Goal: Task Accomplishment & Management: Complete application form

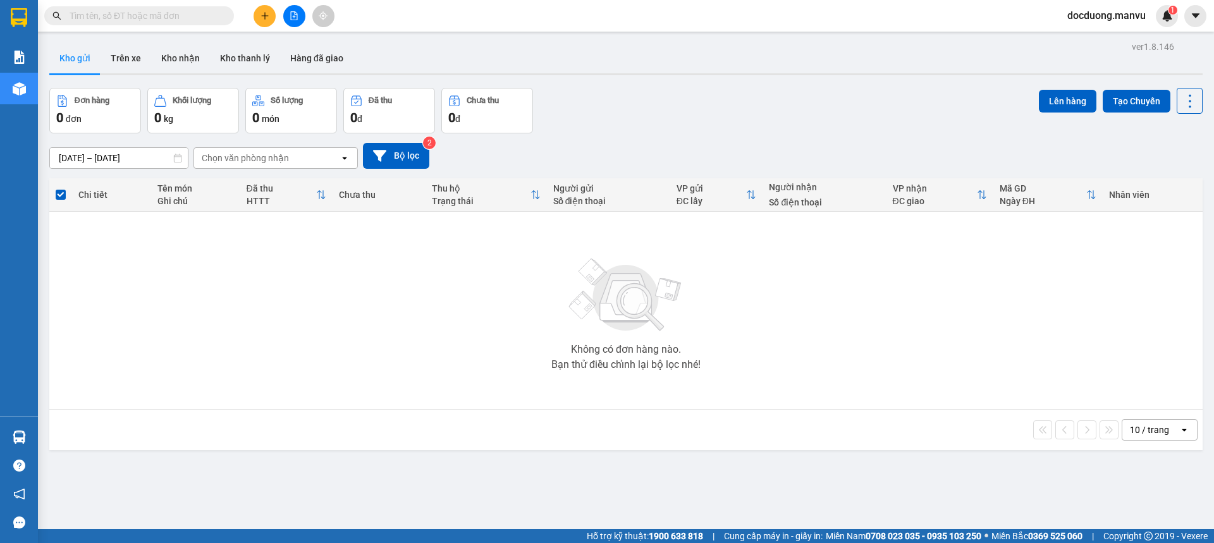
click at [248, 15] on div at bounding box center [294, 16] width 95 height 22
click at [253, 11] on div at bounding box center [294, 16] width 95 height 22
click at [261, 10] on button at bounding box center [265, 16] width 22 height 22
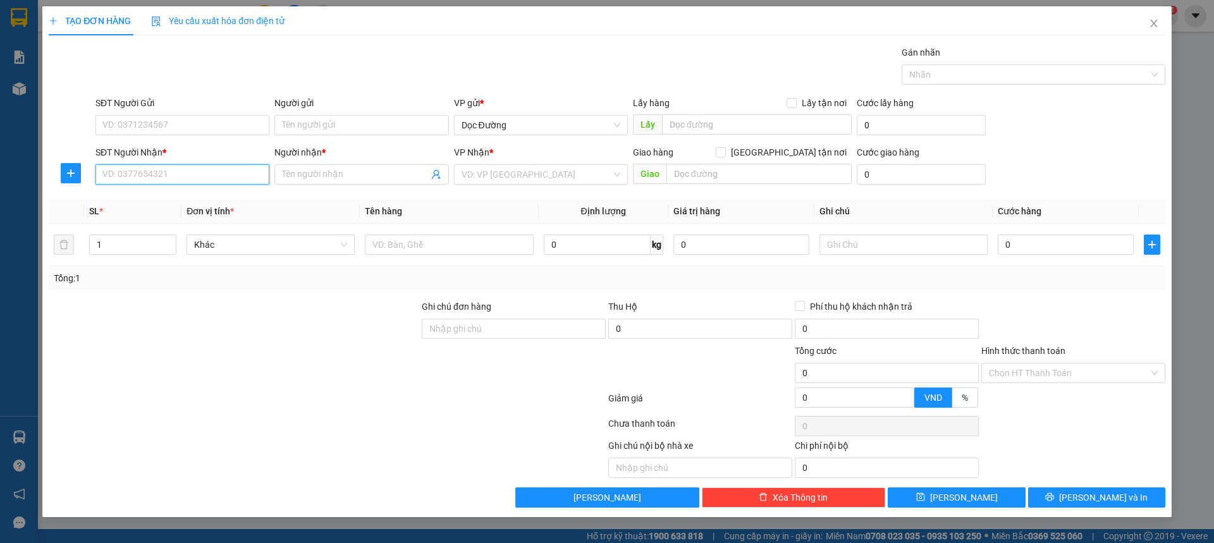
click at [214, 179] on input "SĐT Người Nhận *" at bounding box center [182, 174] width 174 height 20
type input "0983780683"
click at [368, 184] on div "Người nhận * Tên người nhận" at bounding box center [361, 167] width 174 height 44
click at [345, 172] on input "Người nhận *" at bounding box center [355, 175] width 146 height 14
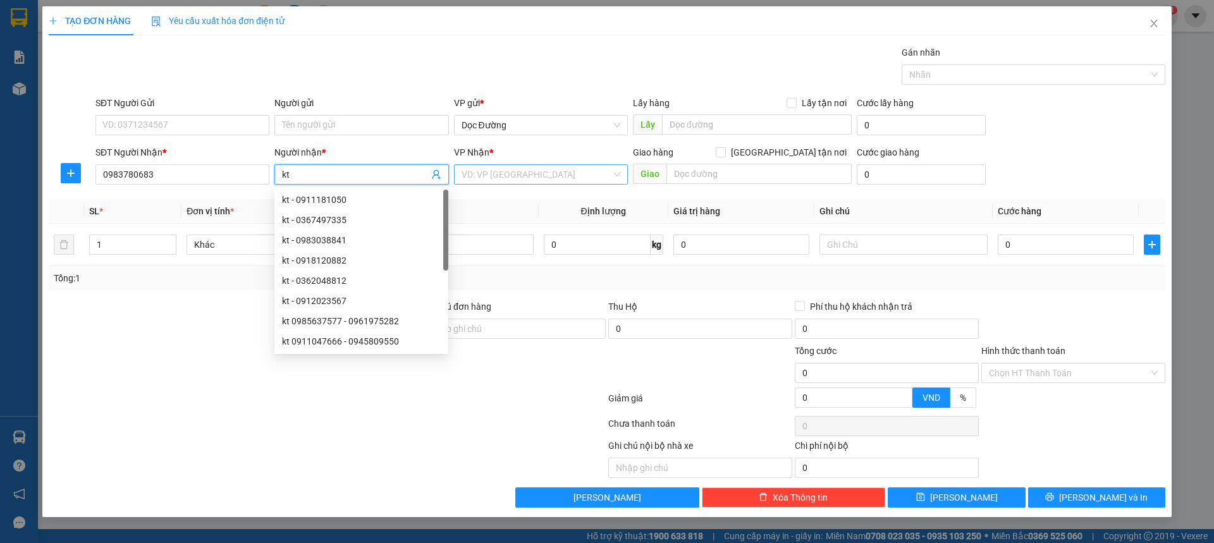
type input "kt"
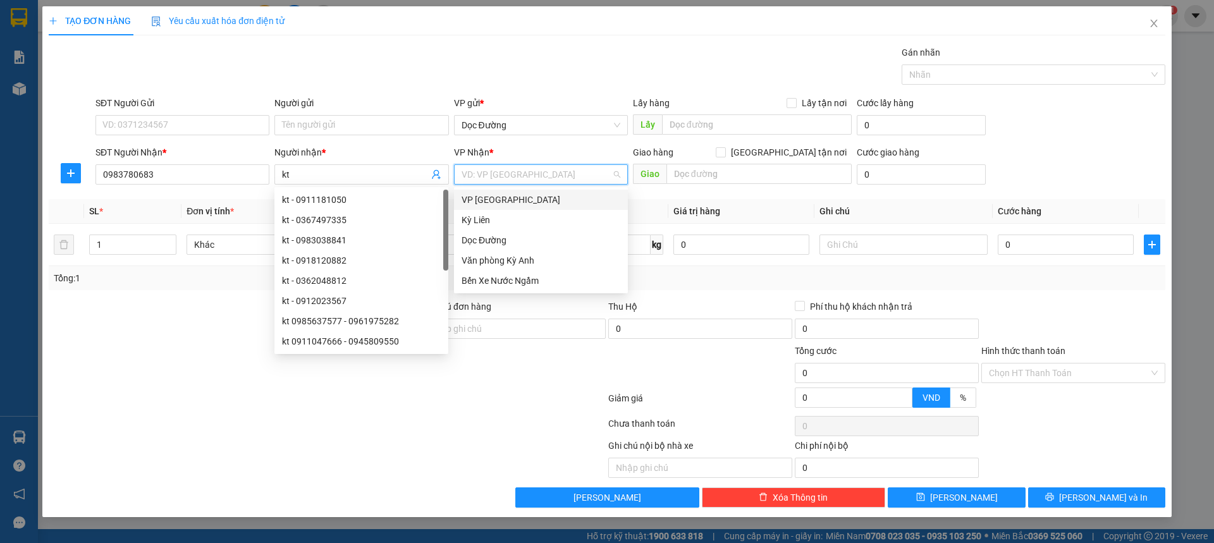
click at [572, 175] on input "search" at bounding box center [537, 174] width 150 height 19
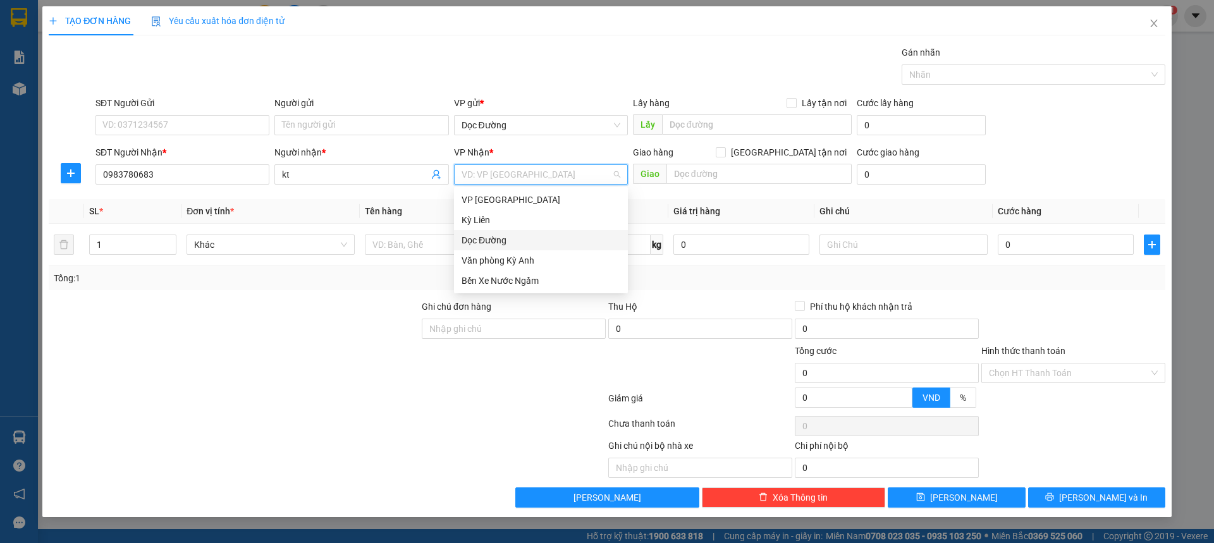
click at [498, 246] on div "Dọc Đường" at bounding box center [541, 240] width 159 height 14
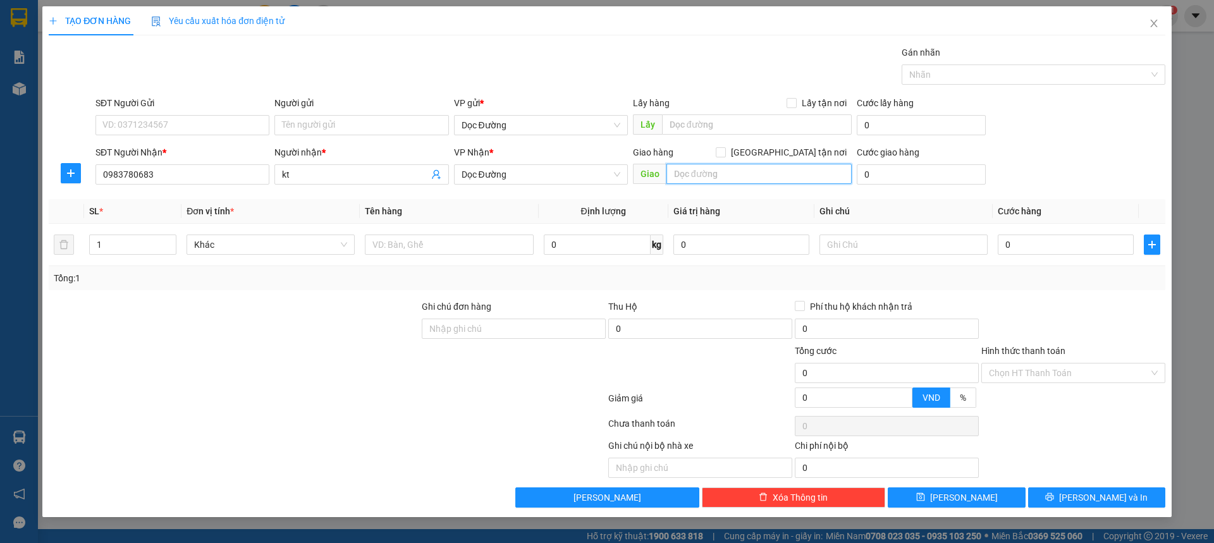
click at [730, 171] on input "text" at bounding box center [758, 174] width 185 height 20
type input "cx"
click at [450, 233] on div at bounding box center [449, 244] width 168 height 25
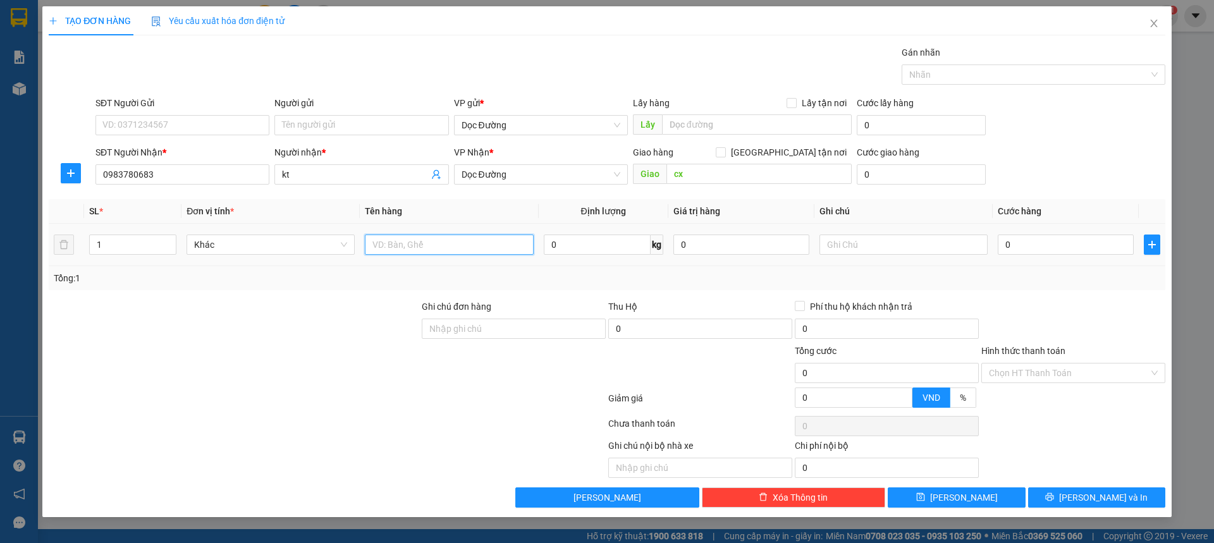
click at [449, 242] on input "text" at bounding box center [449, 245] width 168 height 20
type input "2 thùng"
click at [1029, 238] on input "0" at bounding box center [1066, 245] width 136 height 20
type input "001"
type input "1"
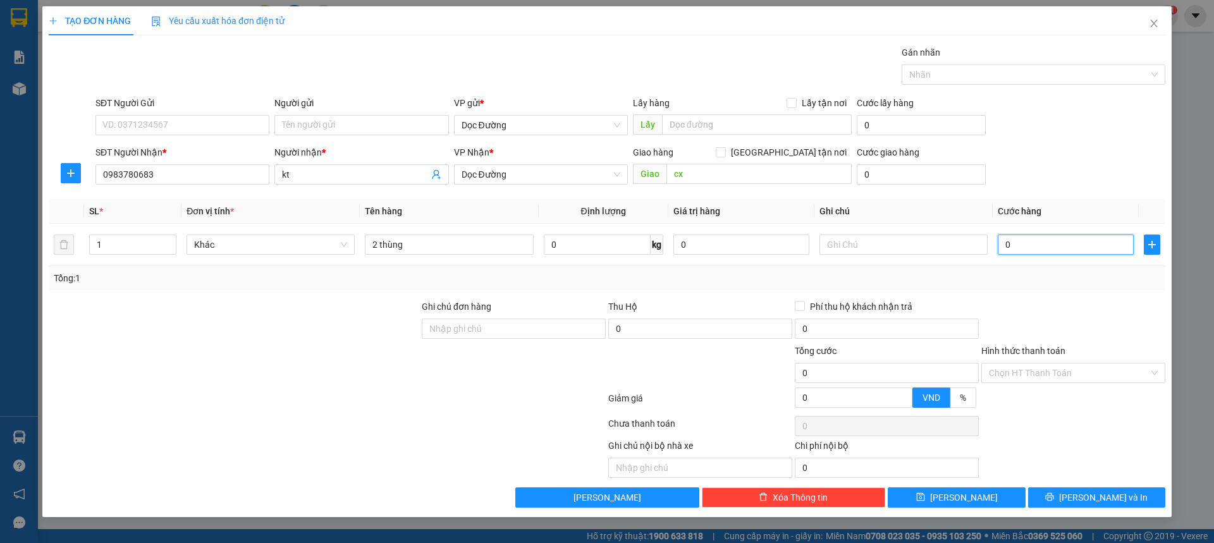
type input "1"
type input "0.015"
type input "15"
type input "00.150"
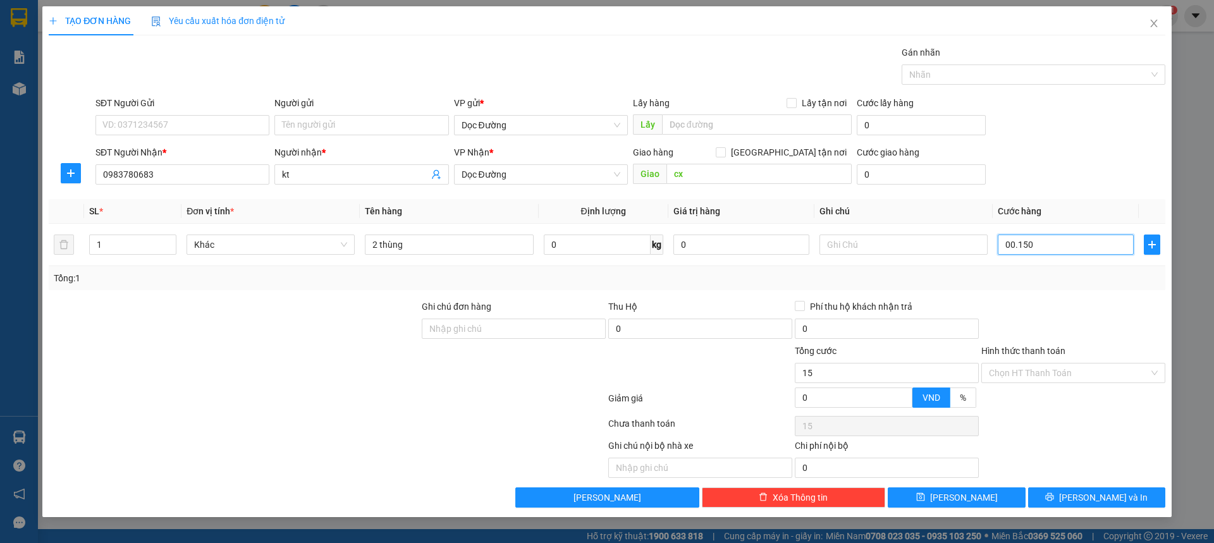
type input "150"
type input "0.001.500"
type input "1.500"
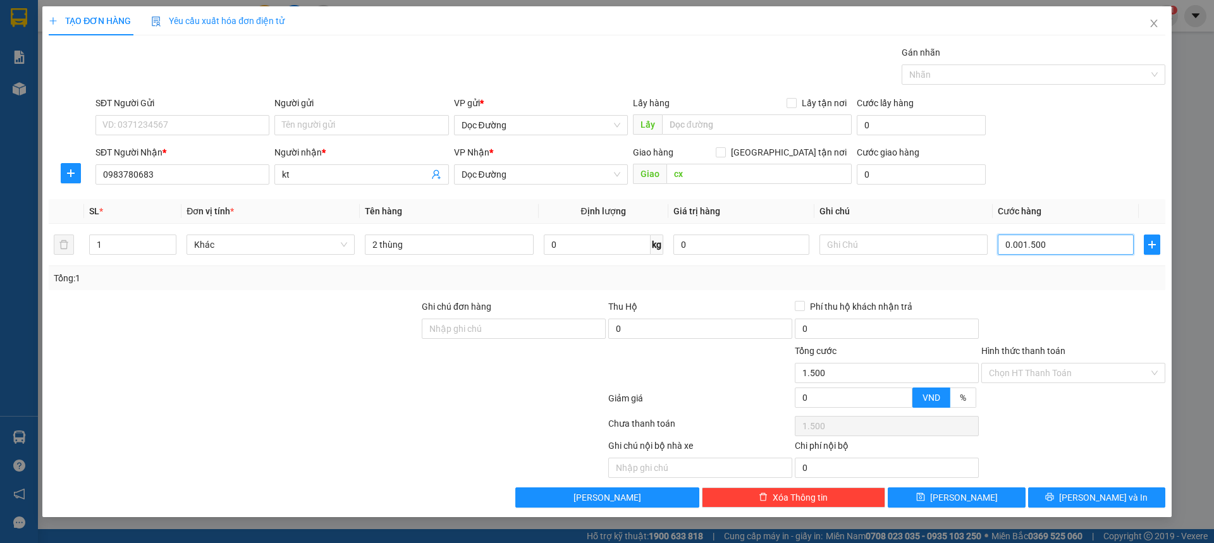
type input "000.015.000"
type input "15.000"
type input "00.000.150.000"
type input "150.000"
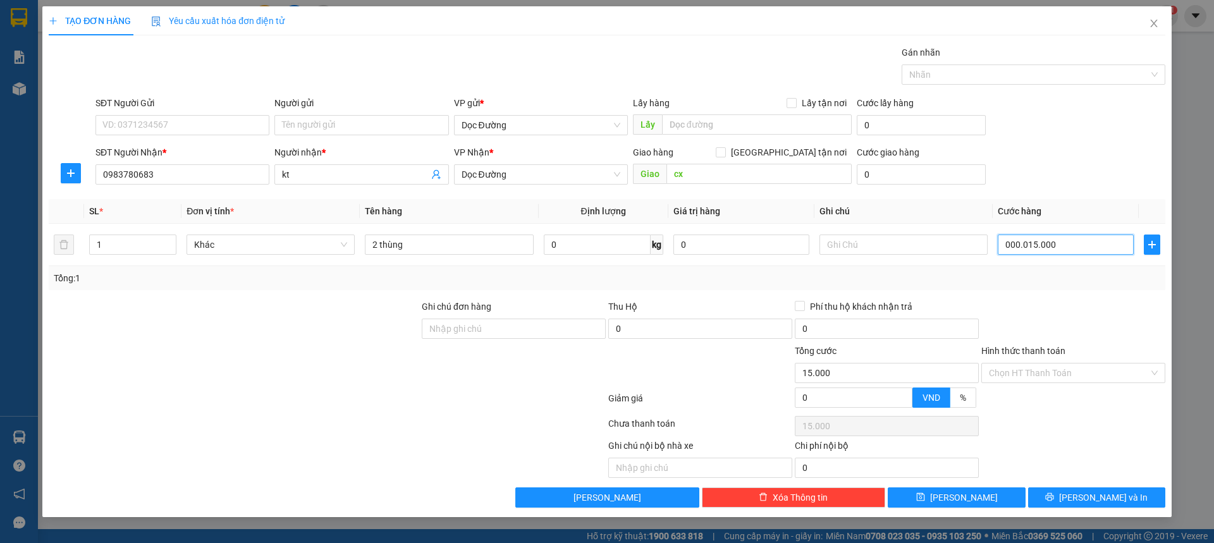
type input "150.000"
click at [968, 487] on div "Transit Pickup Surcharge Ids Transit Deliver Surcharge Ids Transit Deliver Surc…" at bounding box center [607, 277] width 1117 height 462
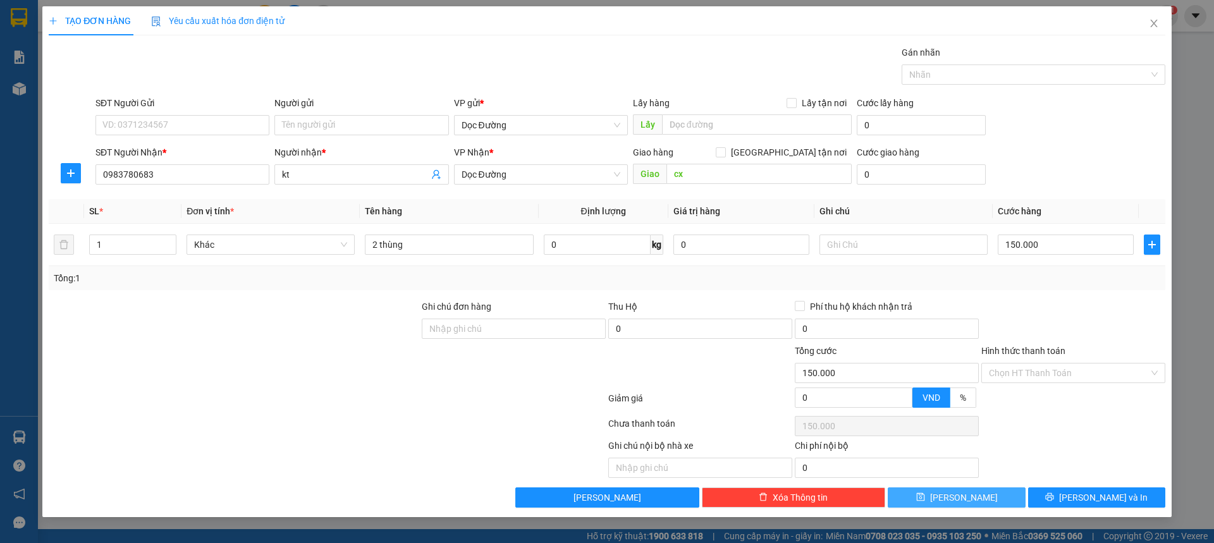
click at [969, 491] on span "[PERSON_NAME]" at bounding box center [964, 498] width 68 height 14
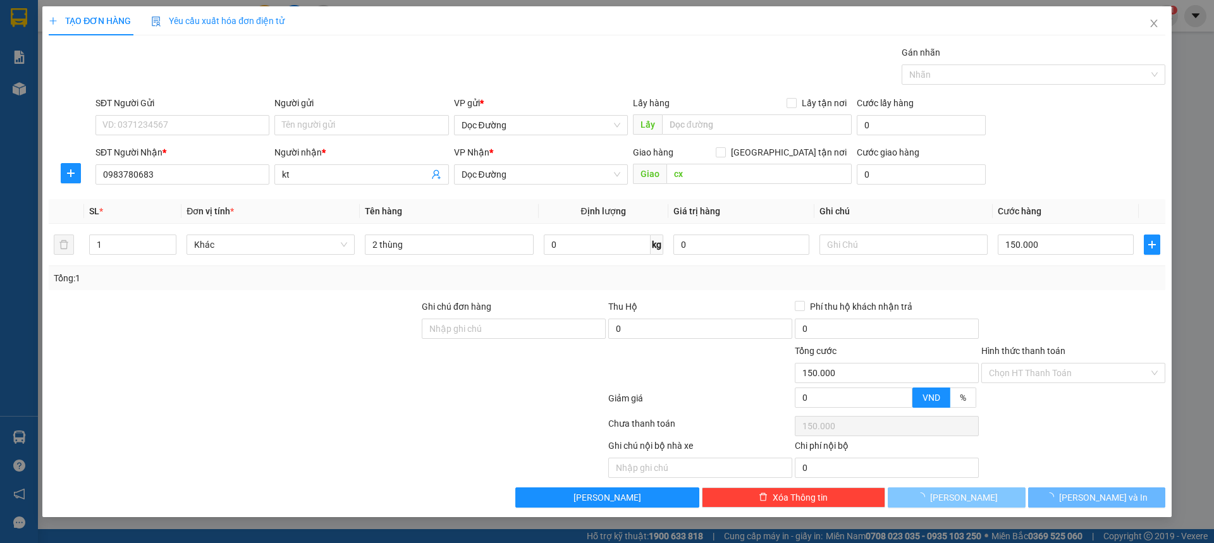
type input "0"
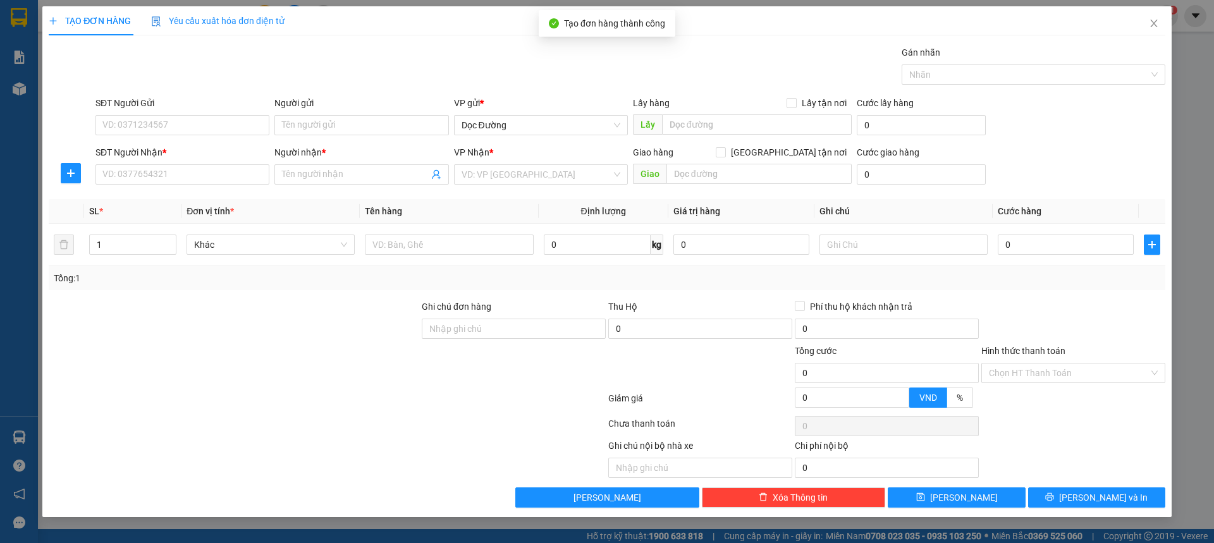
click at [226, 186] on div "SĐT Người Nhận * VD: 0377654321" at bounding box center [182, 167] width 174 height 44
click at [246, 172] on input "SĐT Người Nhận *" at bounding box center [182, 174] width 174 height 20
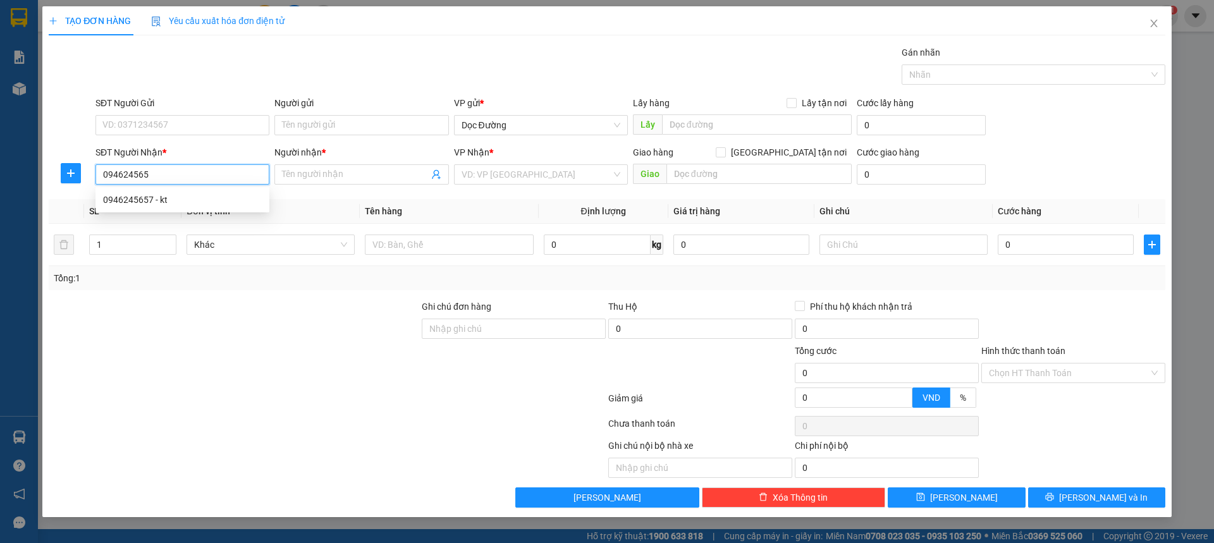
type input "0946245657"
click at [214, 203] on div "0946245657 - kt" at bounding box center [182, 200] width 159 height 14
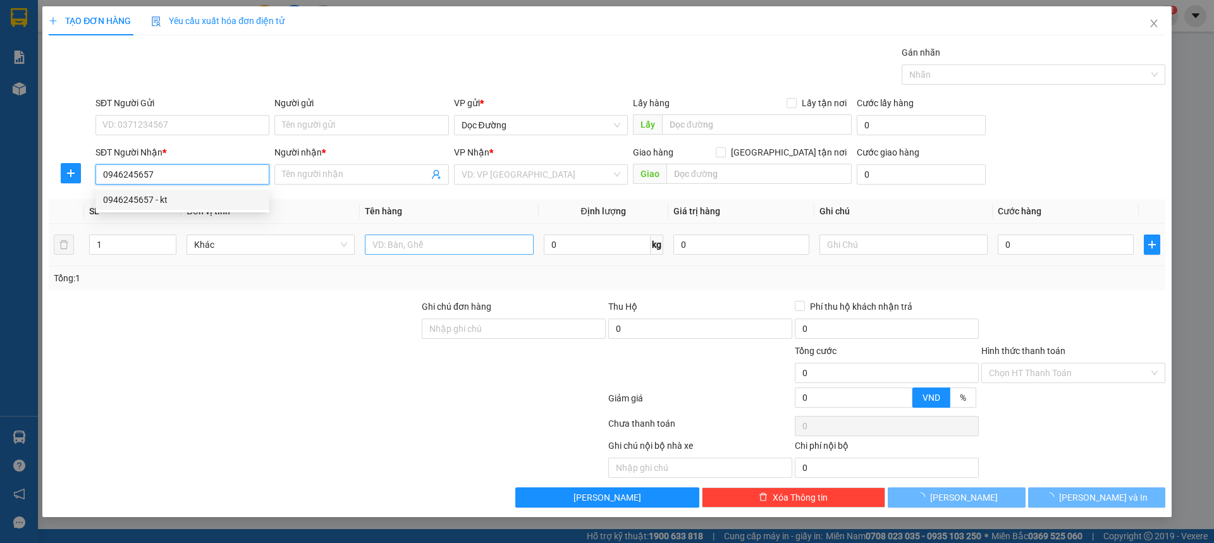
type input "kt"
type input "h lỉnh"
type input "0946245657"
click at [395, 245] on input "text" at bounding box center [449, 245] width 168 height 20
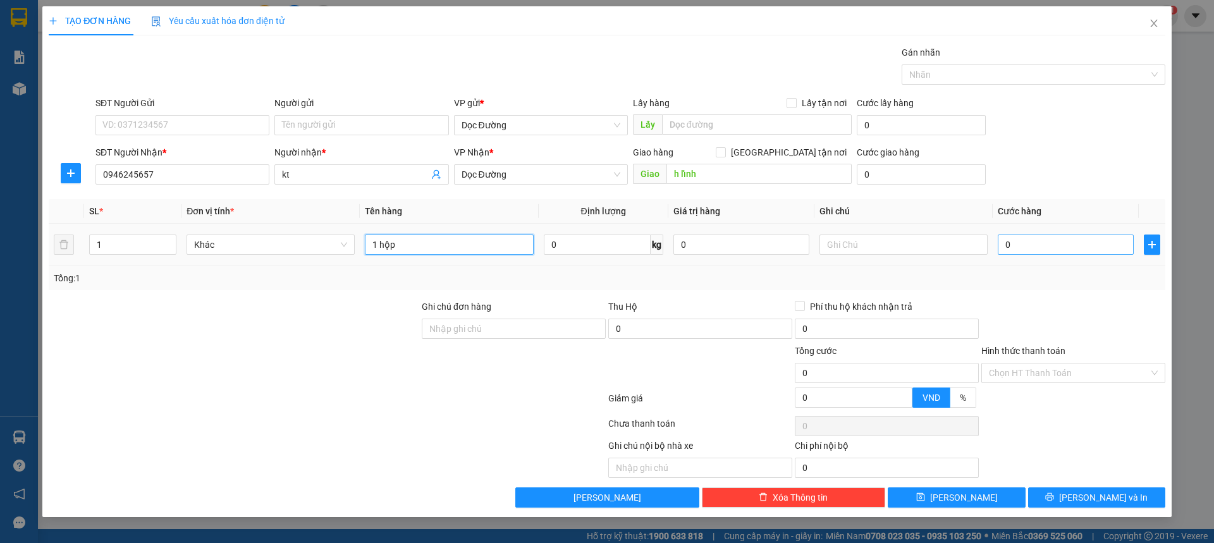
type input "1 hộp"
click at [1083, 252] on input "0" at bounding box center [1066, 245] width 136 height 20
type input "005"
type input "5"
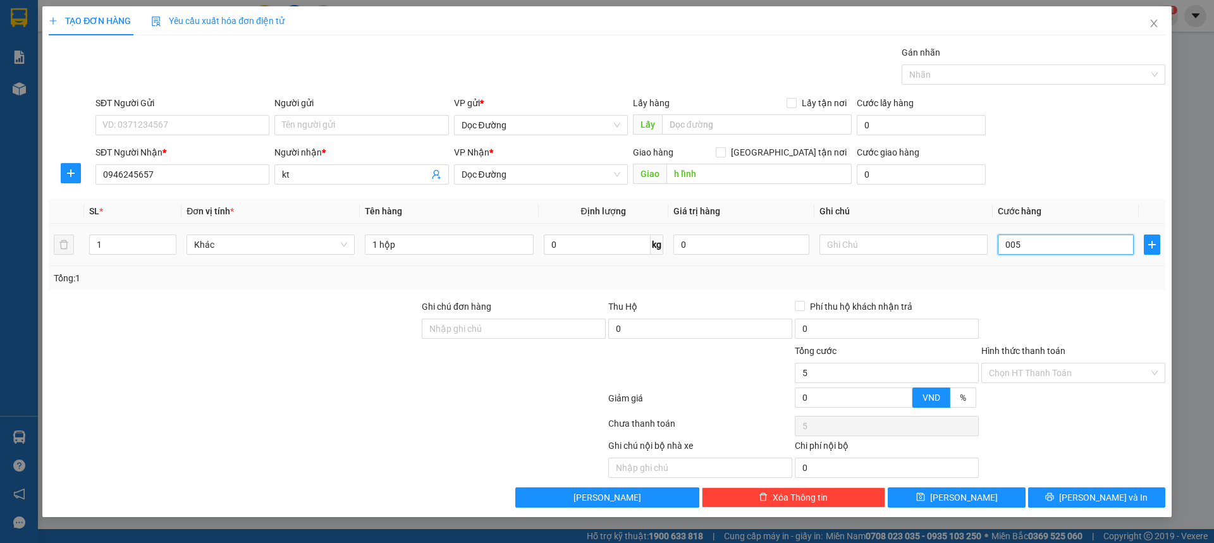
type input "0.050"
type input "50"
type input "00.500"
type input "500"
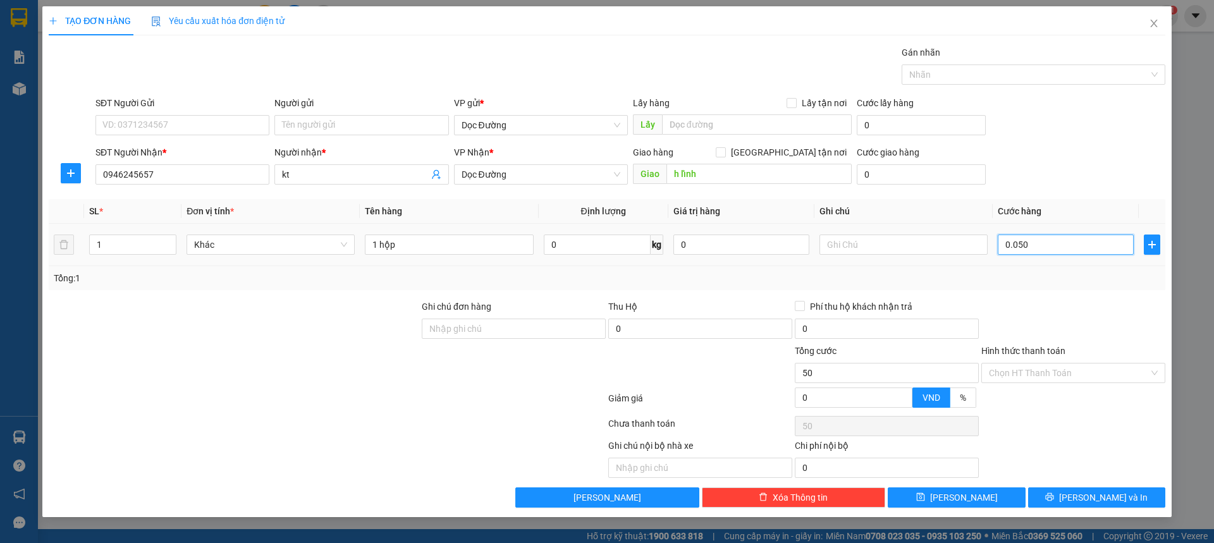
type input "500"
type input "0.005.000"
type input "5.000"
type input "000.050.000"
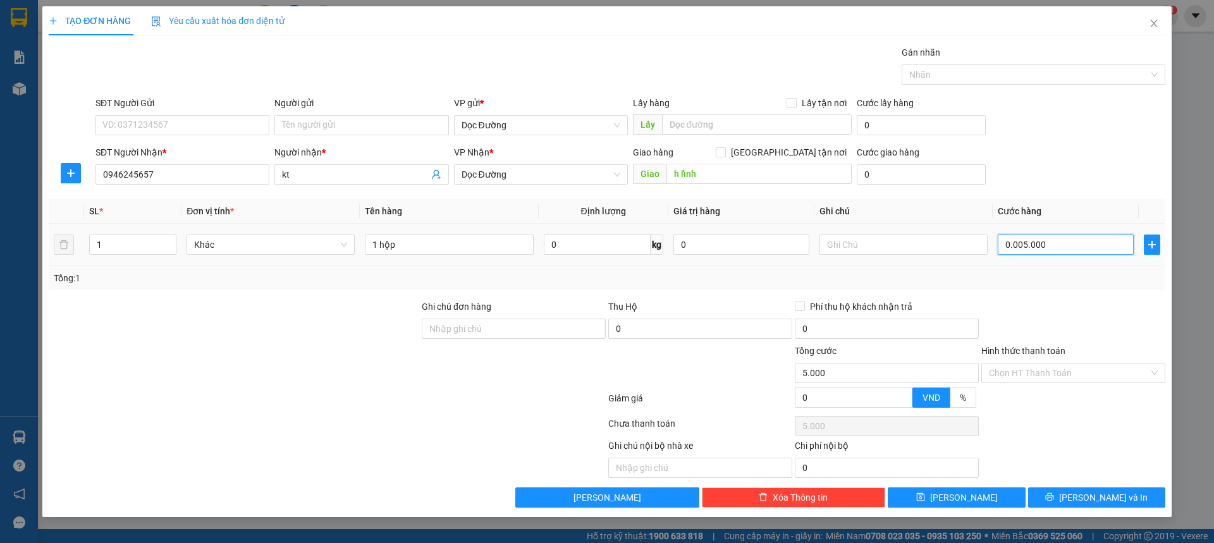
type input "50.000"
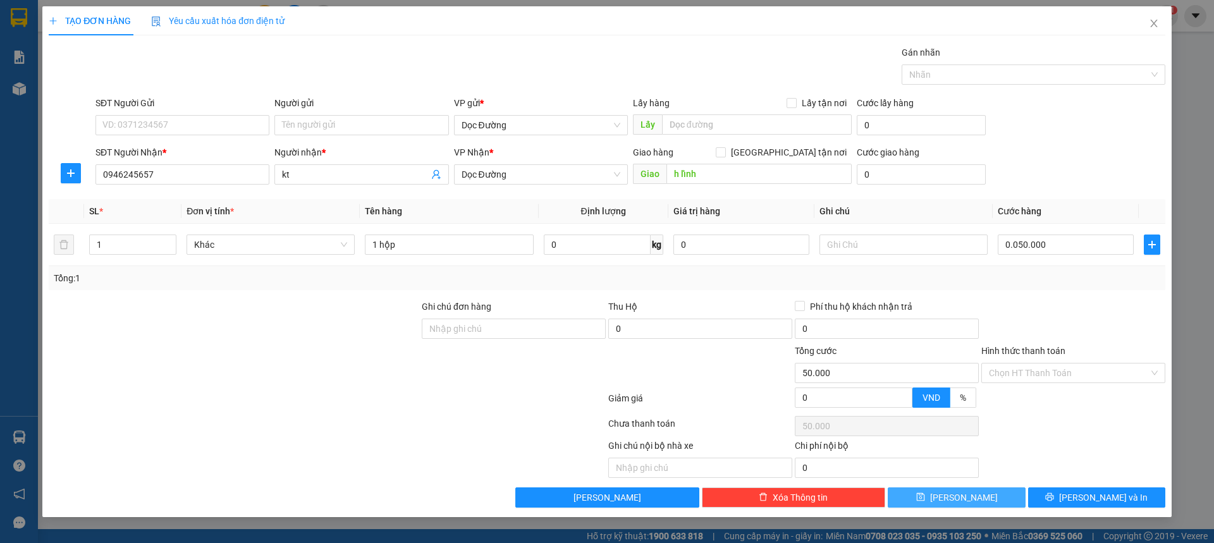
click at [963, 490] on button "[PERSON_NAME]" at bounding box center [956, 497] width 137 height 20
type input "50.000"
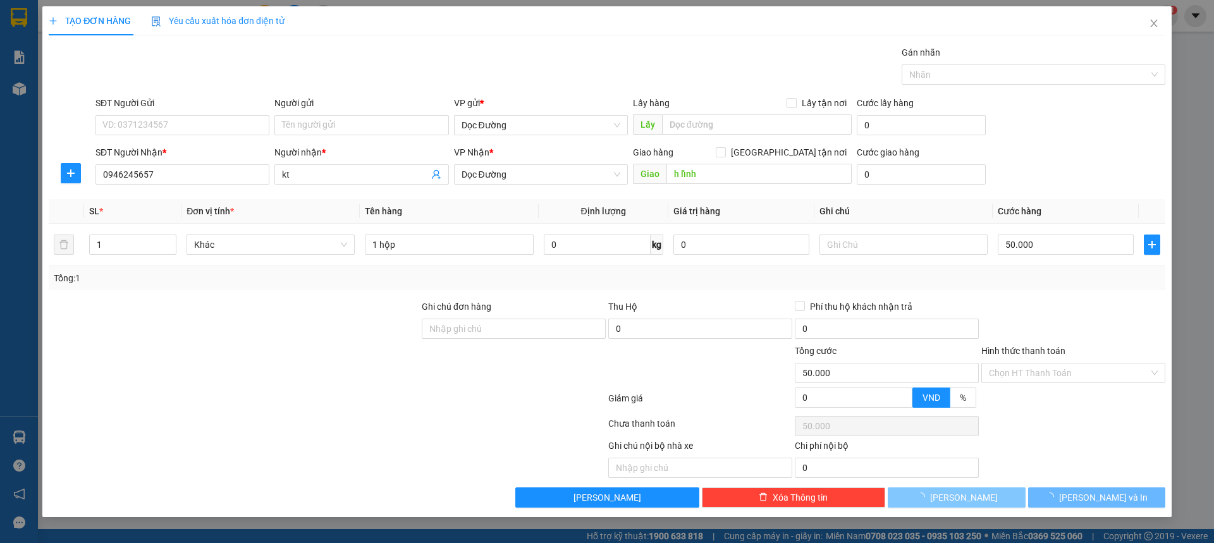
type input "0"
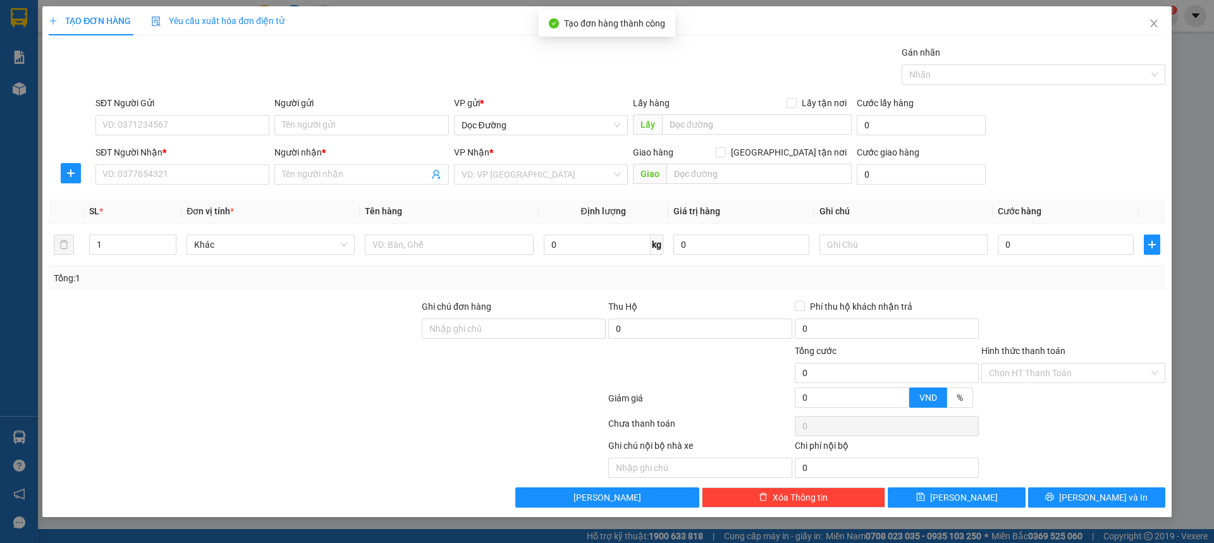
click at [218, 187] on div "SĐT Người Nhận * VD: 0377654321" at bounding box center [182, 167] width 174 height 44
click at [221, 183] on input "SĐT Người Nhận *" at bounding box center [182, 174] width 174 height 20
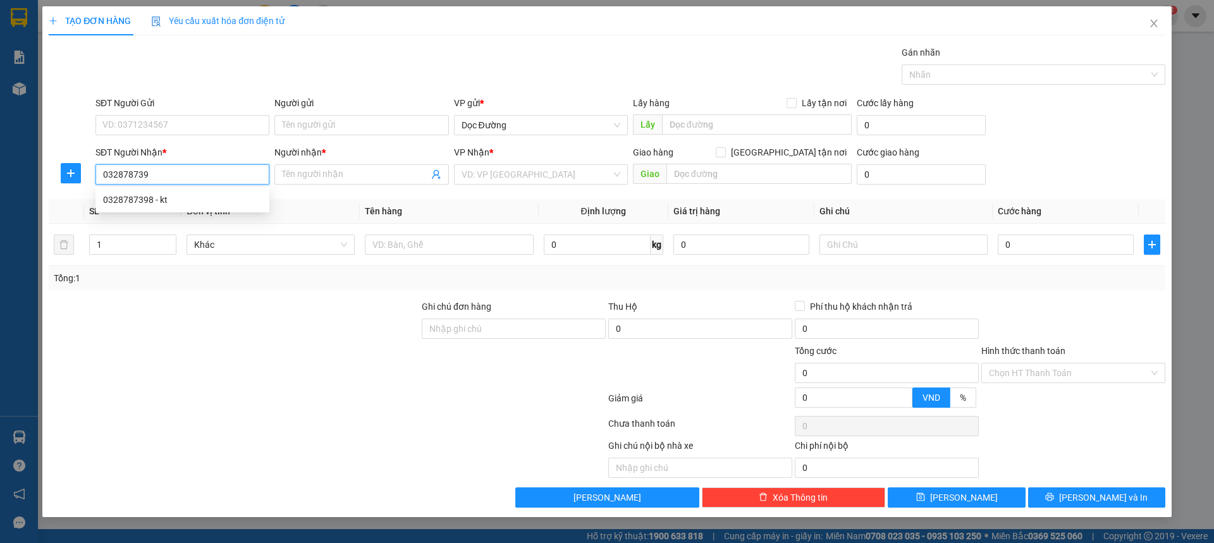
type input "0328787398"
click at [213, 196] on div "0328787398 - kt" at bounding box center [182, 200] width 159 height 14
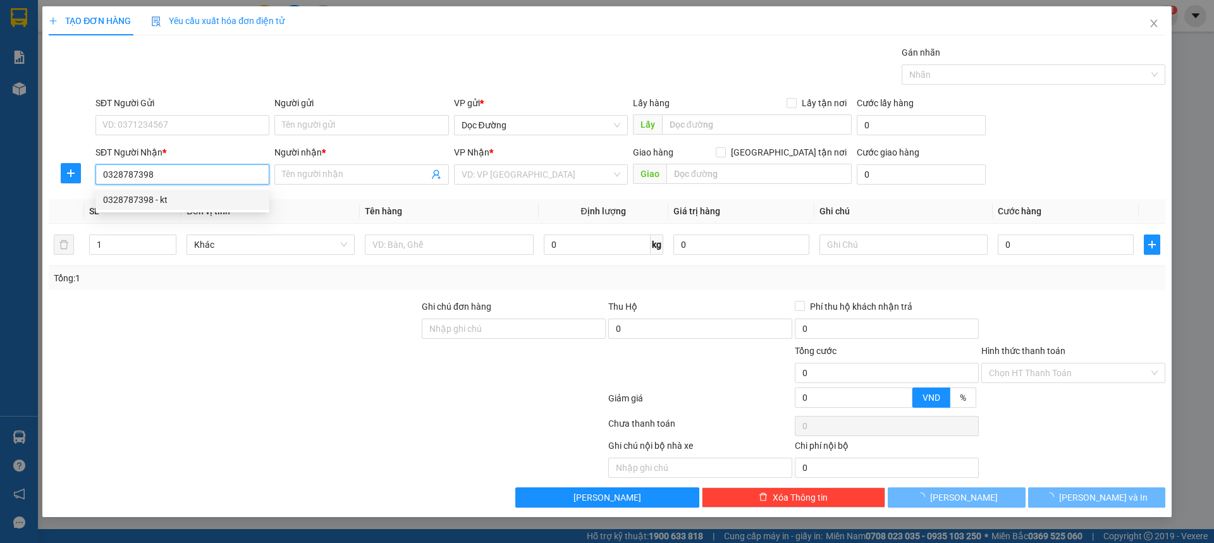
type input "kt"
type input "vinh"
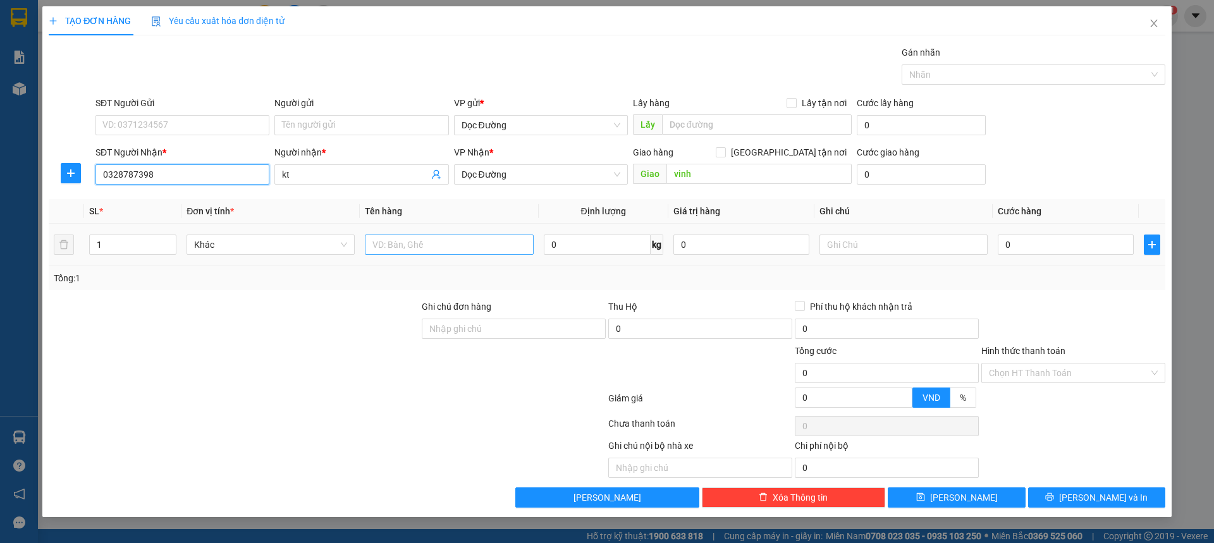
type input "0328787398"
click at [465, 236] on input "text" at bounding box center [449, 245] width 168 height 20
type input "1 xốp"
click at [1098, 252] on input "0" at bounding box center [1066, 245] width 136 height 20
type input "005"
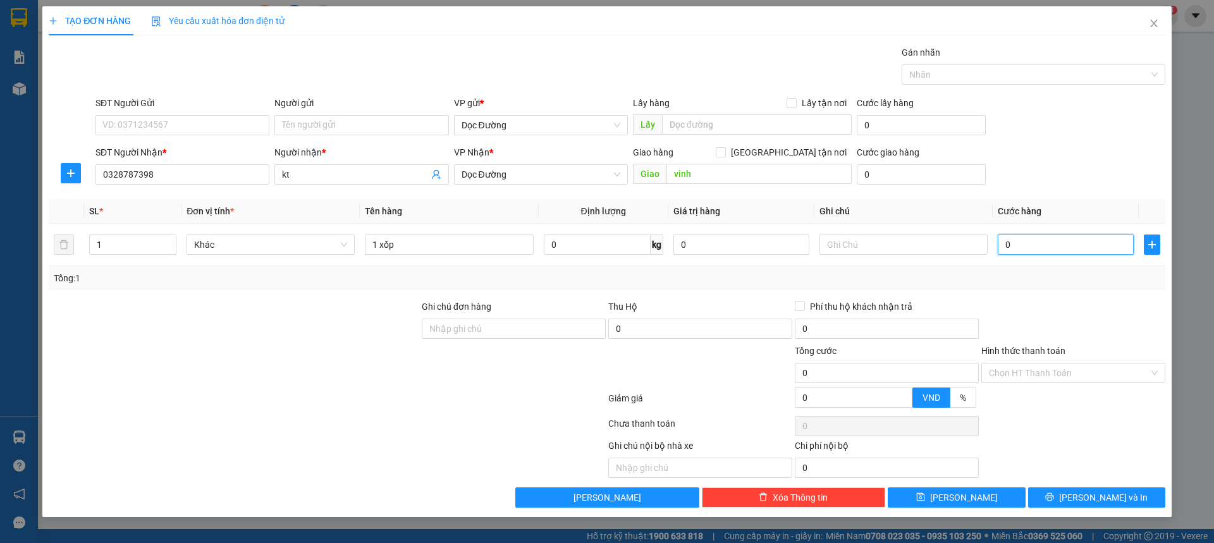
type input "5"
type input "0.050"
type input "50"
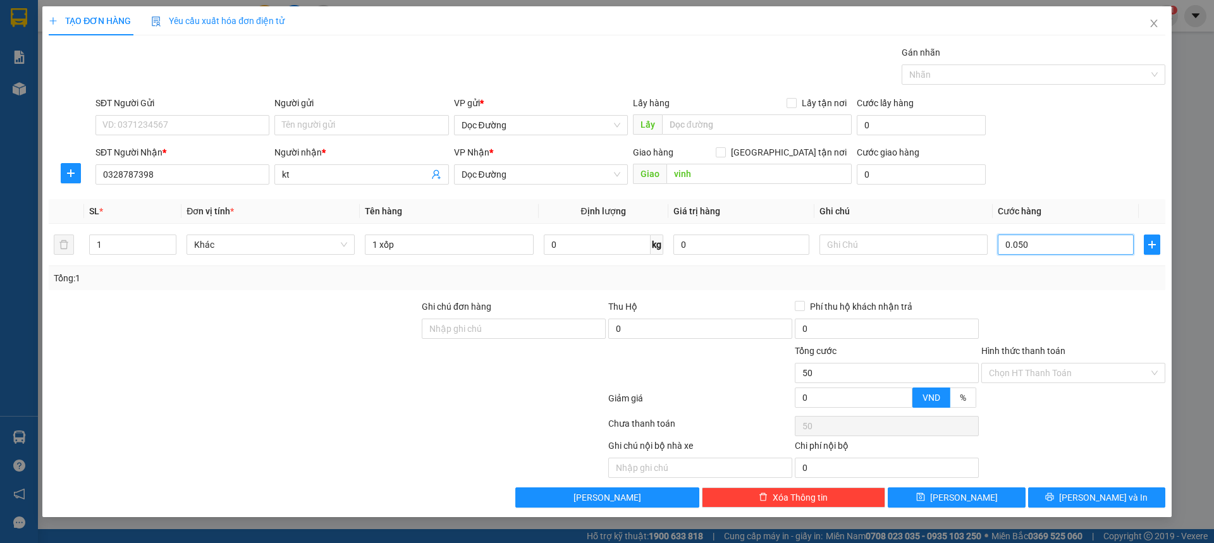
type input "00.500"
type input "500"
type input "0.005.000"
type input "5.000"
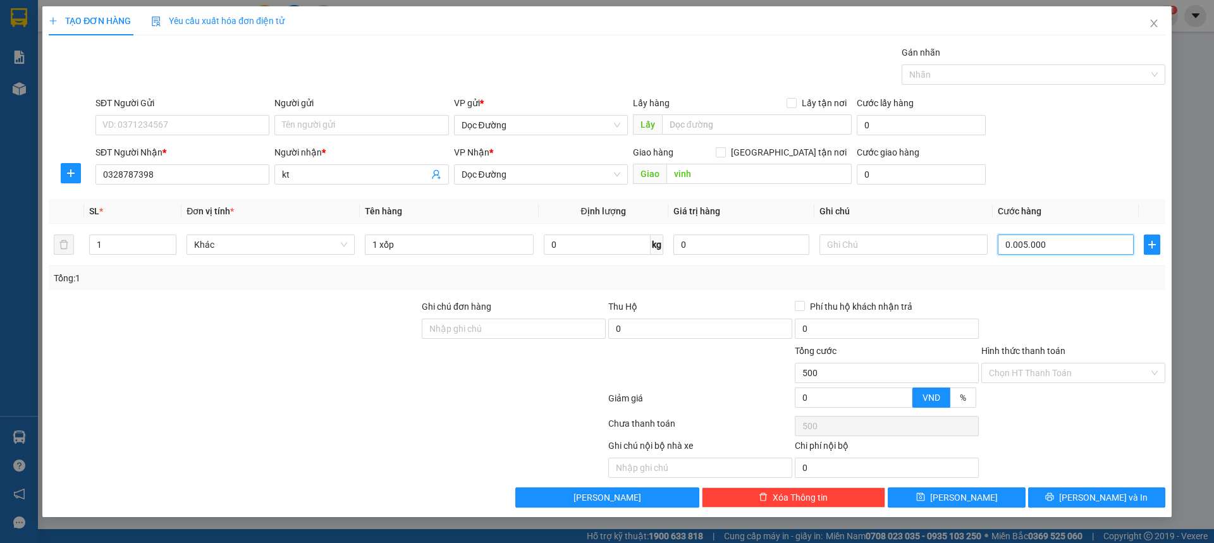
type input "5.000"
type input "000.050.000"
type input "50.000"
click at [1090, 373] on input "Hình thức thanh toán" at bounding box center [1069, 373] width 160 height 19
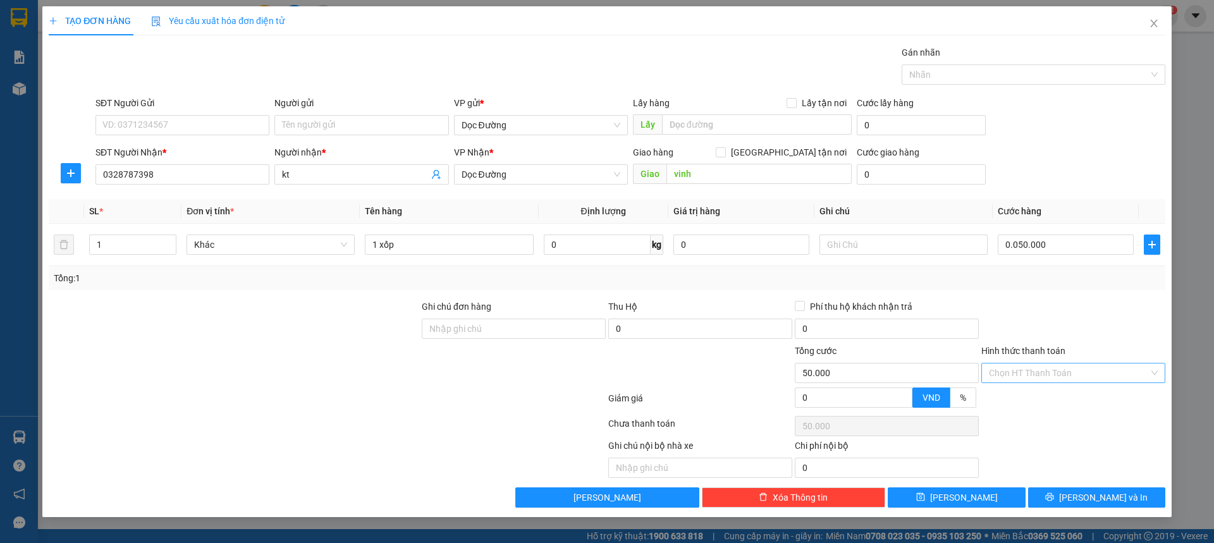
type input "50.000"
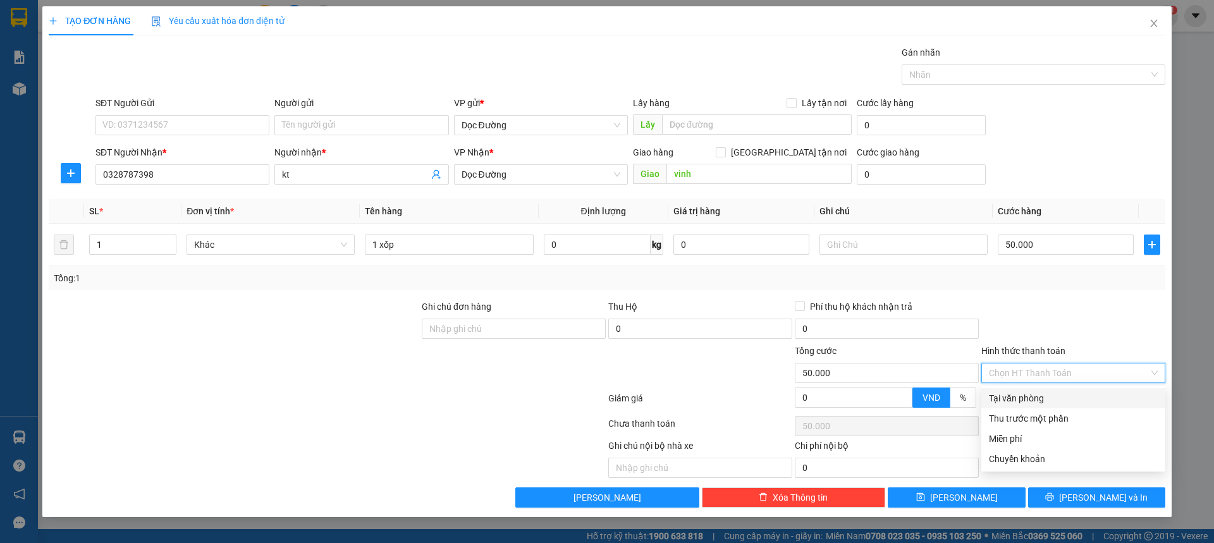
click at [1003, 396] on div "Tại văn phòng" at bounding box center [1073, 398] width 169 height 14
type input "0"
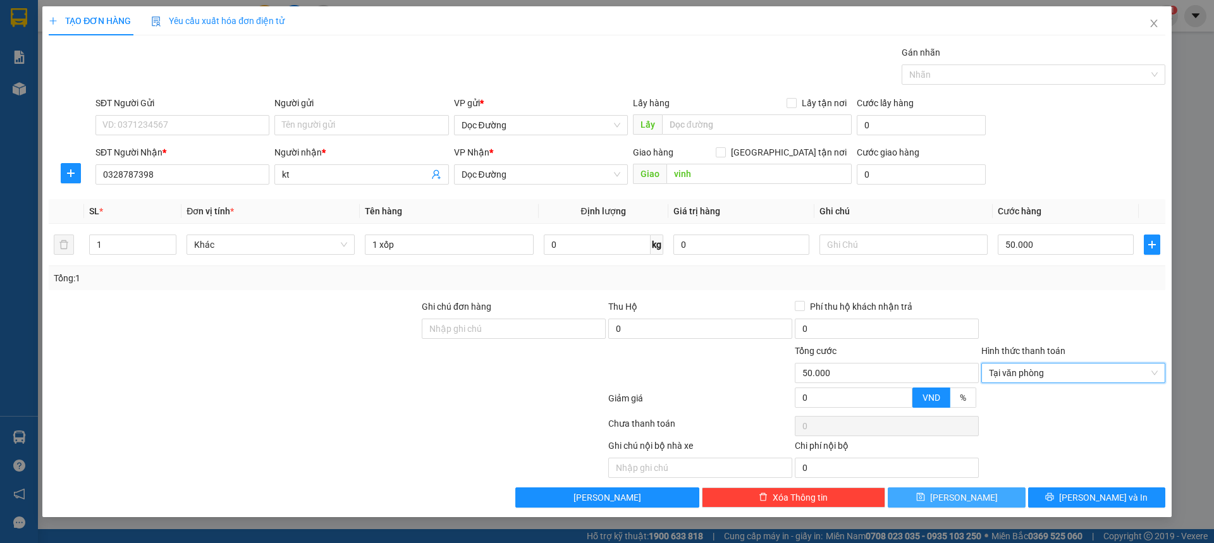
click at [929, 494] on button "[PERSON_NAME]" at bounding box center [956, 497] width 137 height 20
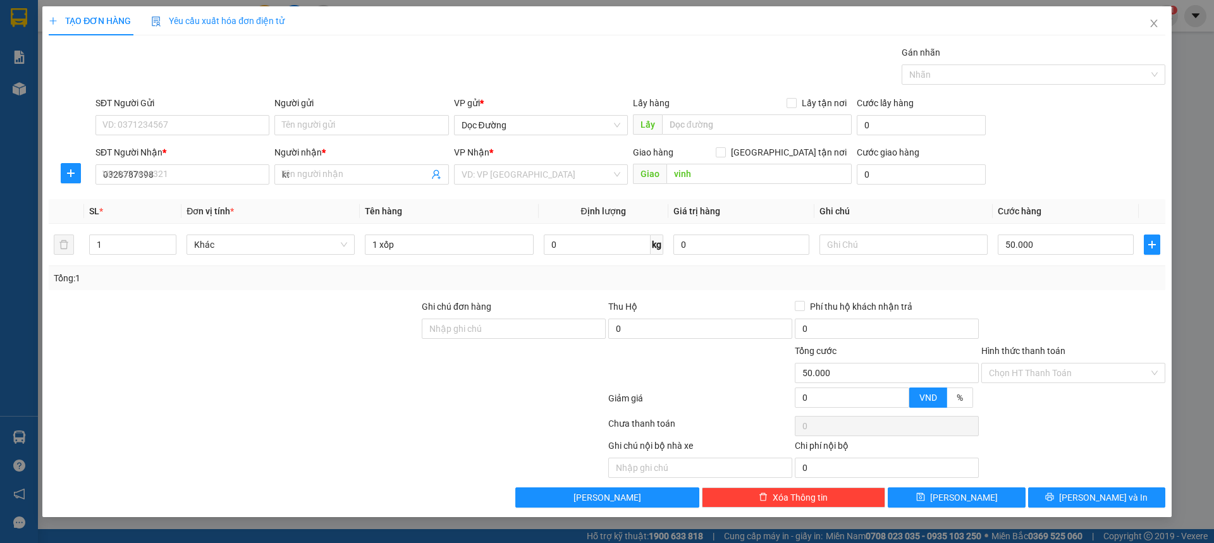
type input "0"
click at [224, 186] on div "SĐT Người Nhận * VD: 0377654321" at bounding box center [182, 167] width 174 height 44
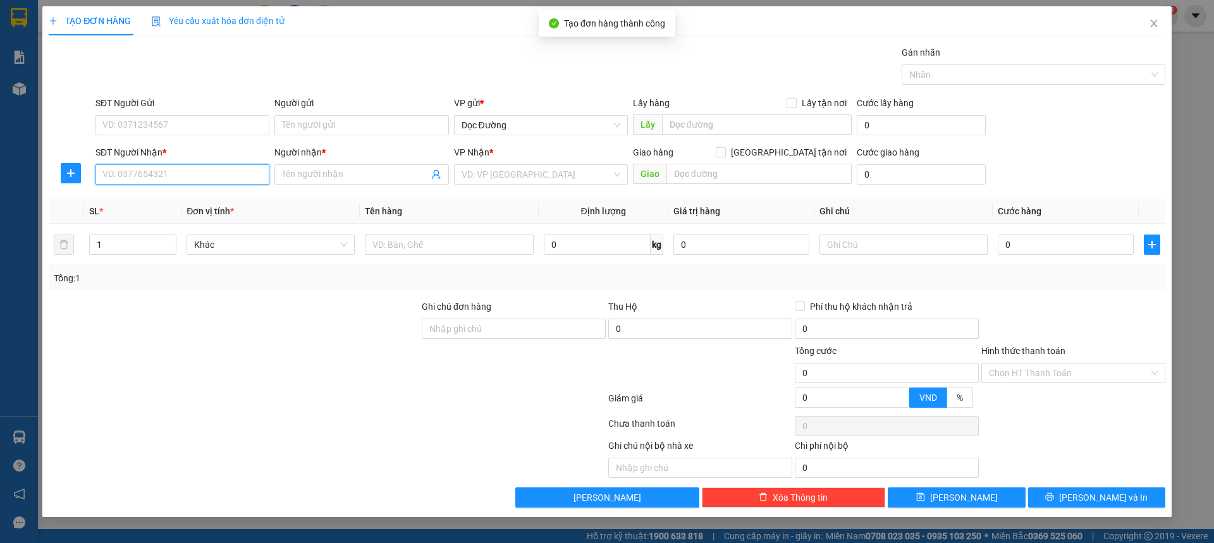
click at [224, 179] on input "SĐT Người Nhận *" at bounding box center [182, 174] width 174 height 20
type input "0965567787"
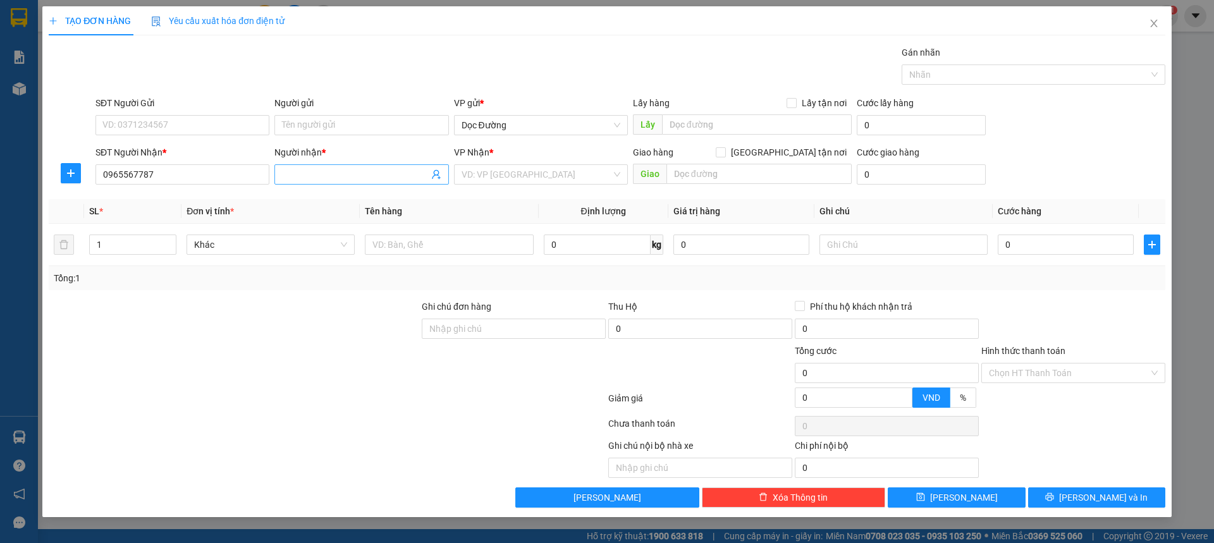
click at [298, 176] on input "Người nhận *" at bounding box center [355, 175] width 146 height 14
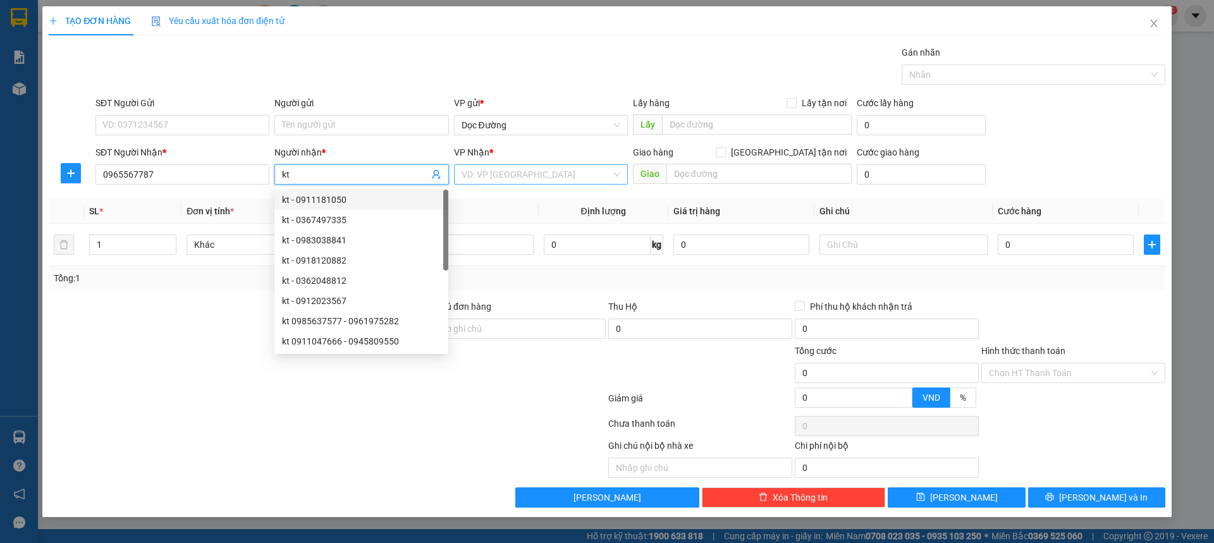
type input "kt"
click at [507, 173] on input "search" at bounding box center [537, 174] width 150 height 19
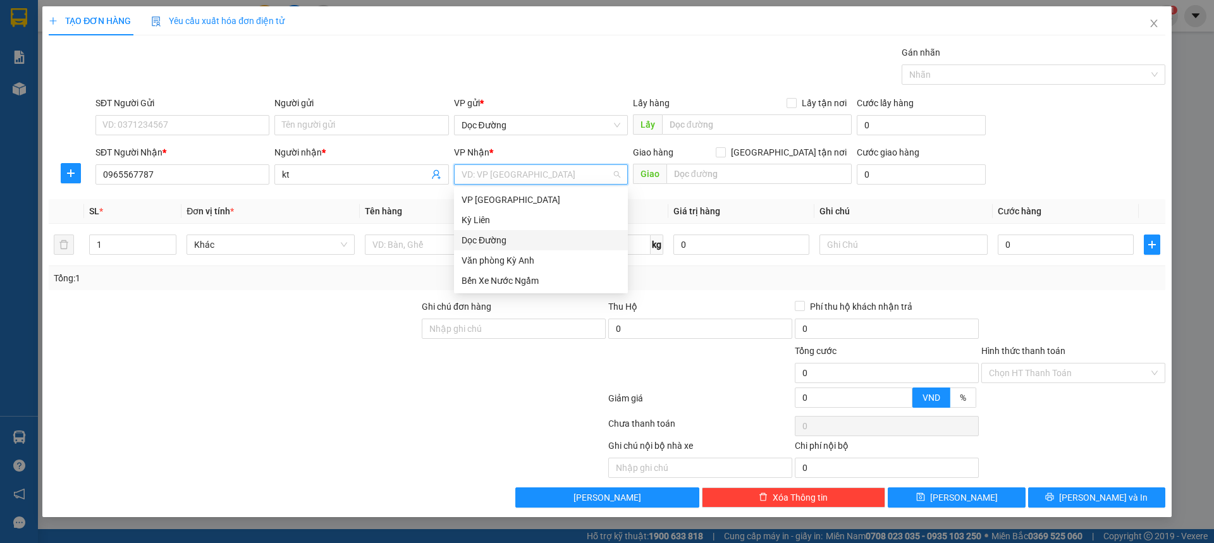
click at [471, 242] on div "Dọc Đường" at bounding box center [541, 240] width 159 height 14
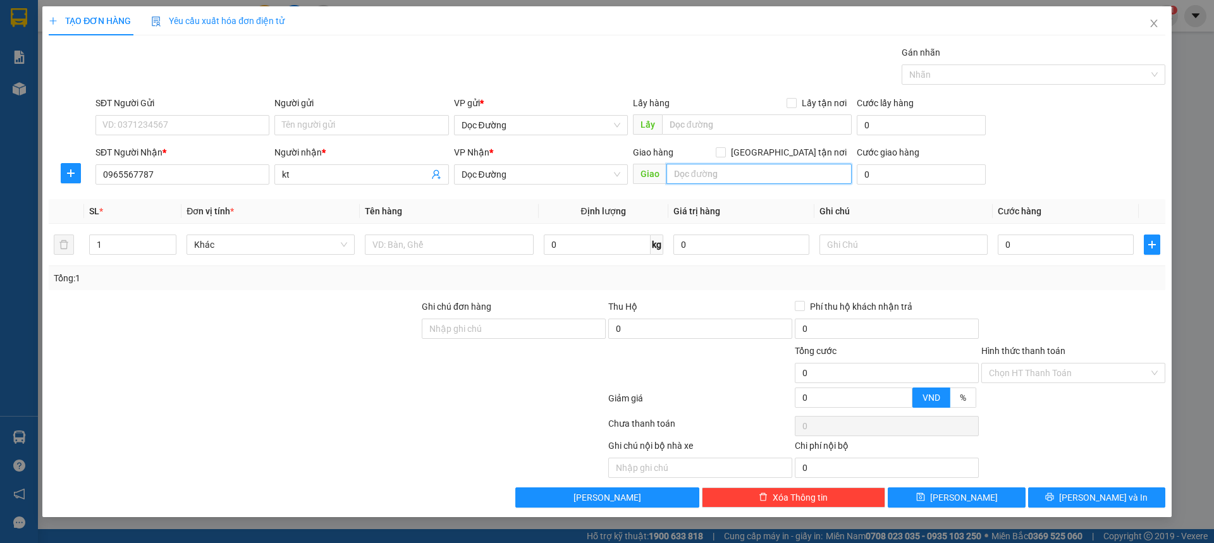
click at [724, 173] on input "text" at bounding box center [758, 174] width 185 height 20
type input "ka"
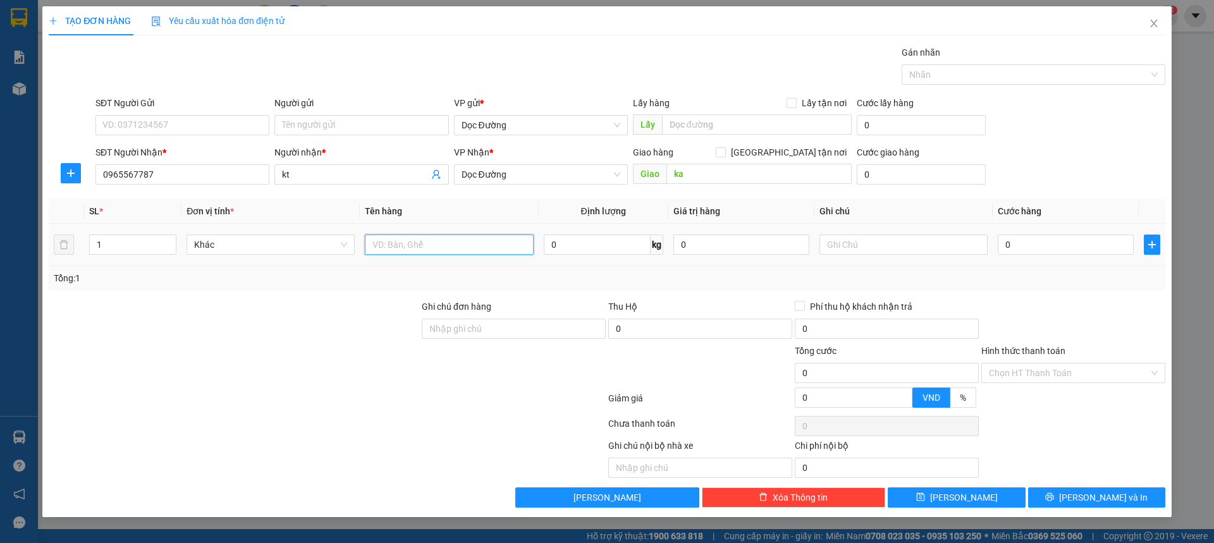
click at [424, 240] on input "text" at bounding box center [449, 245] width 168 height 20
type input "1 hs"
click at [1017, 253] on input "0" at bounding box center [1066, 245] width 136 height 20
type input "005"
type input "5"
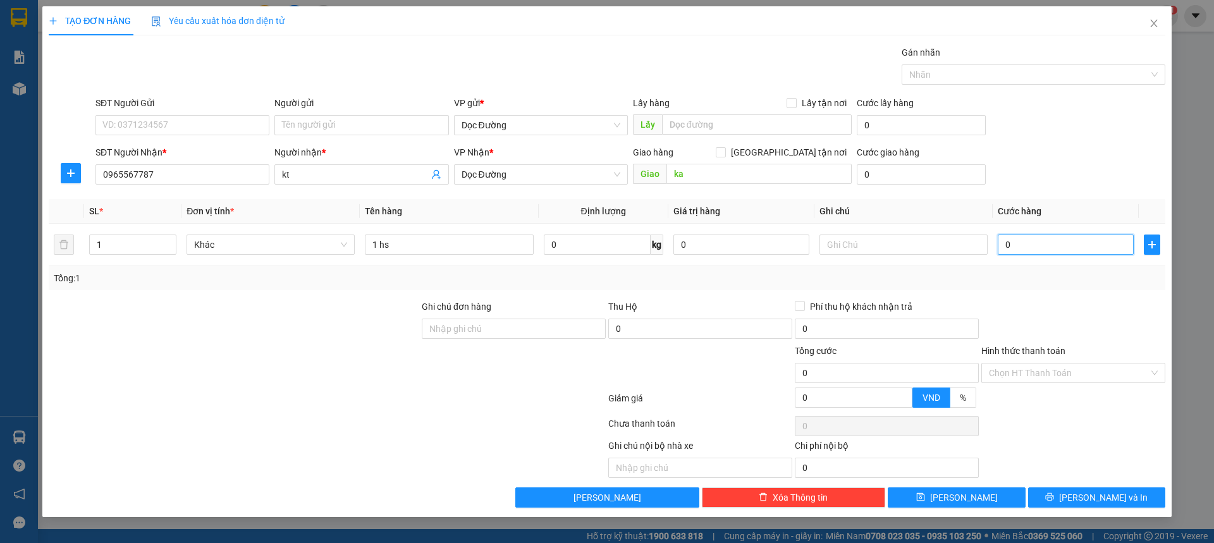
type input "5"
type input "0.050"
type input "50"
type input "000.500"
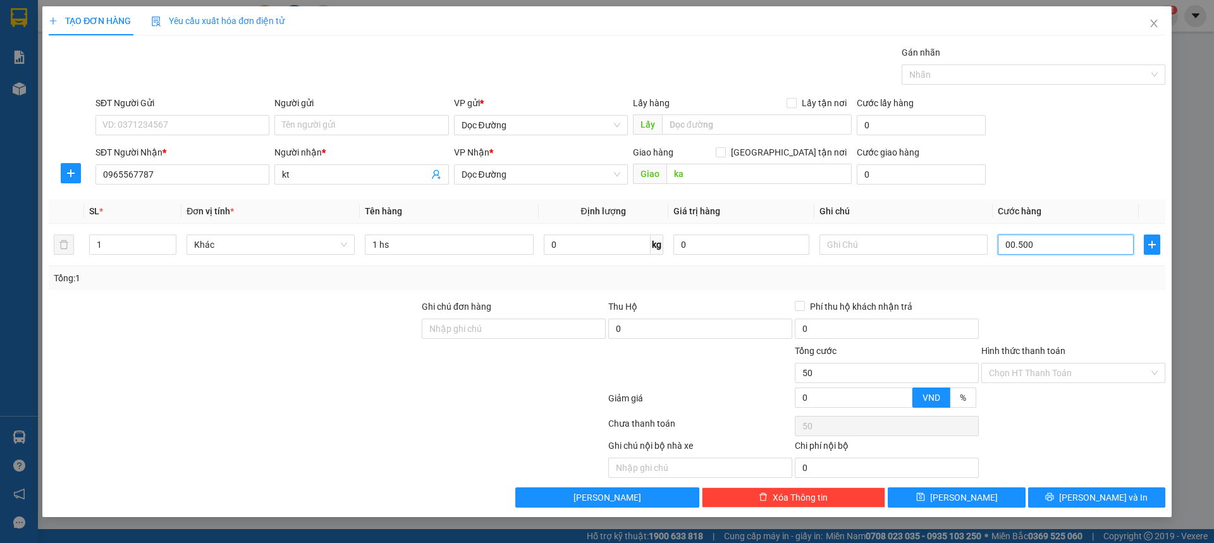
type input "500"
type input "0.005.000"
type input "5.000"
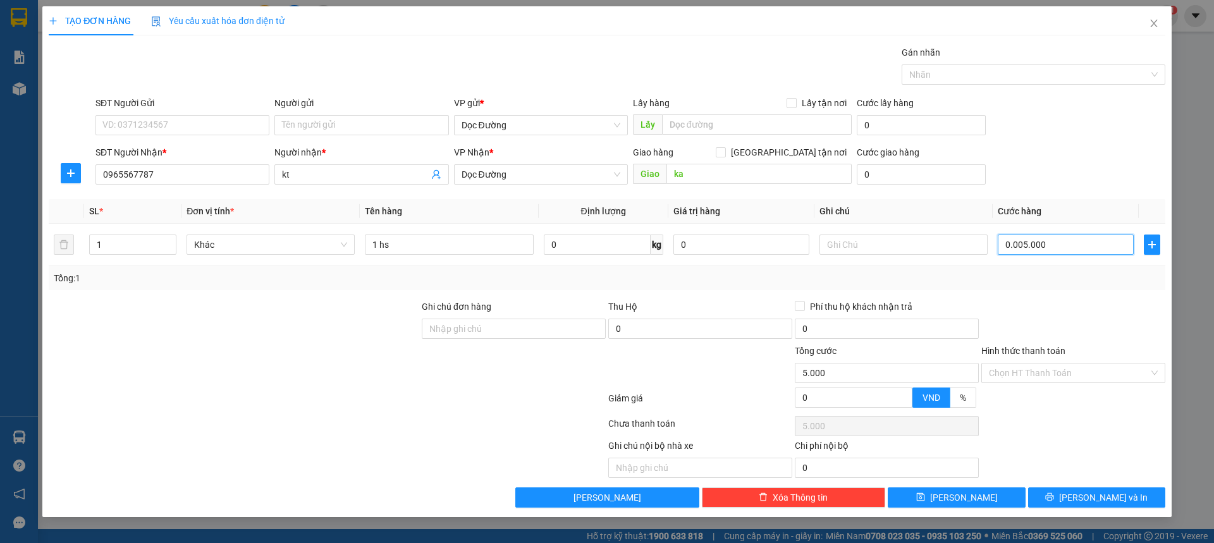
type input "000.550.000"
type input "550.000"
type input "50.000"
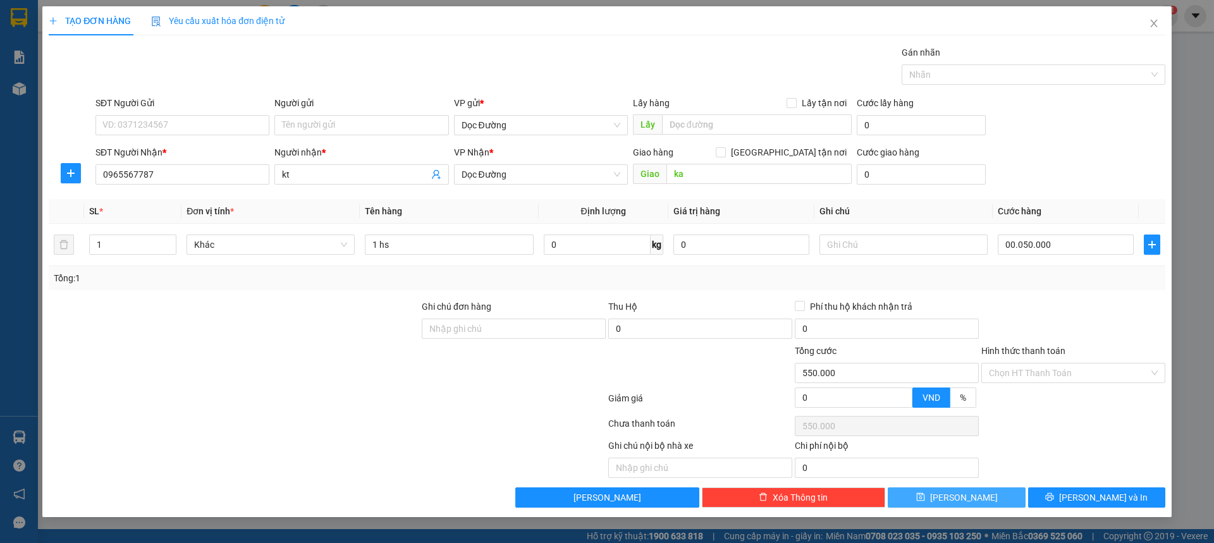
type input "50.000"
click at [972, 500] on button "[PERSON_NAME]" at bounding box center [956, 497] width 137 height 20
type input "0"
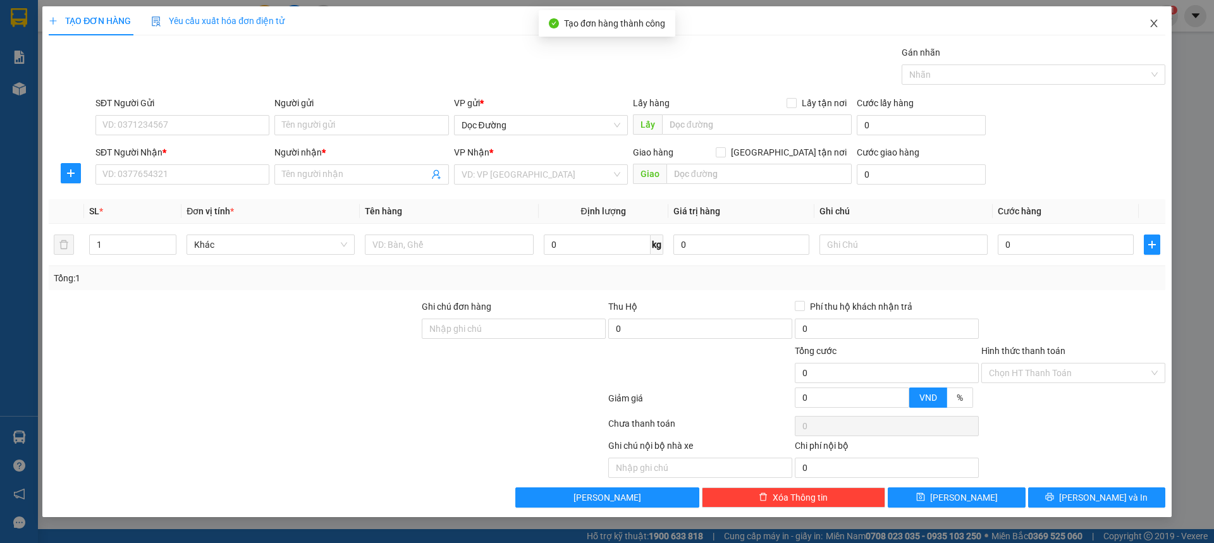
click at [1152, 15] on span "Close" at bounding box center [1153, 23] width 35 height 35
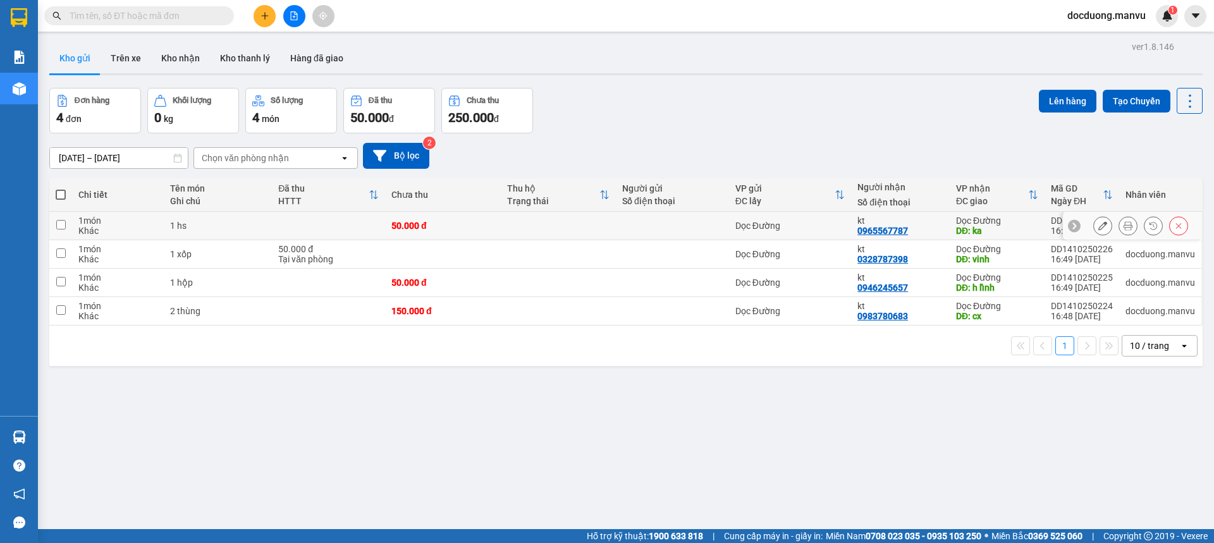
drag, startPoint x: 262, startPoint y: 227, endPoint x: 279, endPoint y: 255, distance: 33.0
click at [262, 228] on div "1 hs" at bounding box center [217, 226] width 95 height 10
checkbox input "true"
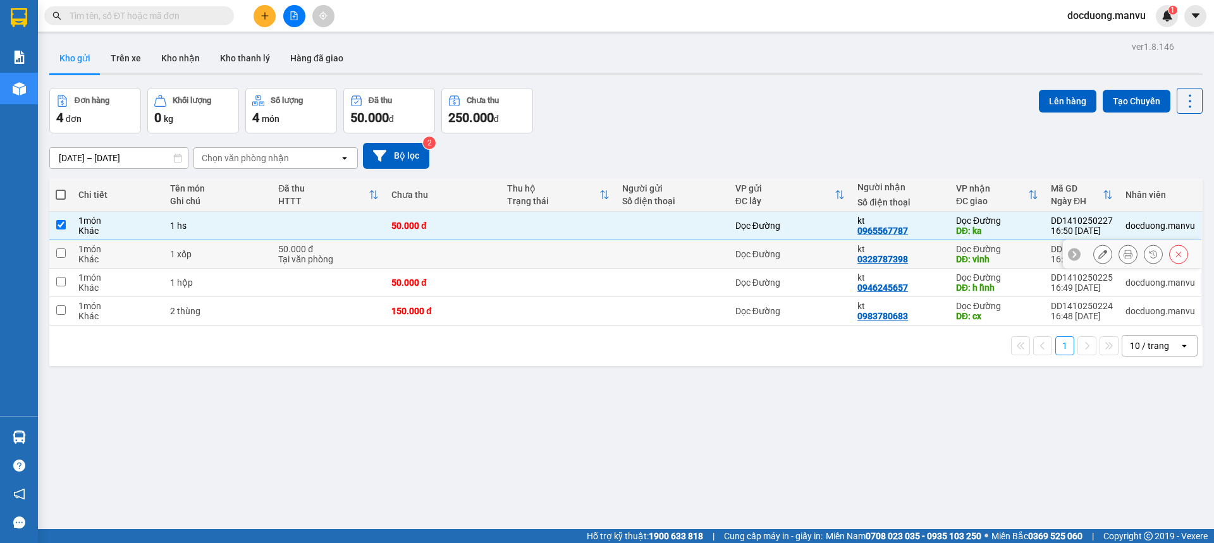
drag, startPoint x: 286, startPoint y: 257, endPoint x: 297, endPoint y: 276, distance: 21.5
click at [287, 257] on div "Tại văn phòng" at bounding box center [328, 259] width 101 height 10
checkbox input "true"
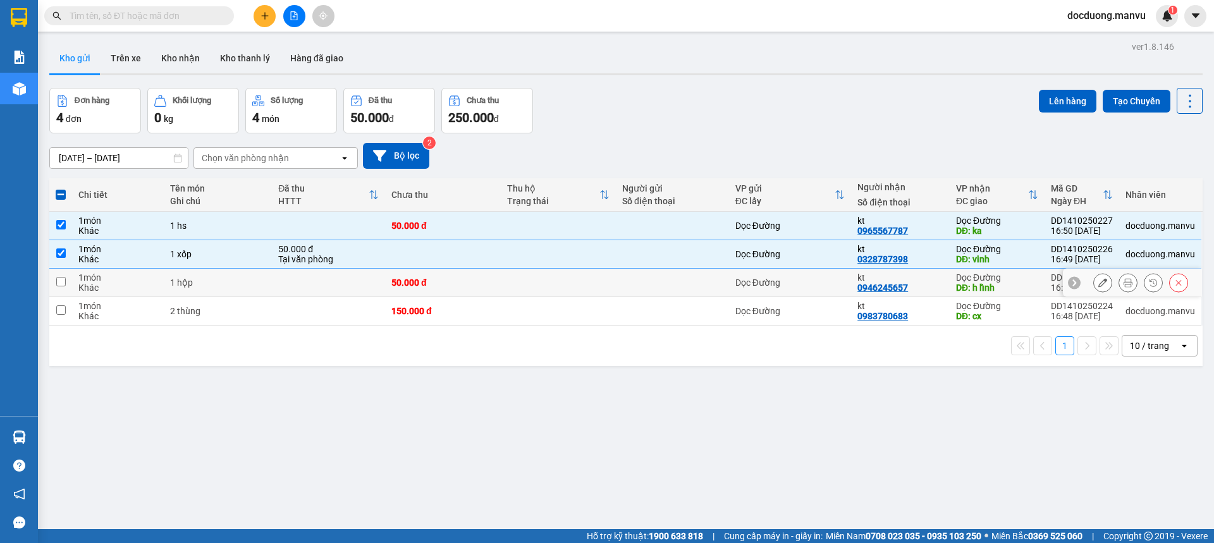
click at [314, 297] on td at bounding box center [328, 311] width 113 height 28
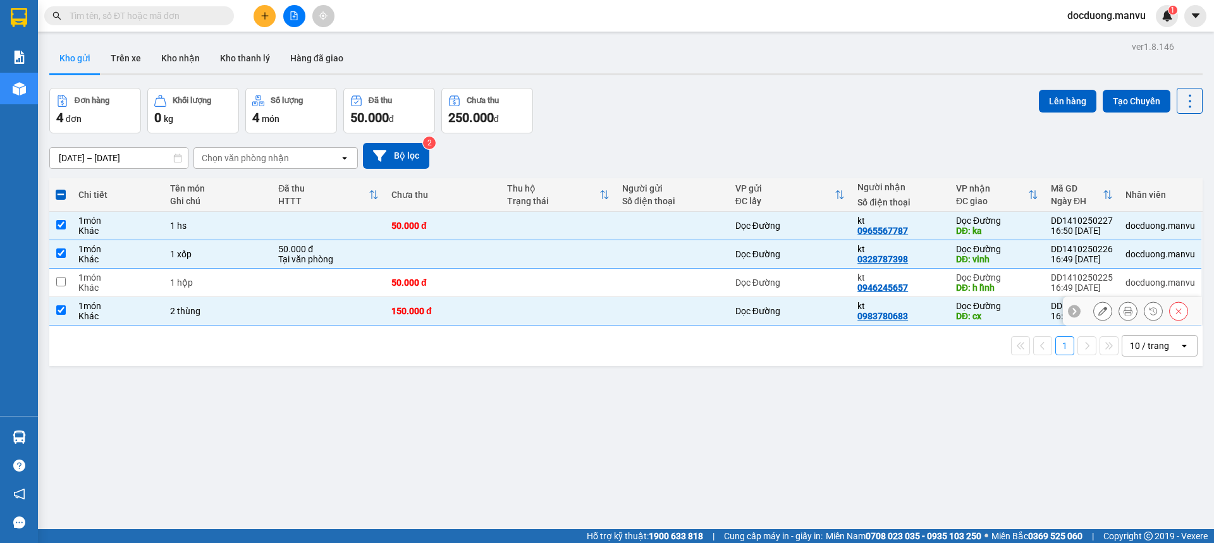
click at [319, 310] on td at bounding box center [328, 311] width 113 height 28
checkbox input "false"
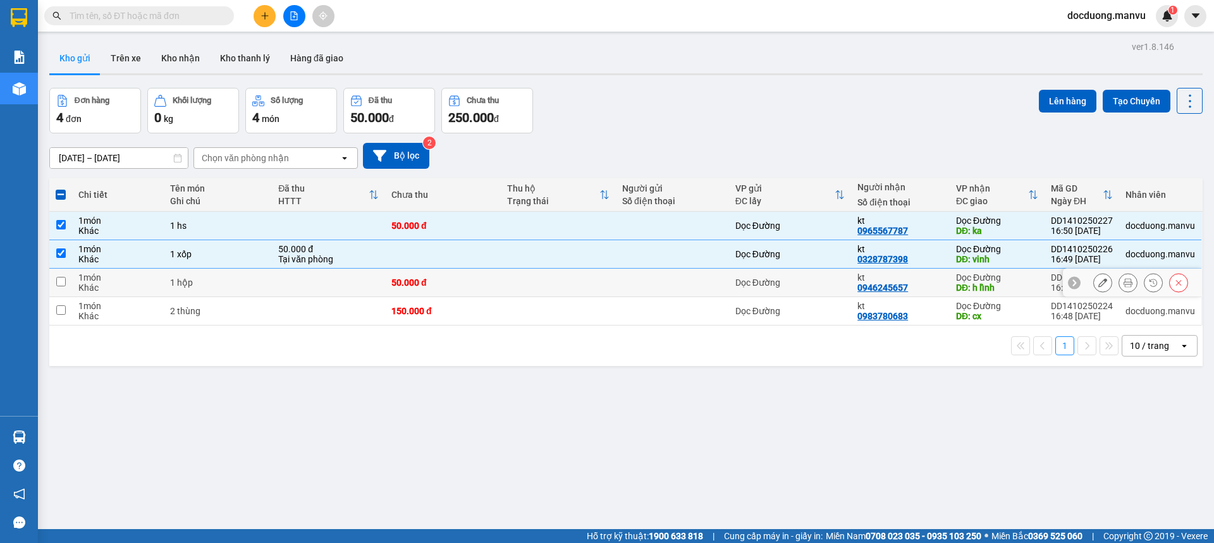
click at [341, 279] on td at bounding box center [328, 283] width 113 height 28
checkbox input "true"
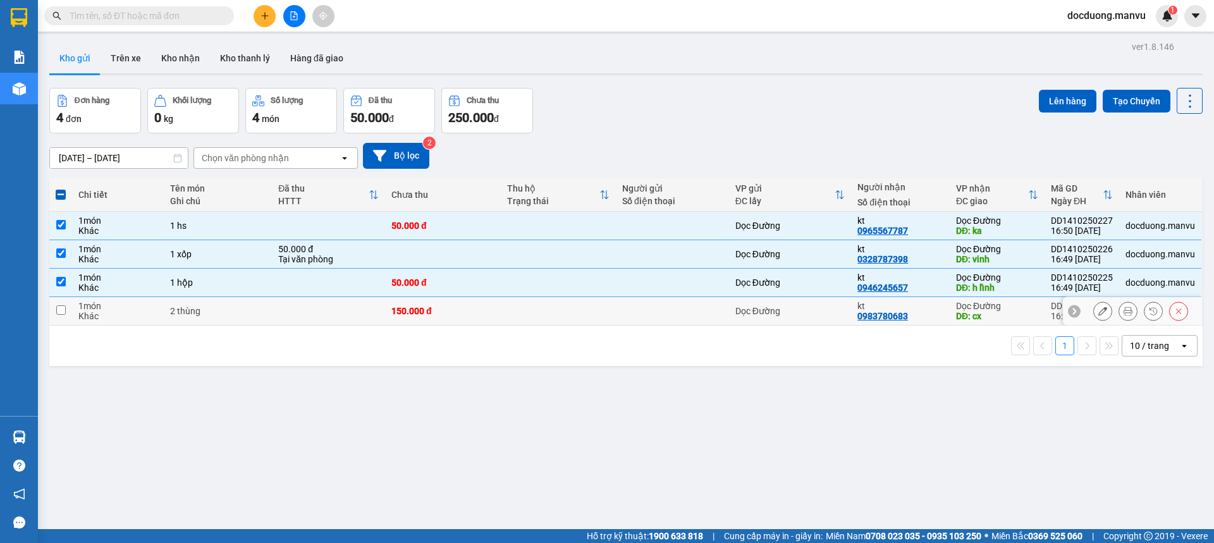
click at [336, 303] on td at bounding box center [328, 311] width 113 height 28
checkbox input "true"
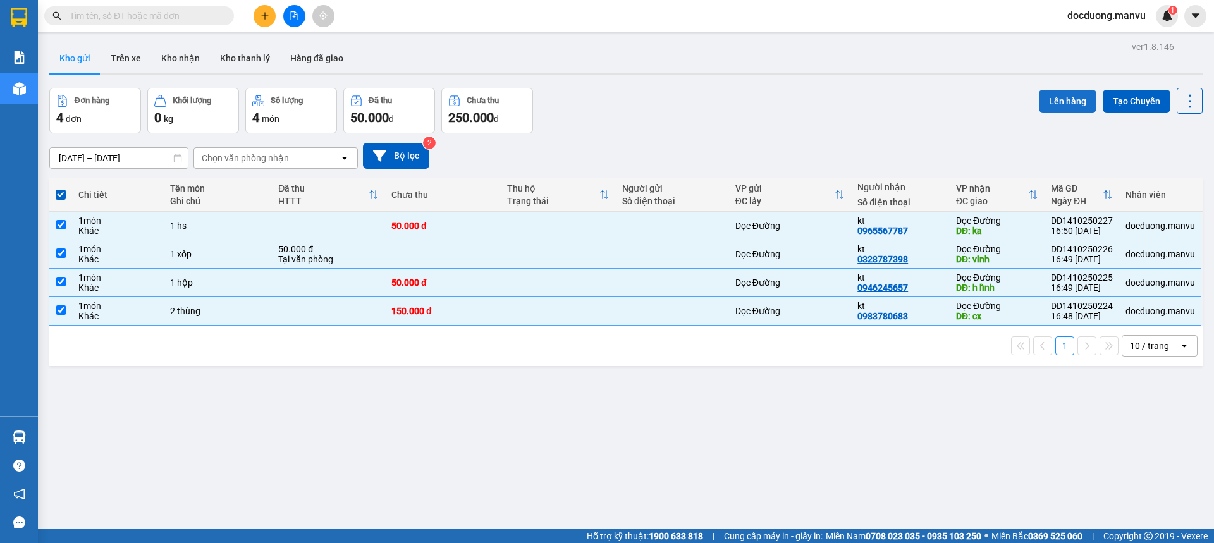
click at [1044, 98] on button "Lên hàng" at bounding box center [1068, 101] width 58 height 23
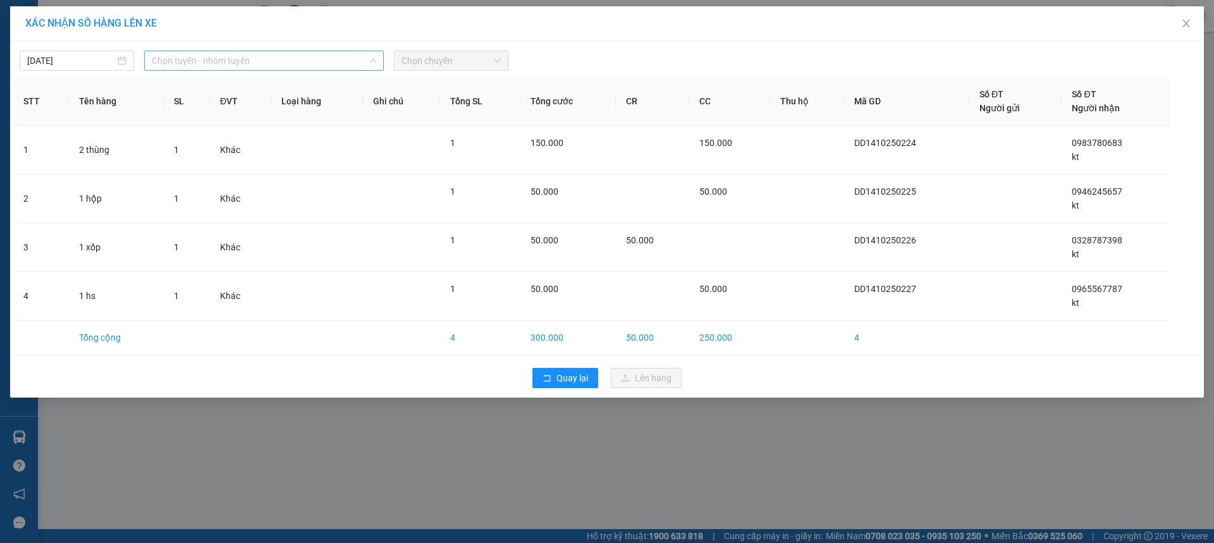
click at [285, 52] on span "Chọn tuyến - nhóm tuyến" at bounding box center [264, 60] width 224 height 19
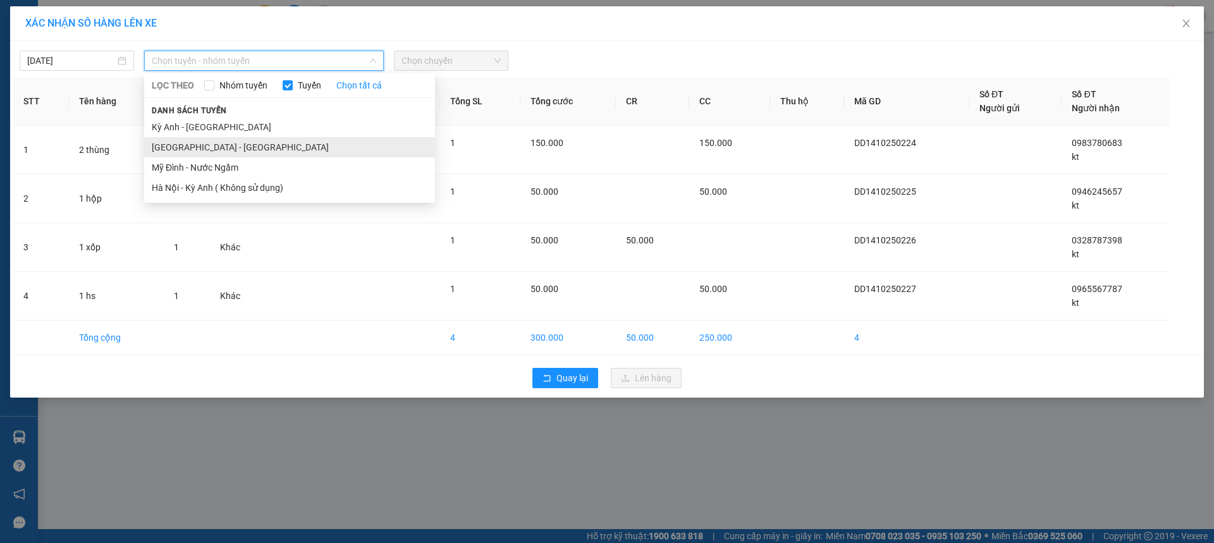
click at [208, 142] on li "[GEOGRAPHIC_DATA] - [GEOGRAPHIC_DATA]" at bounding box center [289, 147] width 291 height 20
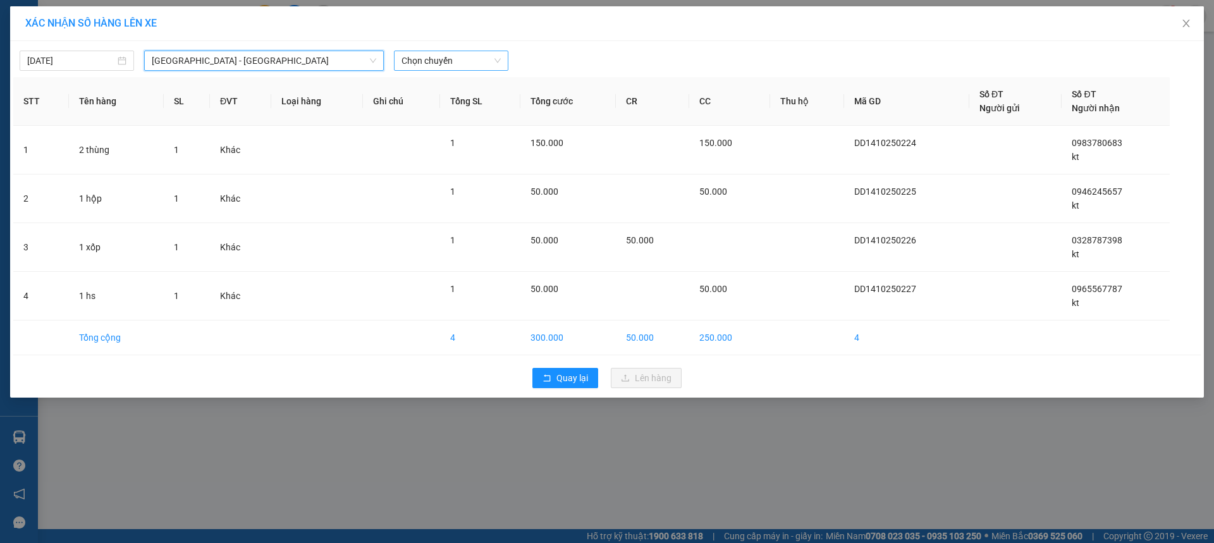
click at [448, 70] on div "Chọn chuyến" at bounding box center [451, 61] width 114 height 20
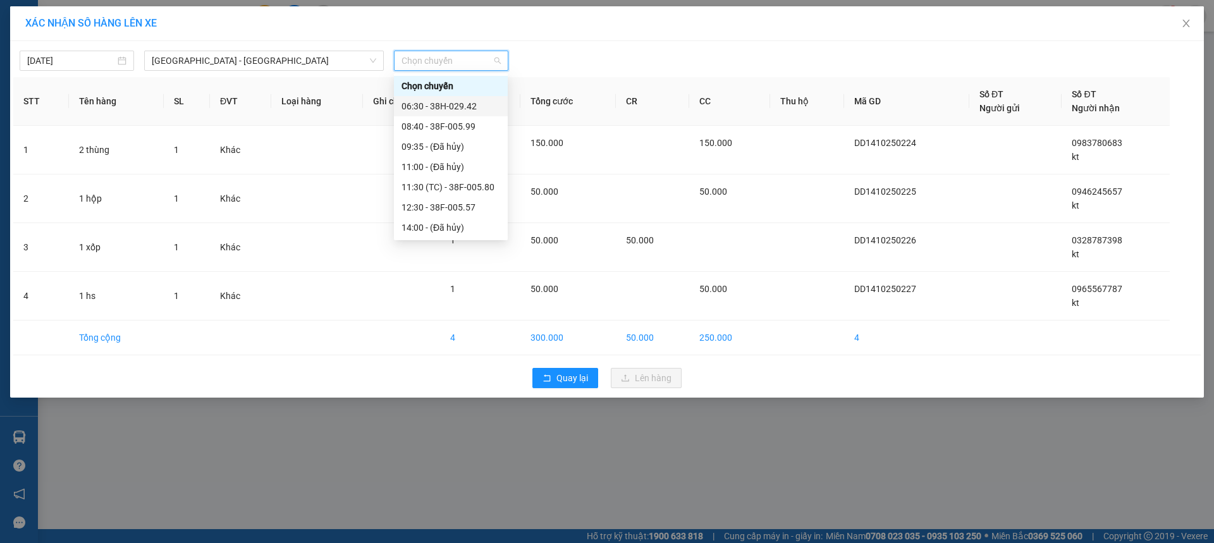
click at [470, 109] on div "06:30 - 38H-029.42" at bounding box center [450, 106] width 99 height 14
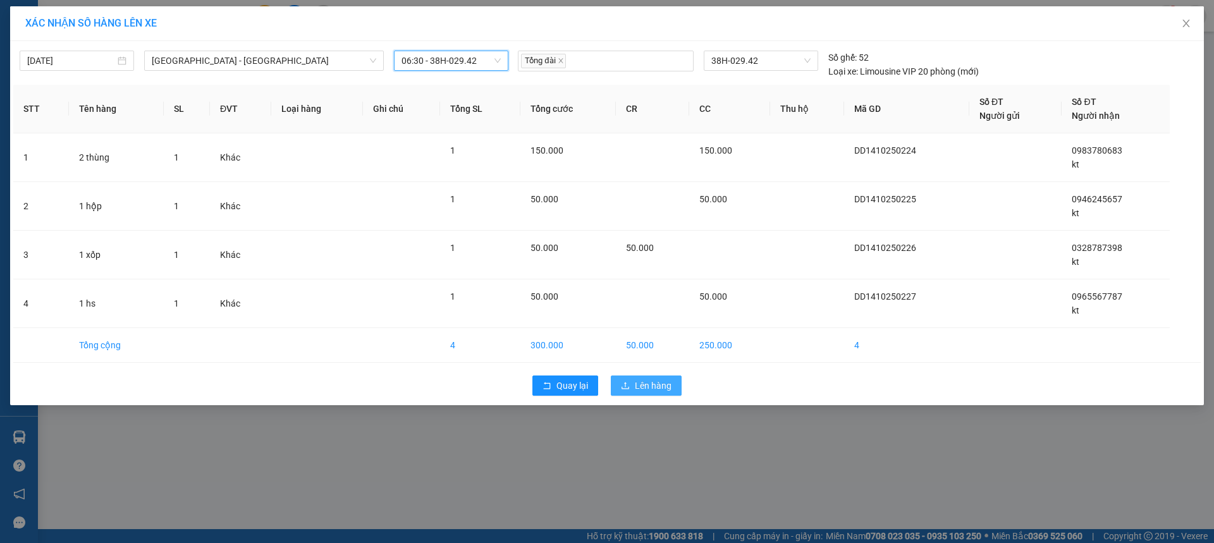
click at [651, 391] on span "Lên hàng" at bounding box center [653, 386] width 37 height 14
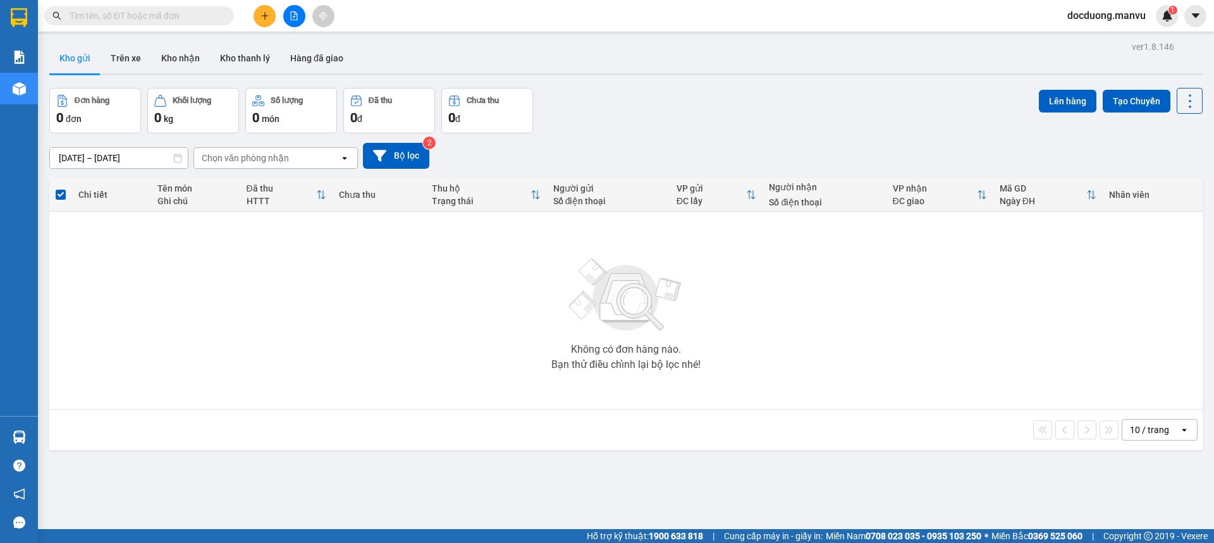
click at [263, 10] on button at bounding box center [265, 16] width 22 height 22
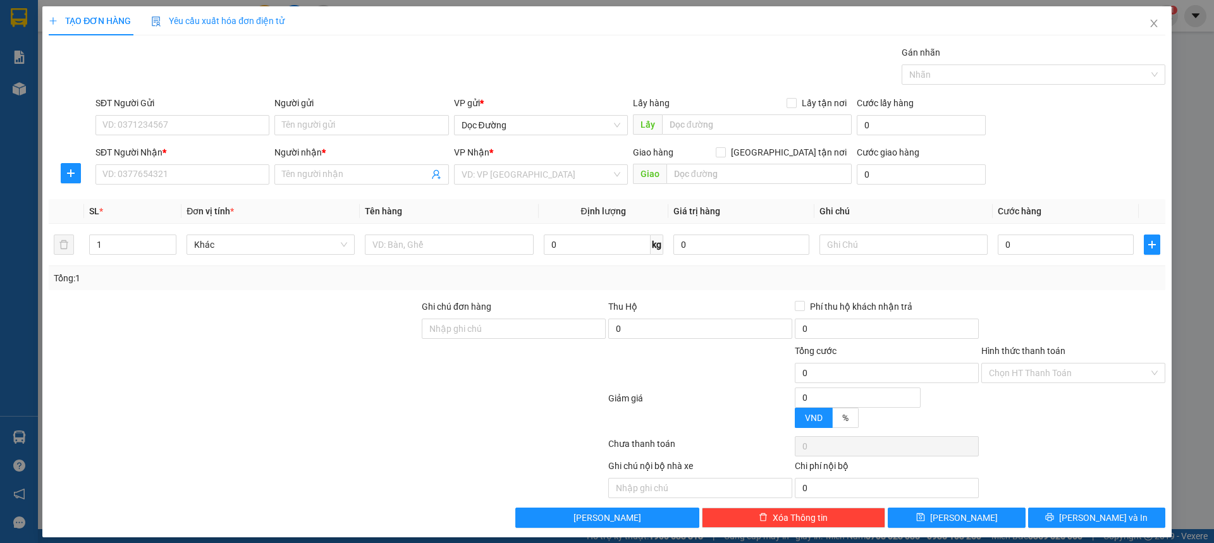
click at [134, 161] on div "SĐT Người Nhận *" at bounding box center [182, 154] width 174 height 19
click at [129, 168] on input "SĐT Người Nhận *" at bounding box center [182, 174] width 174 height 20
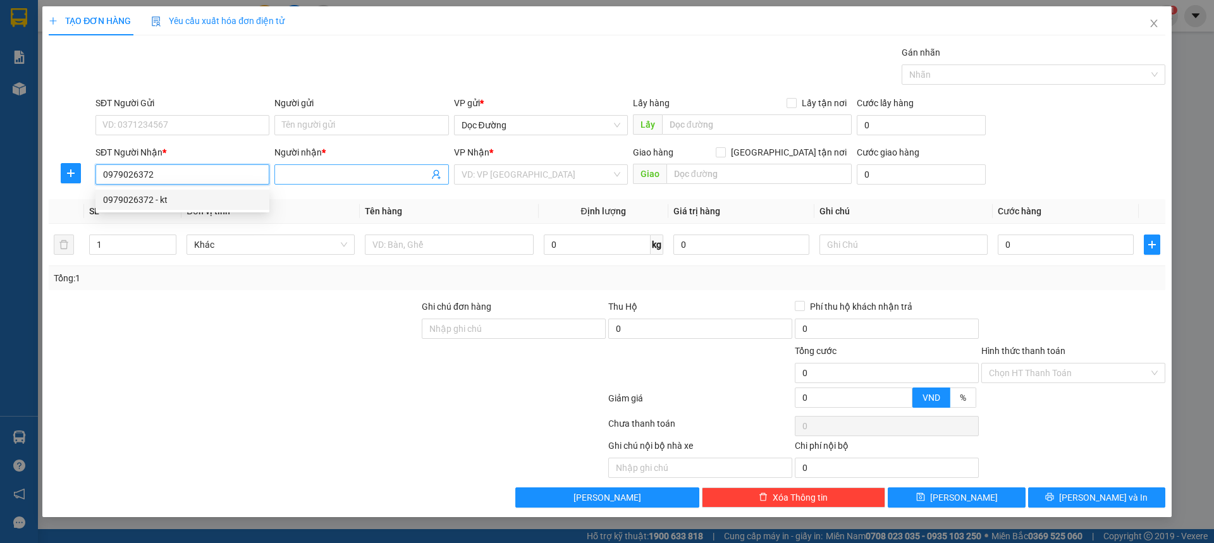
type input "0979026372"
click at [300, 180] on input "Người nhận *" at bounding box center [355, 175] width 146 height 14
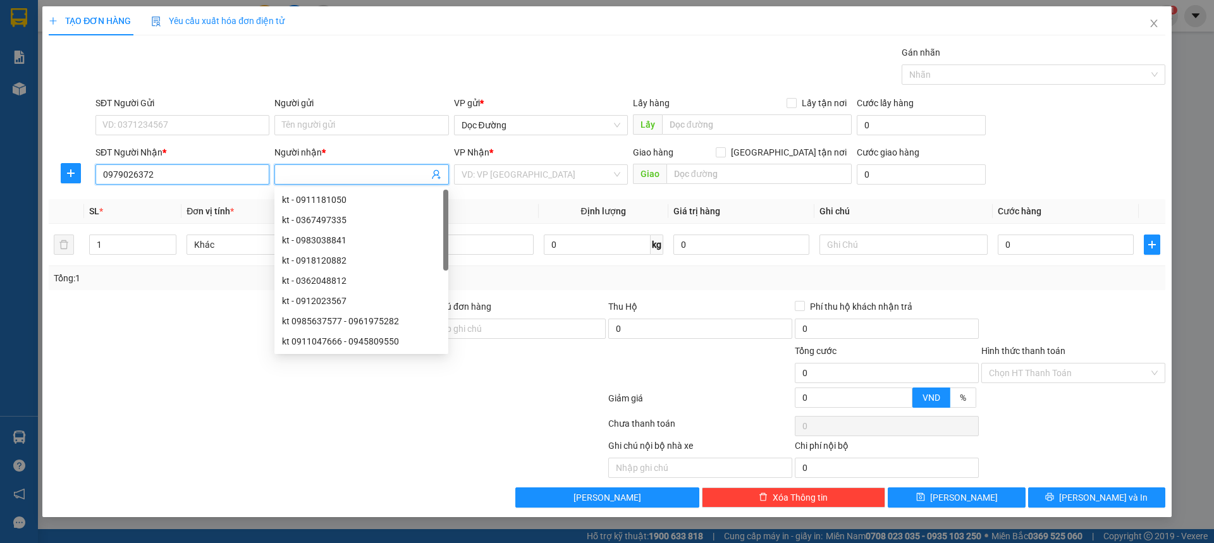
click at [212, 176] on input "0979026372" at bounding box center [182, 174] width 174 height 20
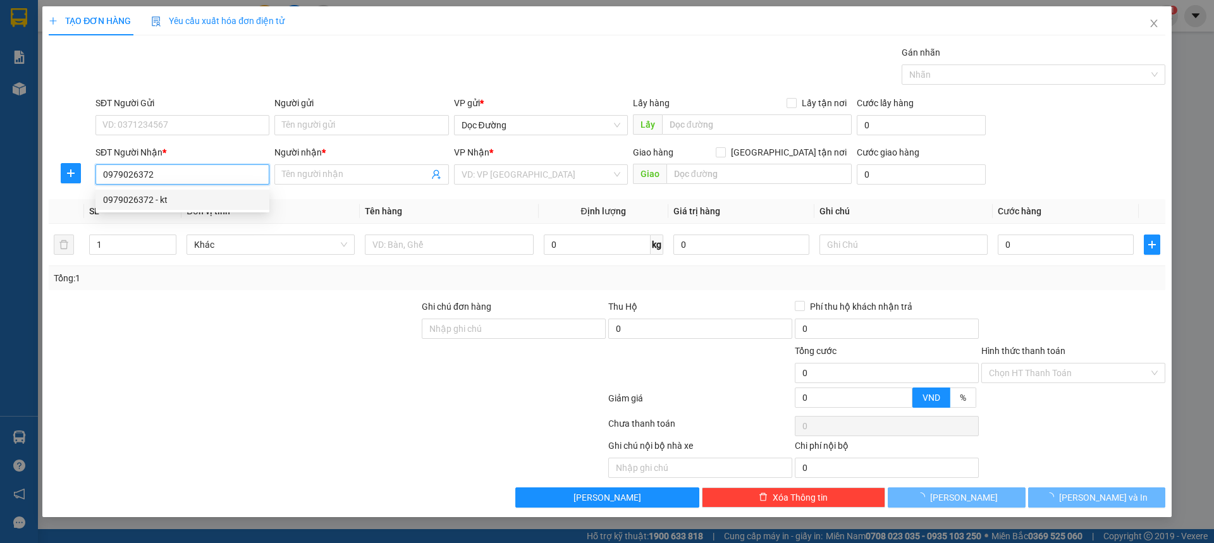
click at [164, 205] on div "0979026372 - kt" at bounding box center [182, 200] width 174 height 20
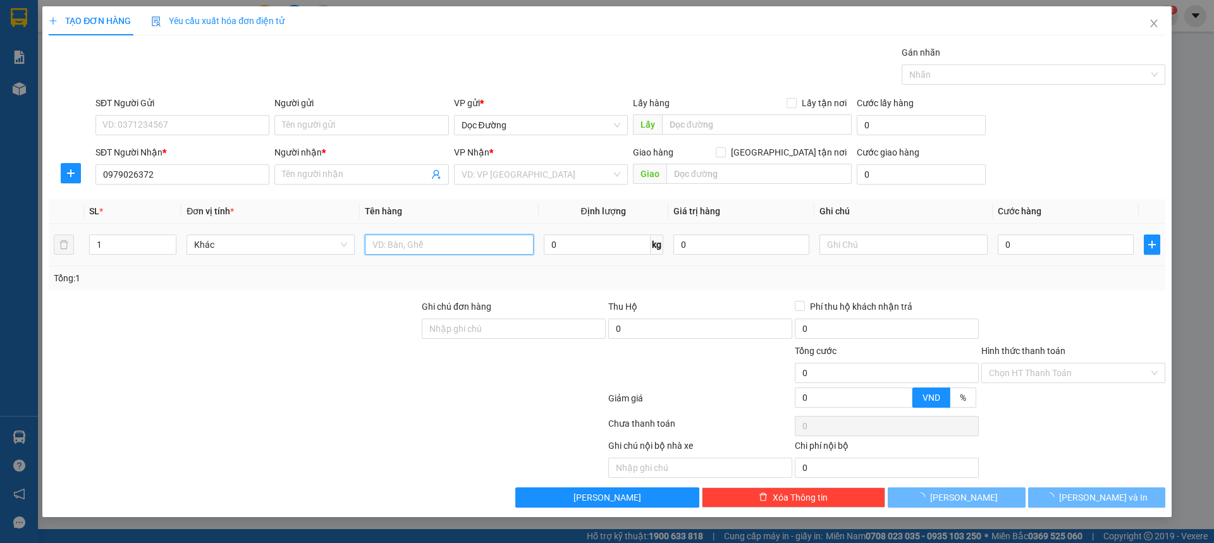
click at [450, 250] on input "text" at bounding box center [449, 245] width 168 height 20
type input "kt"
type input "hn"
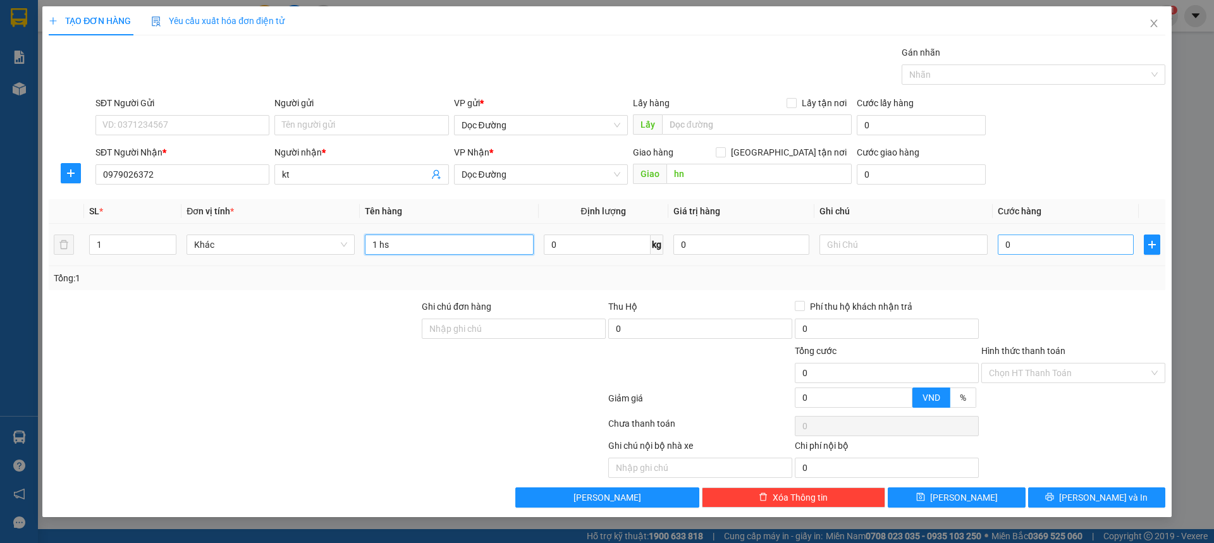
type input "1 hs"
click at [1065, 254] on input "0" at bounding box center [1066, 245] width 136 height 20
type input "005"
type input "5"
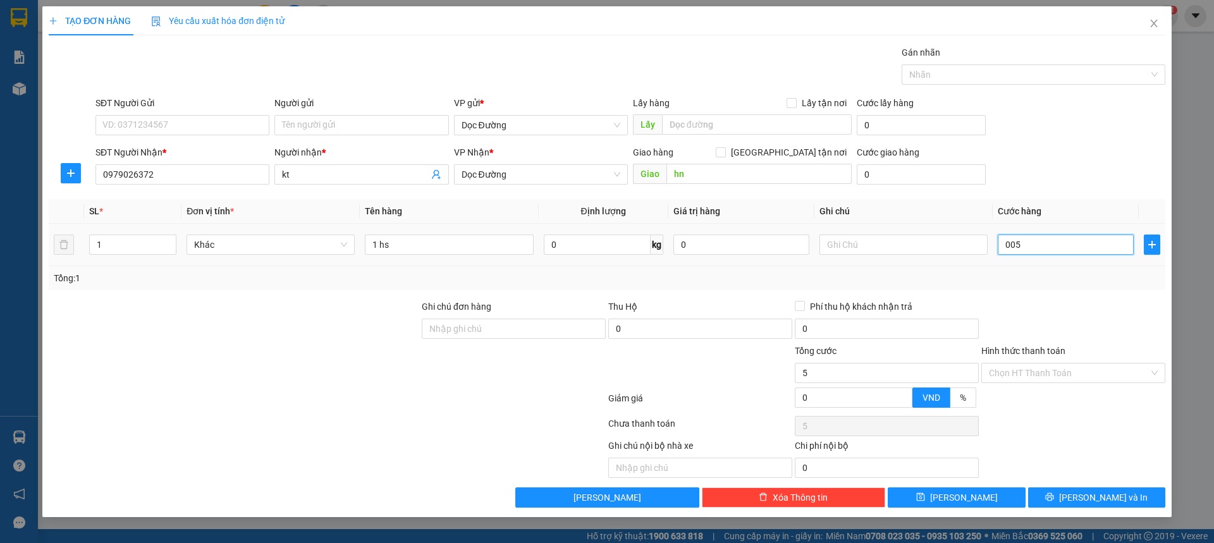
type input "0.050"
type input "50"
type input "00.500"
type input "500"
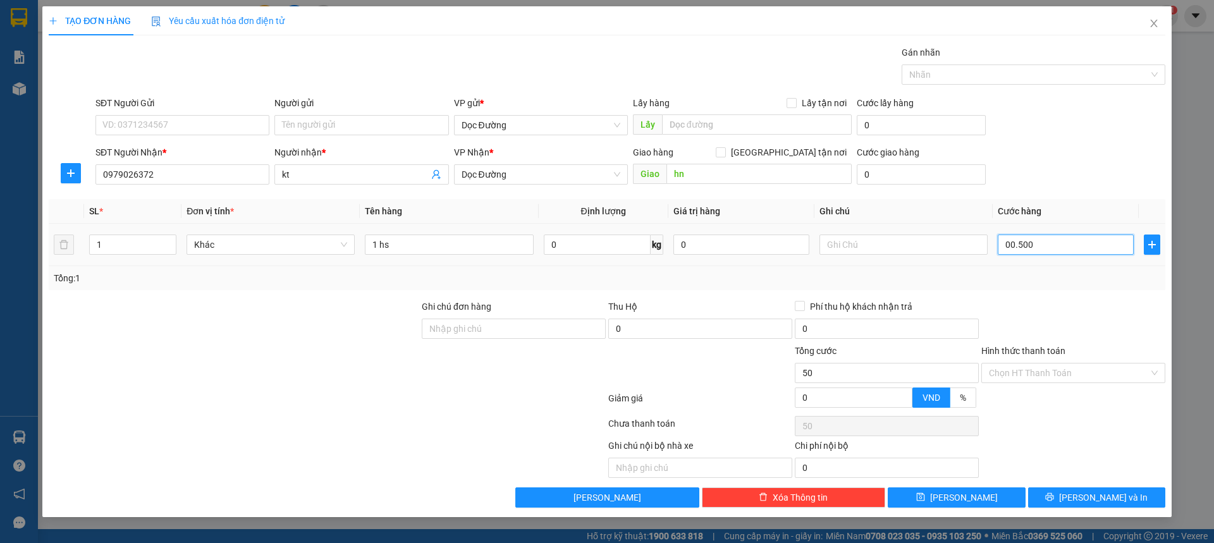
type input "500"
type input "0.005.000"
type input "5.000"
type input "000.050.000"
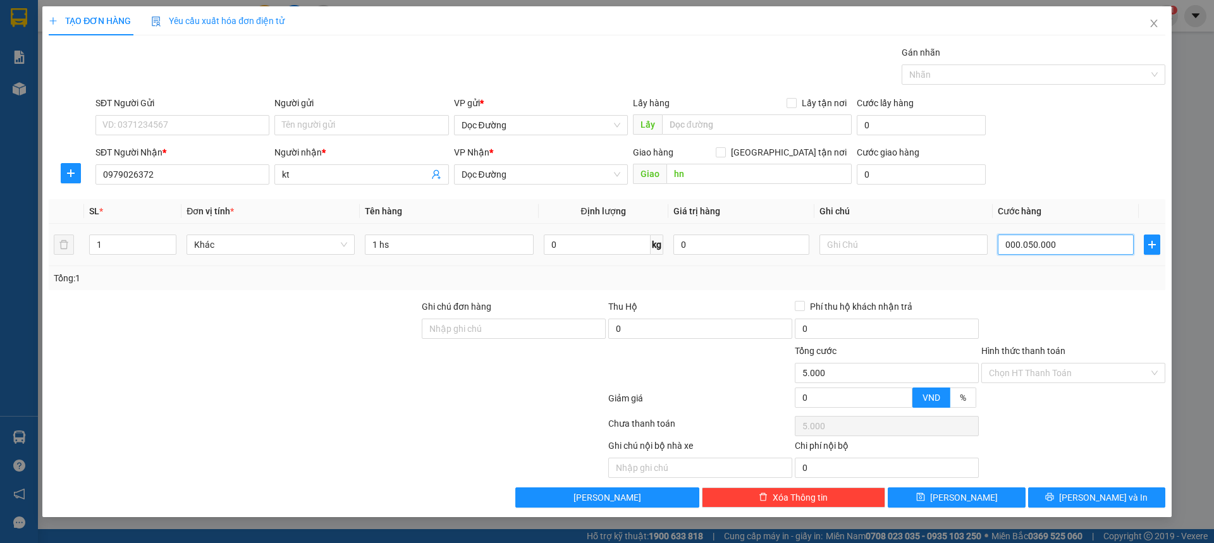
type input "50.000"
click at [1051, 374] on input "Hình thức thanh toán" at bounding box center [1069, 373] width 160 height 19
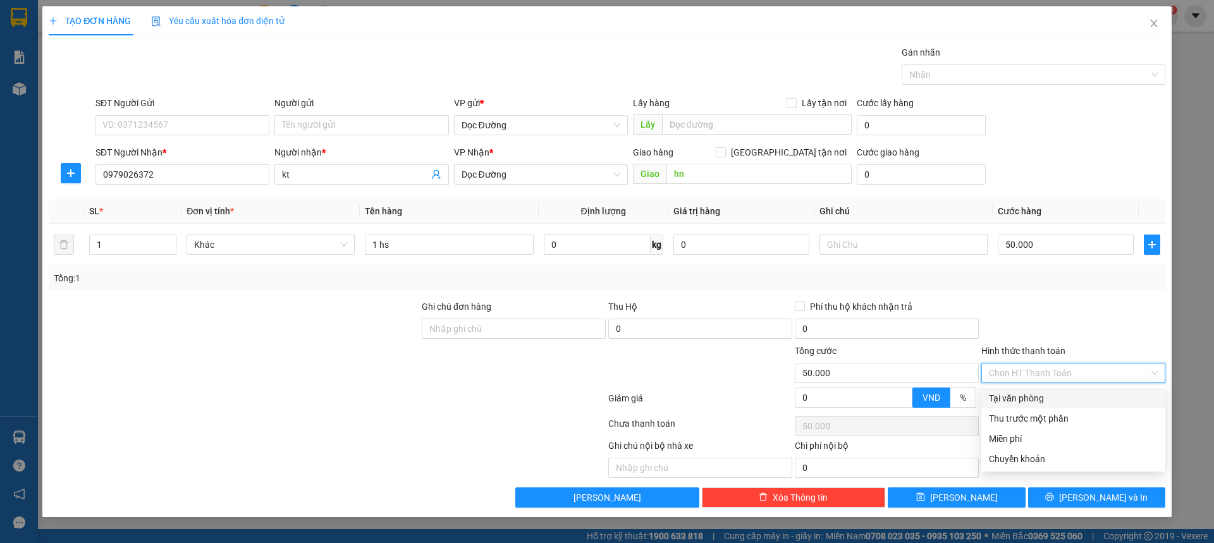
click at [1041, 392] on div "Tại văn phòng" at bounding box center [1073, 398] width 169 height 14
type input "0"
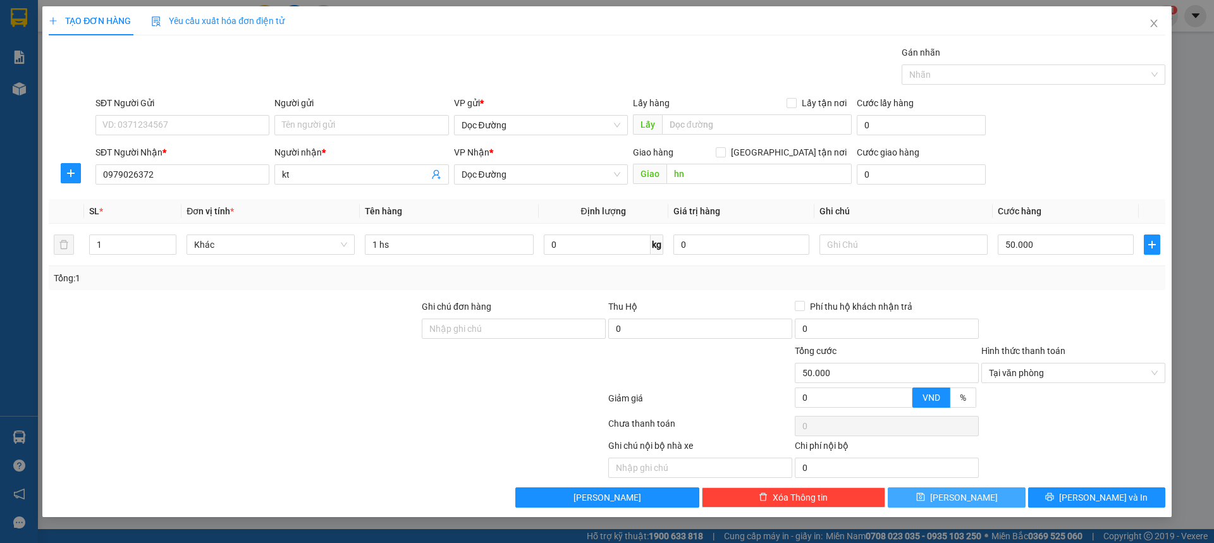
click at [909, 501] on button "[PERSON_NAME]" at bounding box center [956, 497] width 137 height 20
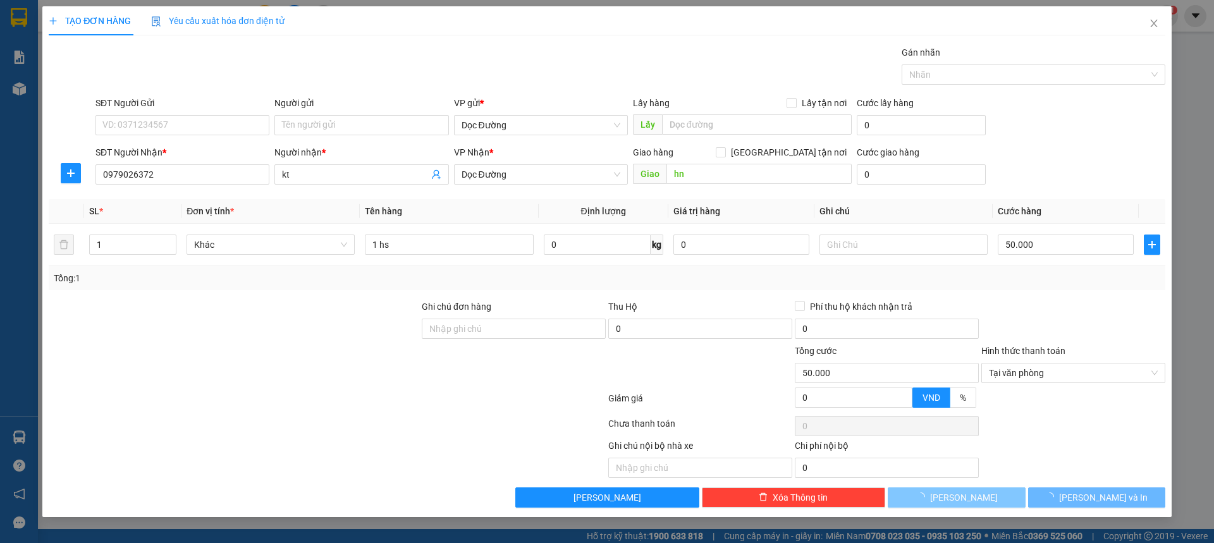
type input "0"
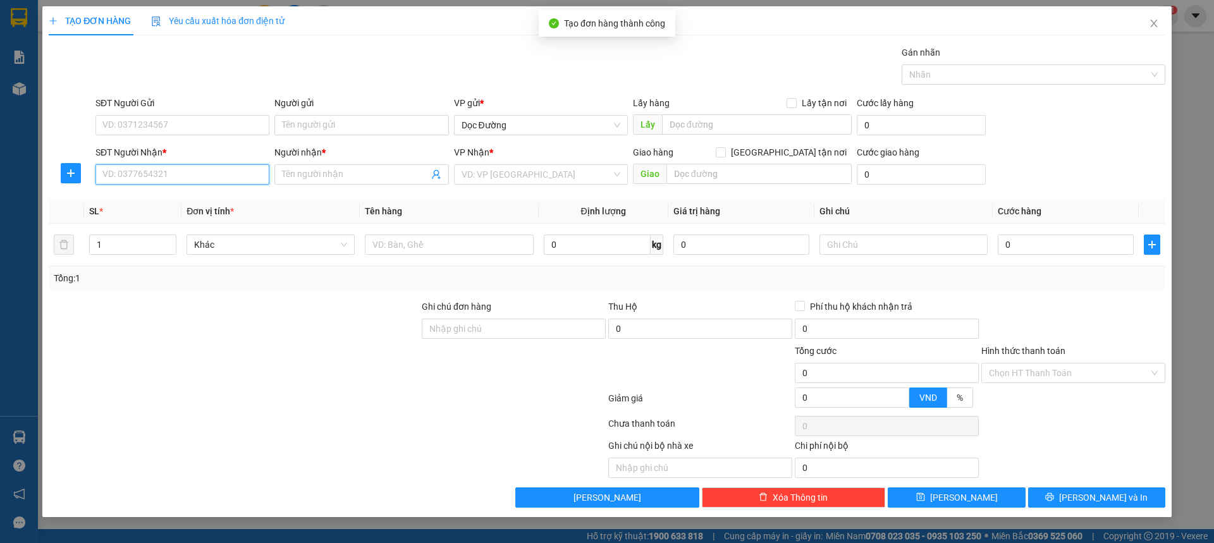
click at [202, 173] on input "SĐT Người Nhận *" at bounding box center [182, 174] width 174 height 20
type input "0896630369"
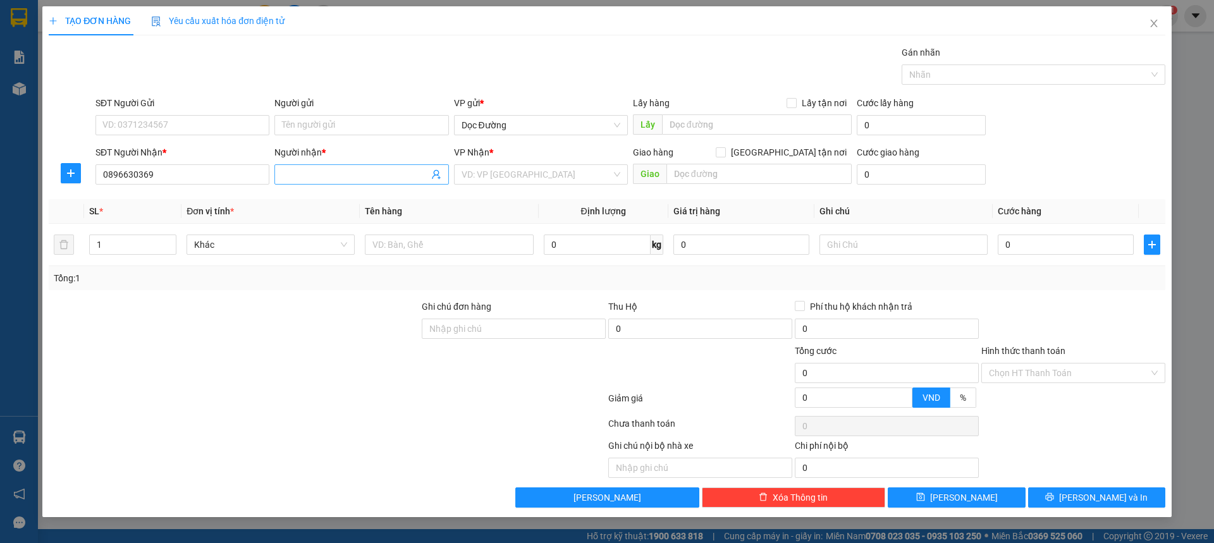
click at [314, 176] on input "Người nhận *" at bounding box center [355, 175] width 146 height 14
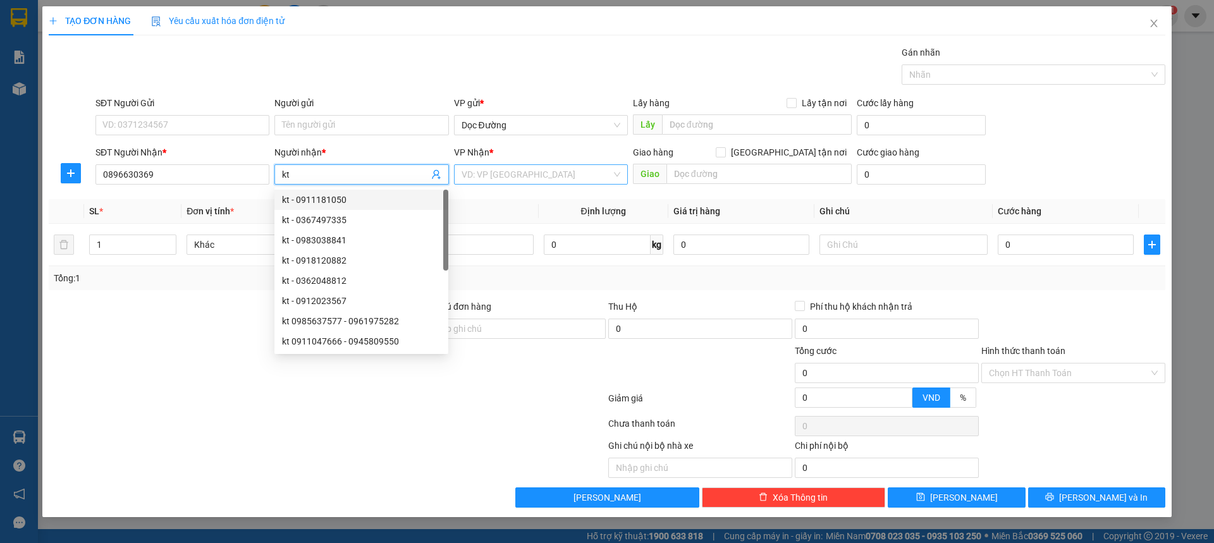
type input "kt"
click at [516, 180] on input "search" at bounding box center [537, 174] width 150 height 19
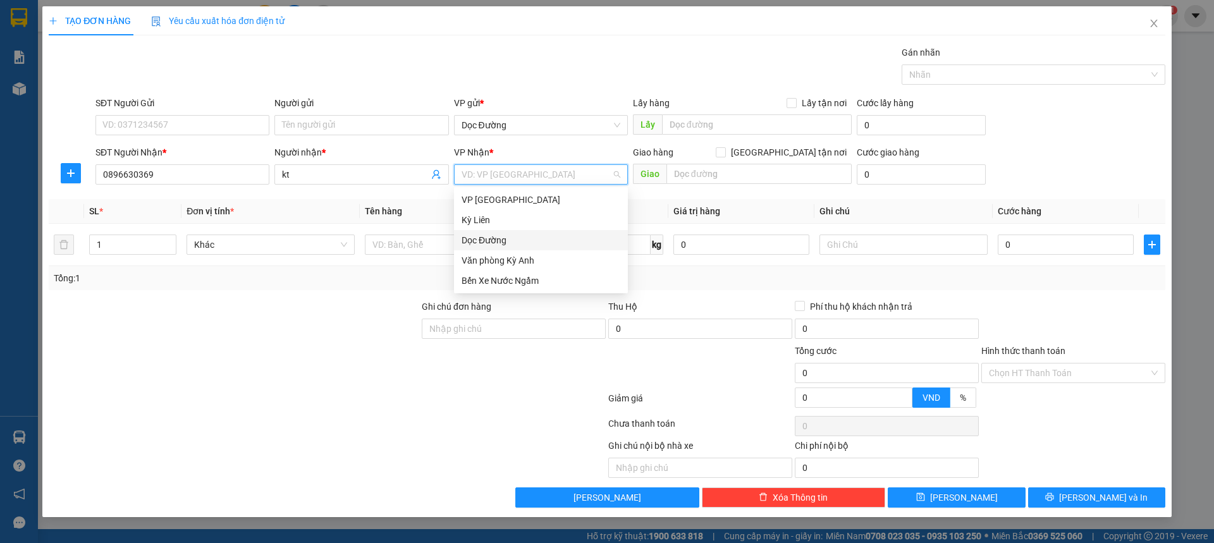
click at [489, 235] on div "Dọc Đường" at bounding box center [541, 240] width 159 height 14
click at [695, 187] on div "Giao hàng [GEOGRAPHIC_DATA] tận nơi [GEOGRAPHIC_DATA]" at bounding box center [742, 167] width 219 height 44
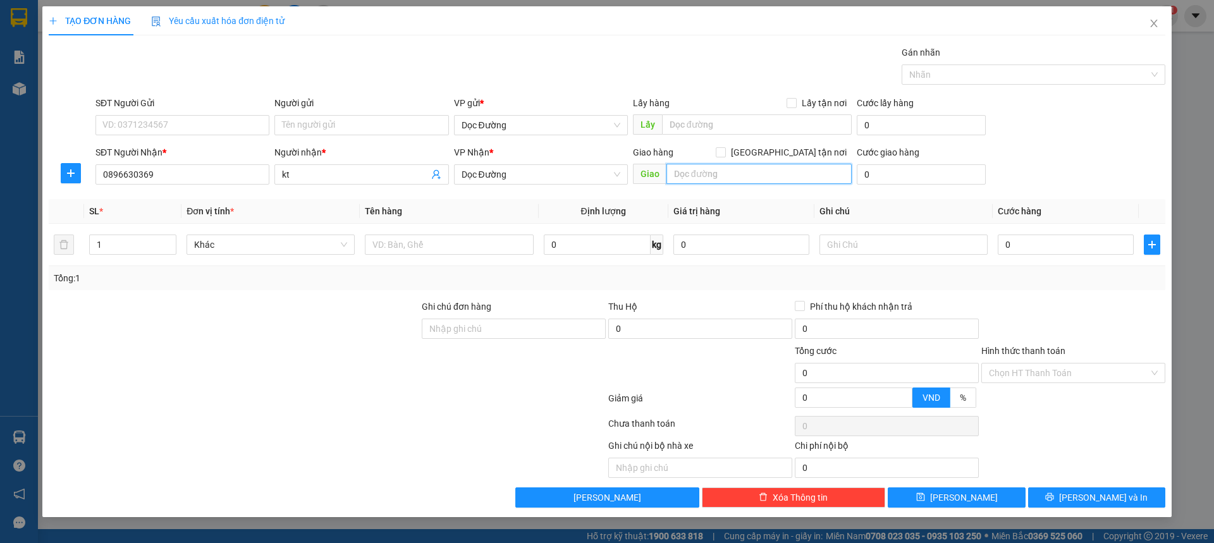
click at [708, 176] on input "text" at bounding box center [758, 174] width 185 height 20
type input "n"
type input "hn"
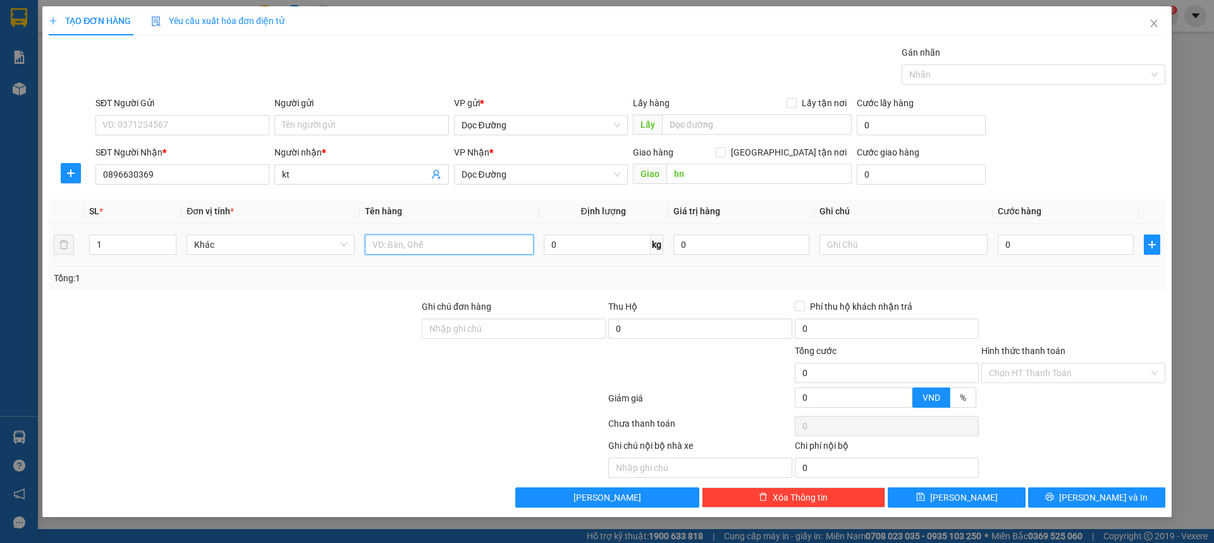
click at [488, 241] on input "text" at bounding box center [449, 245] width 168 height 20
type input "1 bó"
click at [1064, 242] on input "0" at bounding box center [1066, 245] width 136 height 20
type input "005"
type input "5"
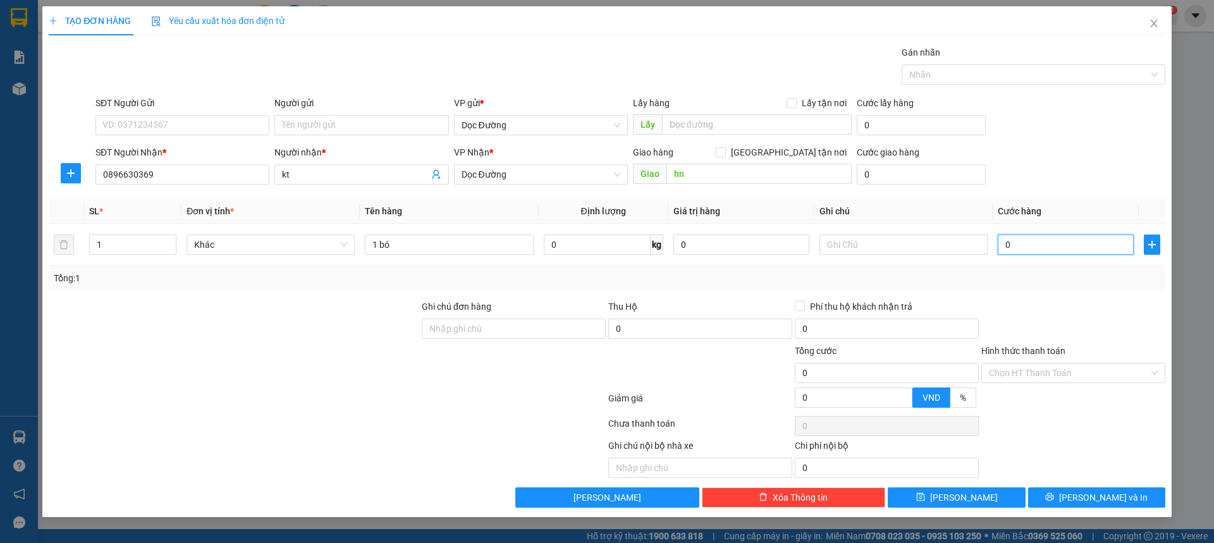
type input "5"
type input "0.050"
type input "50"
type input "00.500"
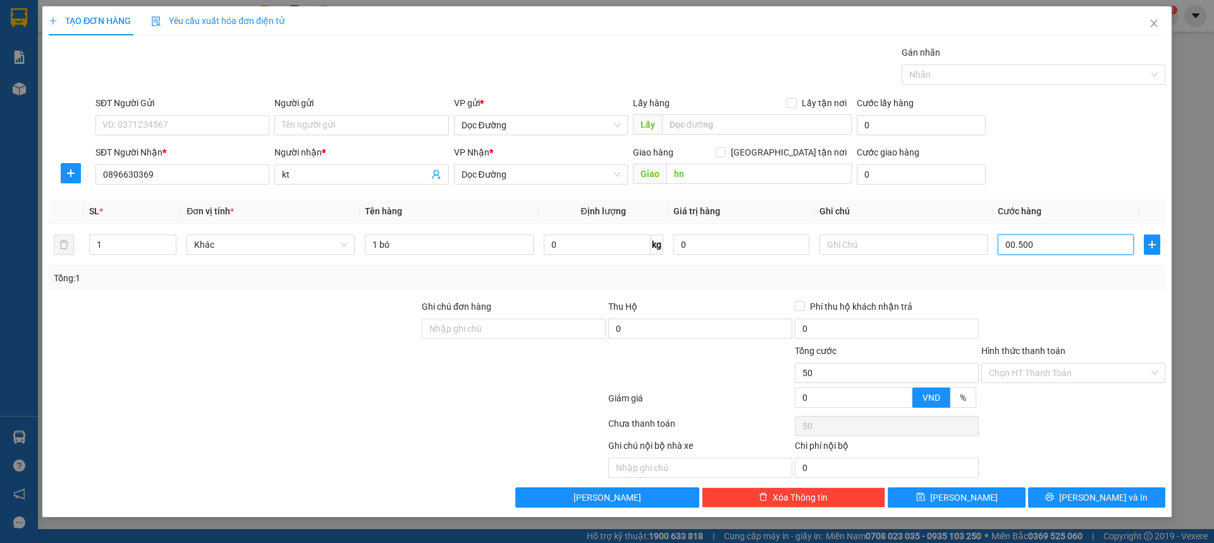
type input "500"
type input "0.005.000"
type input "5.000"
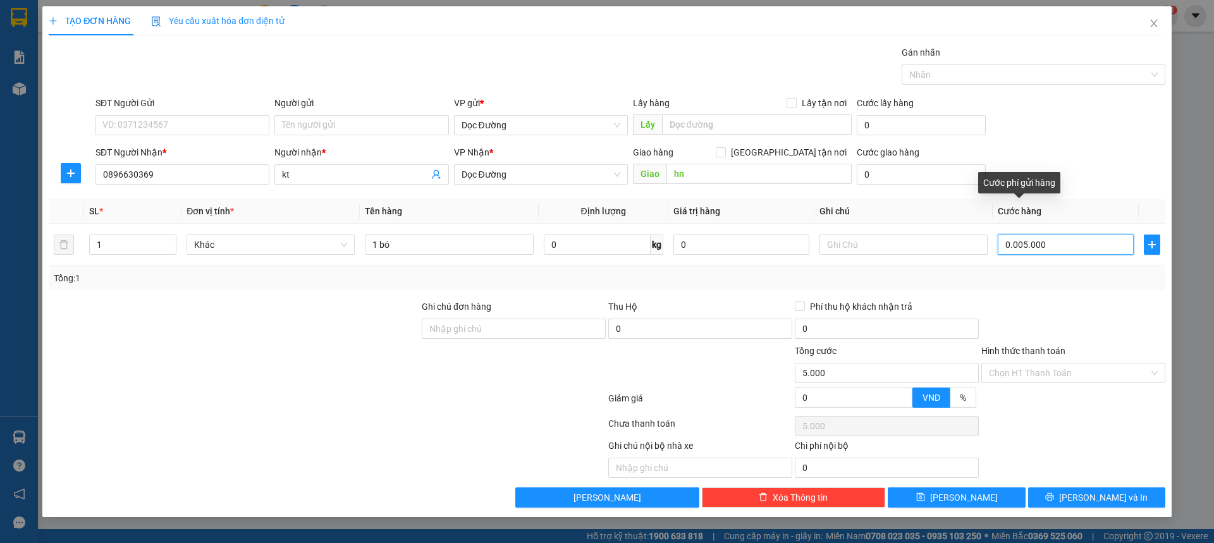
type input "000.050.000"
type input "50.000"
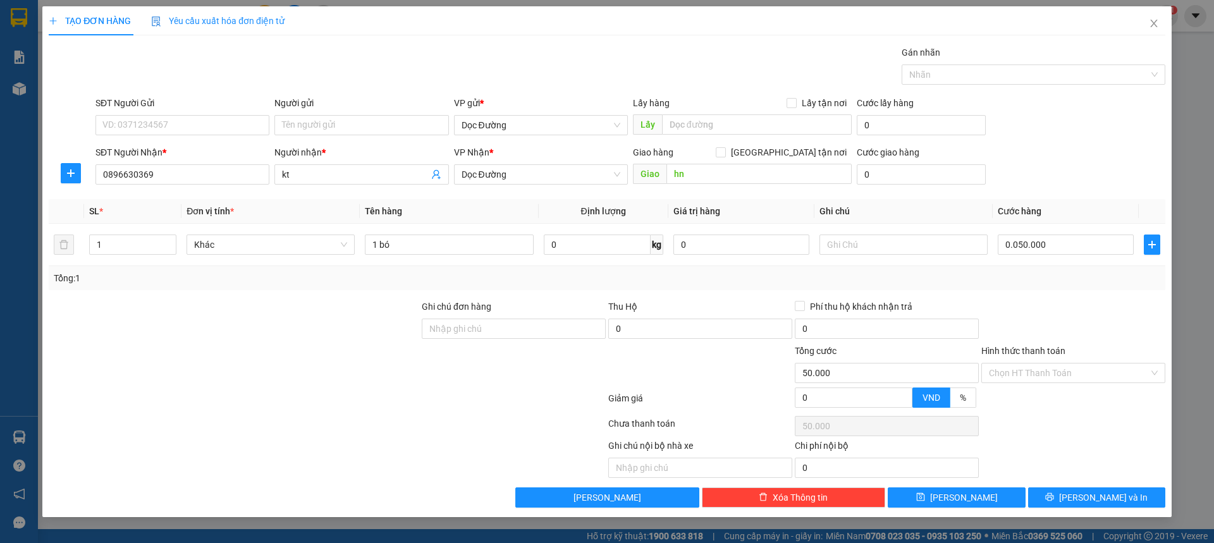
type input "50.000"
click at [968, 508] on div "TẠO ĐƠN HÀNG Yêu cầu xuất hóa đơn điện tử Transit Pickup Surcharge Ids Transit …" at bounding box center [606, 261] width 1129 height 511
click at [963, 496] on span "[PERSON_NAME]" at bounding box center [964, 498] width 68 height 14
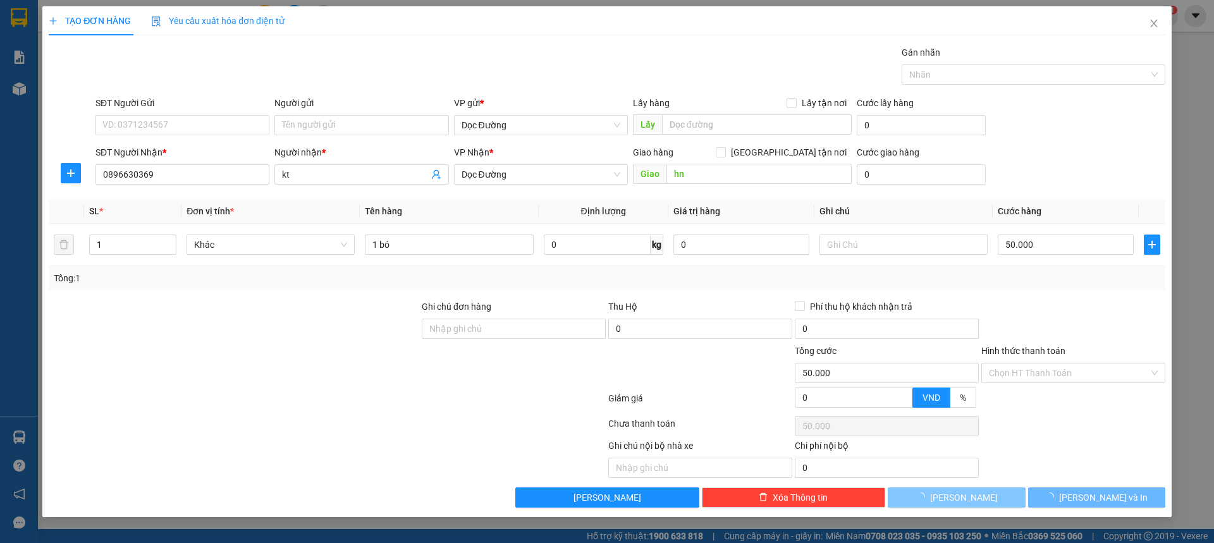
type input "0"
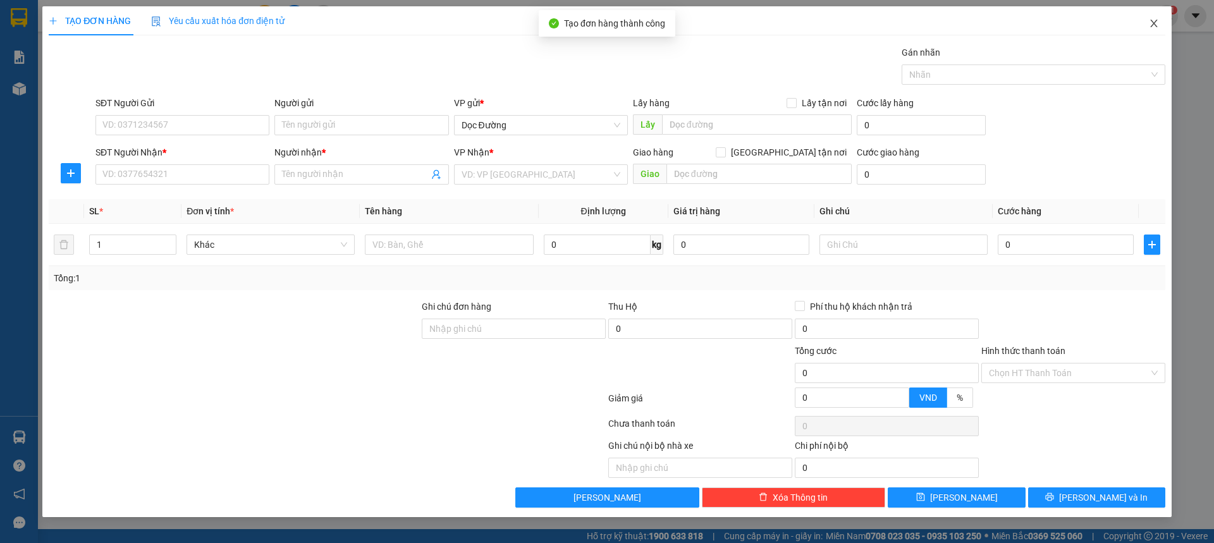
click at [1142, 33] on span "Close" at bounding box center [1153, 23] width 35 height 35
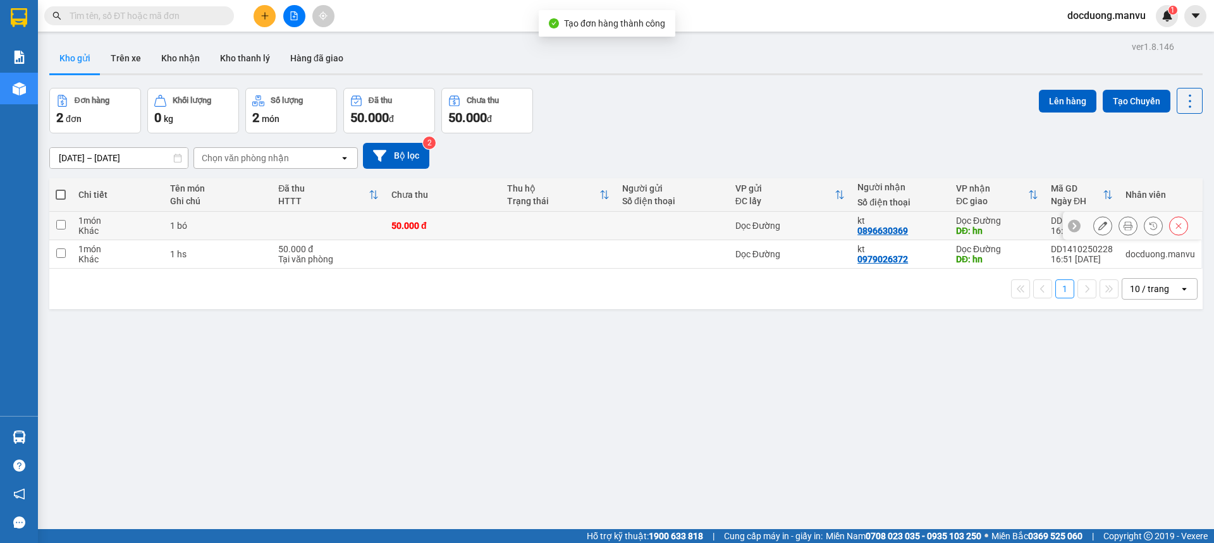
click at [686, 224] on div at bounding box center [672, 226] width 101 height 10
checkbox input "true"
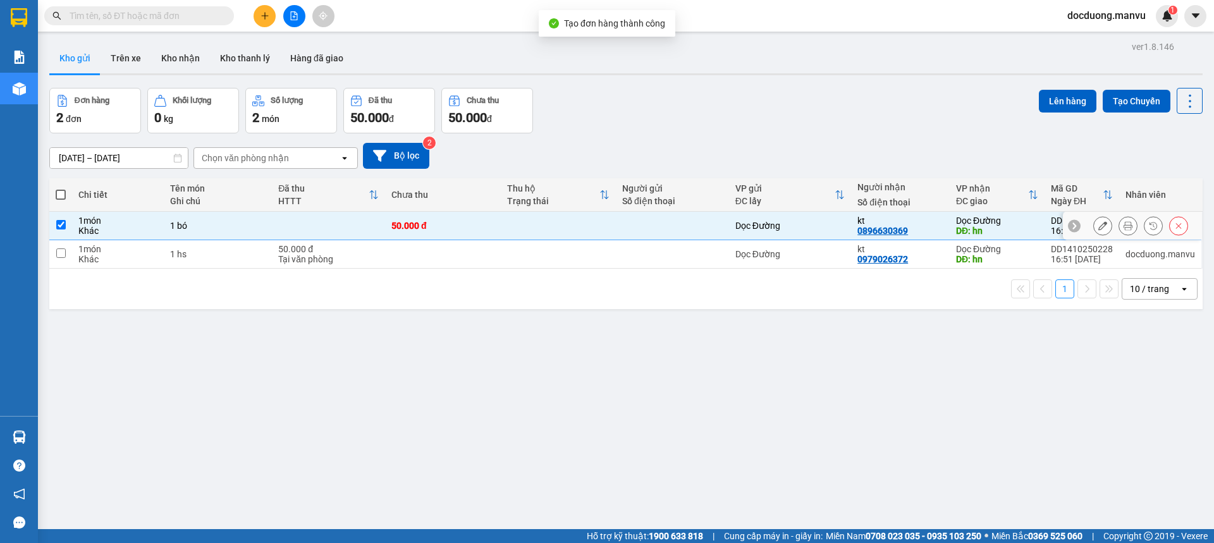
click at [670, 240] on td at bounding box center [672, 254] width 113 height 28
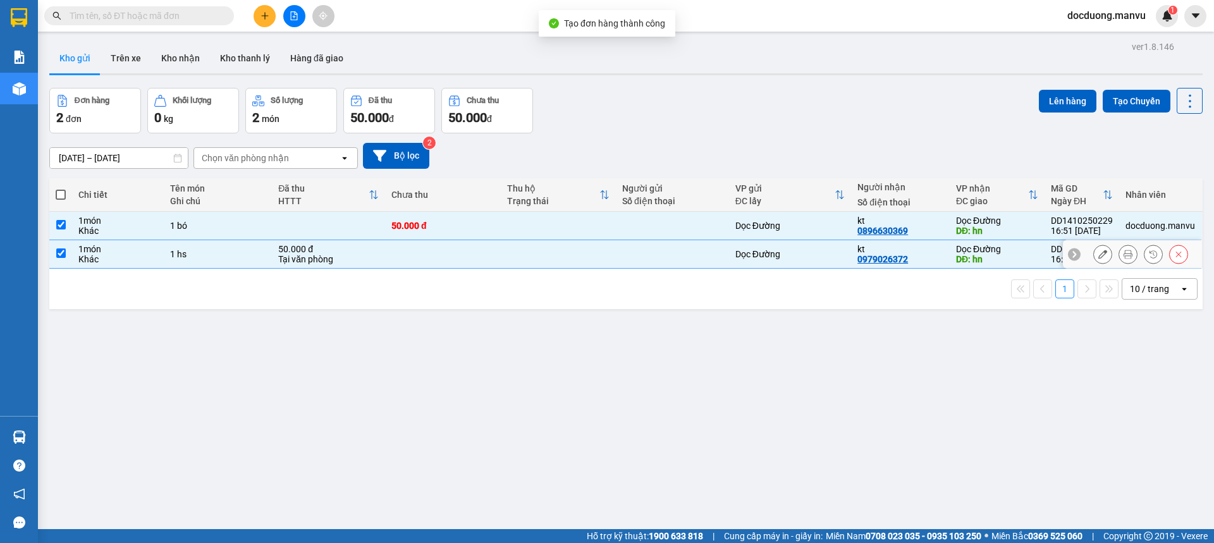
checkbox input "true"
click at [1047, 92] on button "Lên hàng" at bounding box center [1068, 101] width 58 height 23
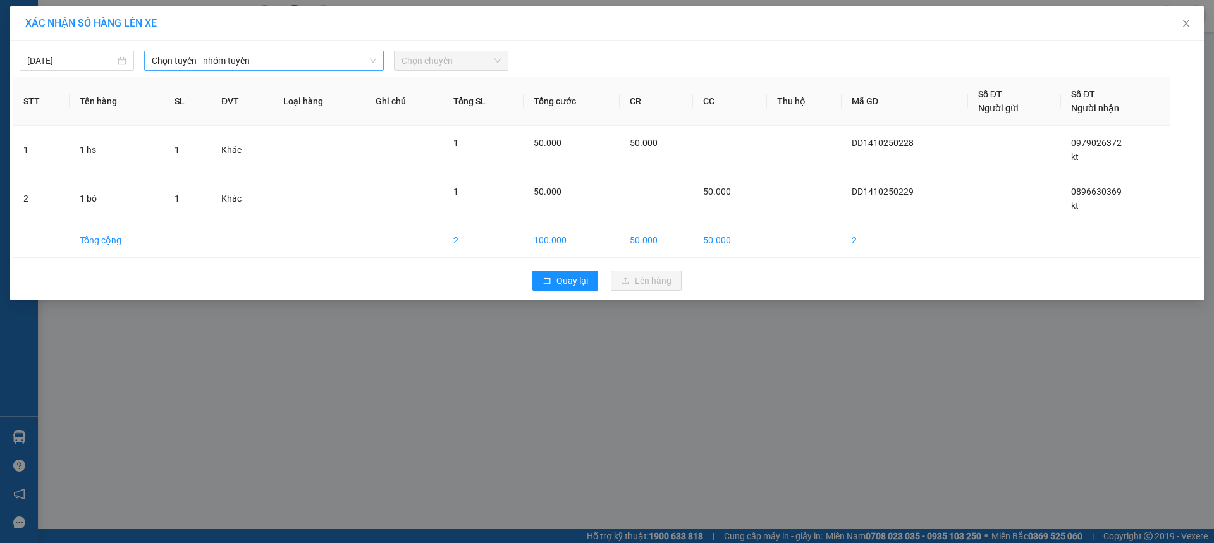
drag, startPoint x: 273, startPoint y: 75, endPoint x: 296, endPoint y: 61, distance: 26.7
click at [286, 66] on div "[DATE] Chọn tuyến - nhóm tuyến Chọn chuyến STT Tên hàng SL ĐVT Loại hàng Ghi ch…" at bounding box center [607, 170] width 1194 height 259
drag, startPoint x: 296, startPoint y: 61, endPoint x: 276, endPoint y: 72, distance: 22.4
click at [293, 61] on span "Chọn tuyến - nhóm tuyến" at bounding box center [264, 60] width 224 height 19
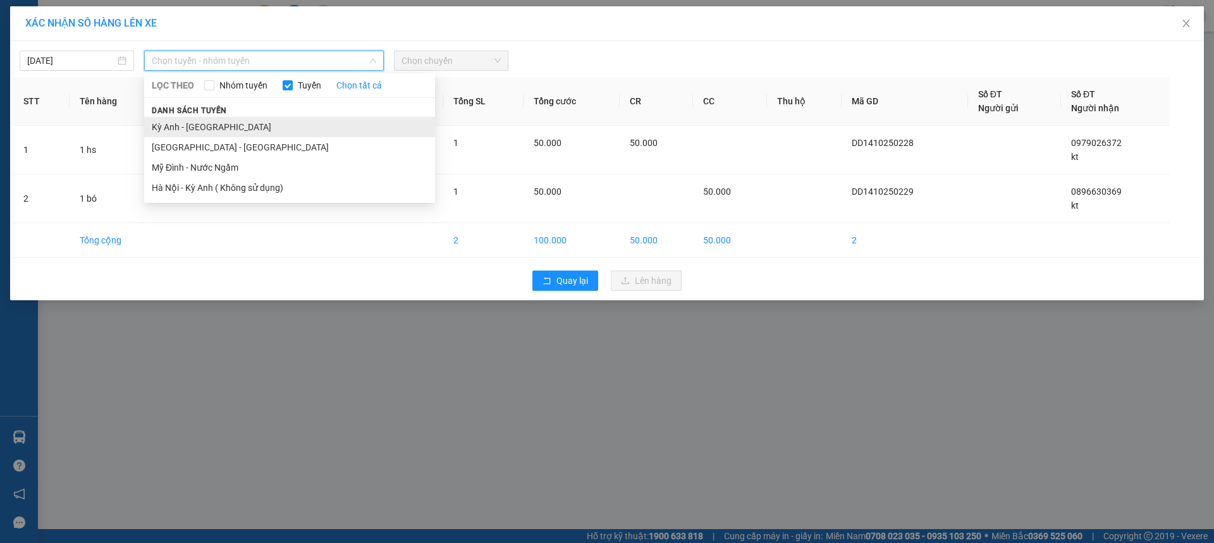
click at [188, 134] on li "Kỳ Anh - [GEOGRAPHIC_DATA]" at bounding box center [289, 127] width 291 height 20
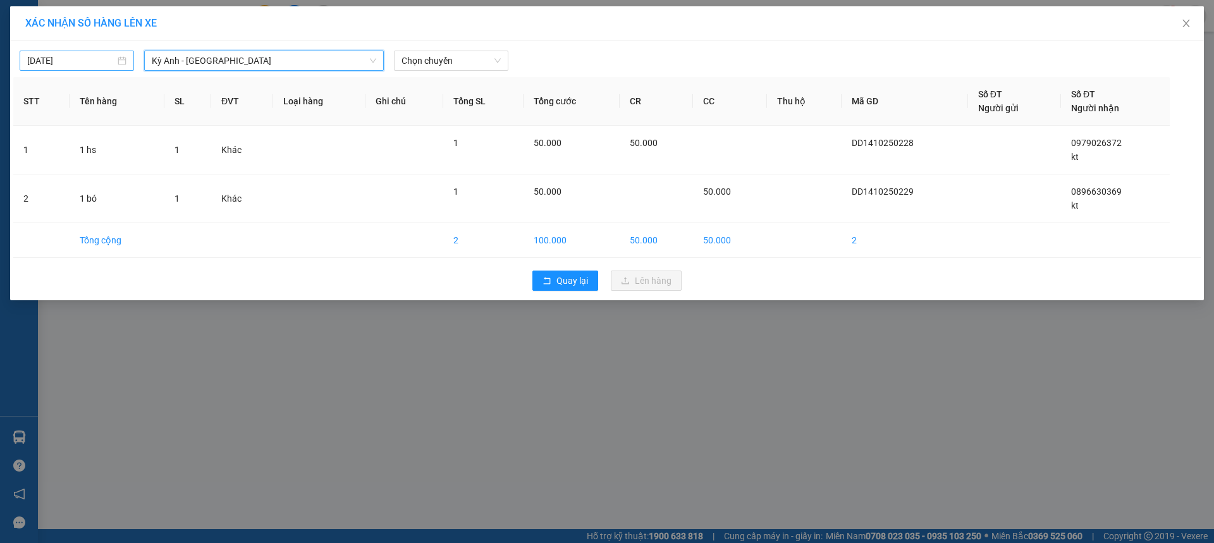
click at [76, 65] on input "[DATE]" at bounding box center [71, 61] width 88 height 14
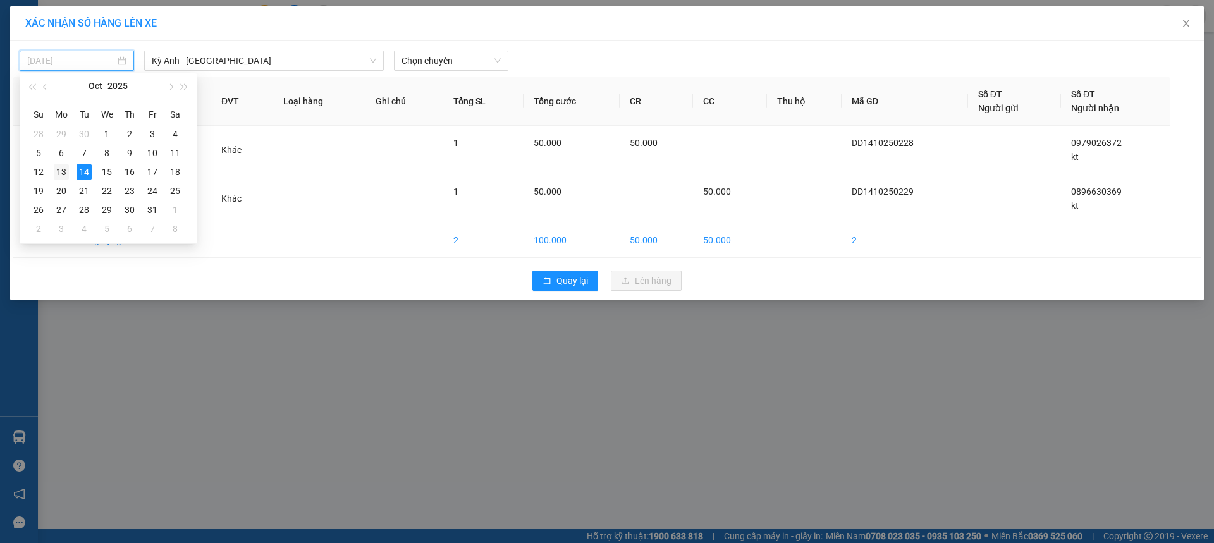
click at [56, 165] on div "13" at bounding box center [61, 171] width 15 height 15
type input "[DATE]"
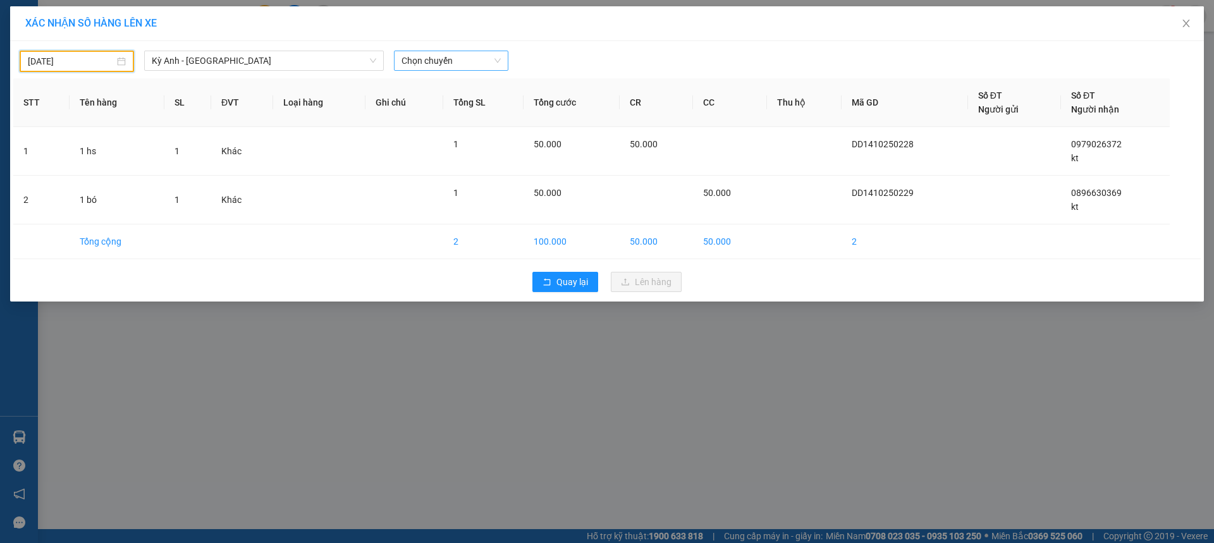
click at [436, 52] on span "Chọn chuyến" at bounding box center [450, 60] width 99 height 19
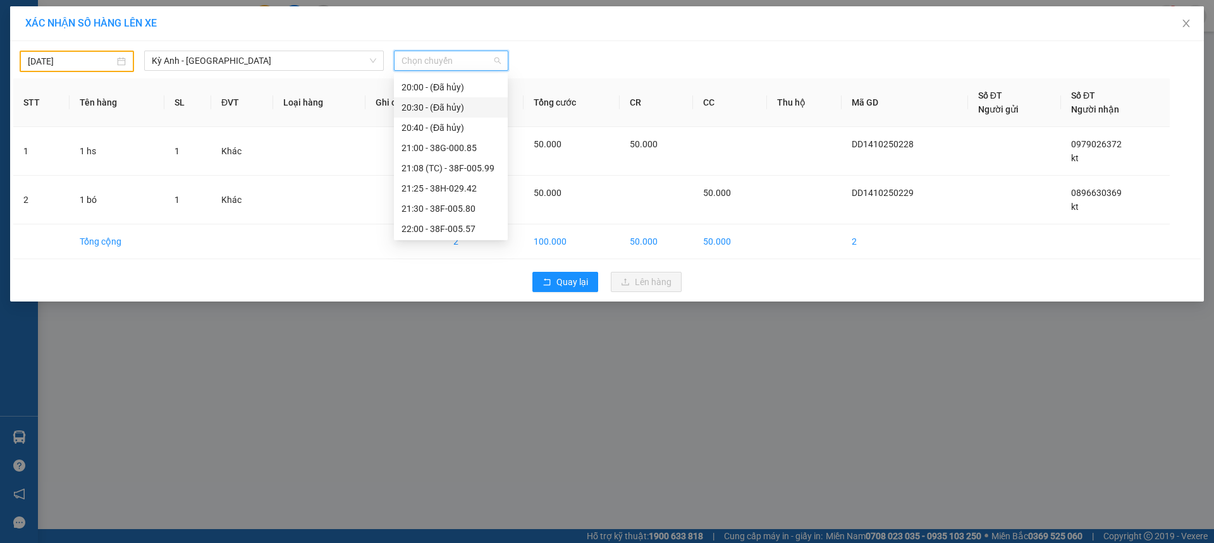
scroll to position [121, 0]
click at [489, 169] on div "21:08 (TC) - 38F-005.99" at bounding box center [450, 167] width 99 height 14
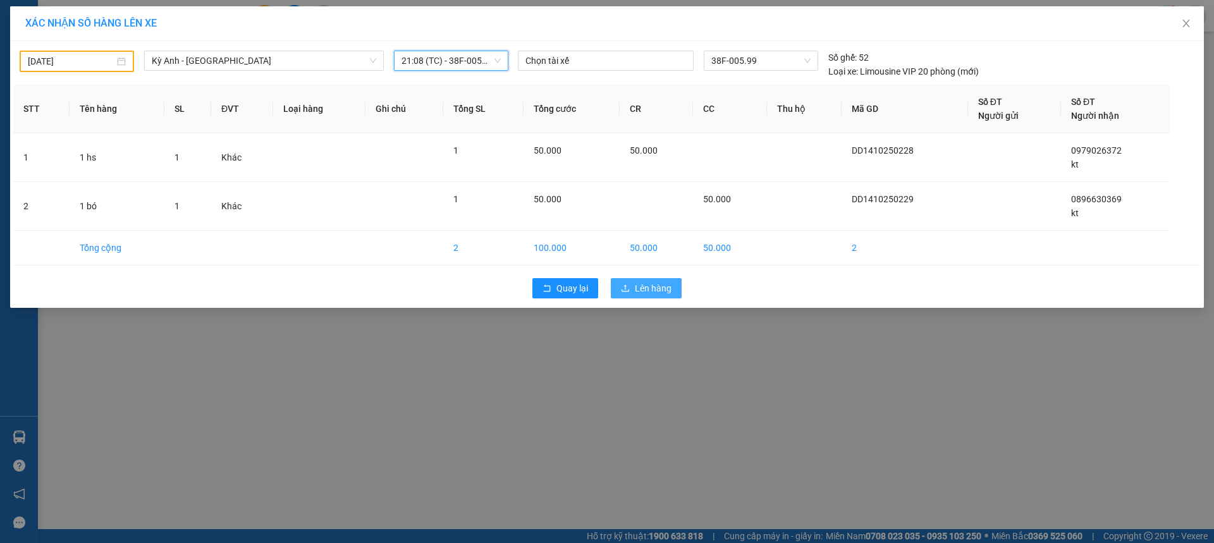
click at [632, 287] on button "Lên hàng" at bounding box center [646, 288] width 71 height 20
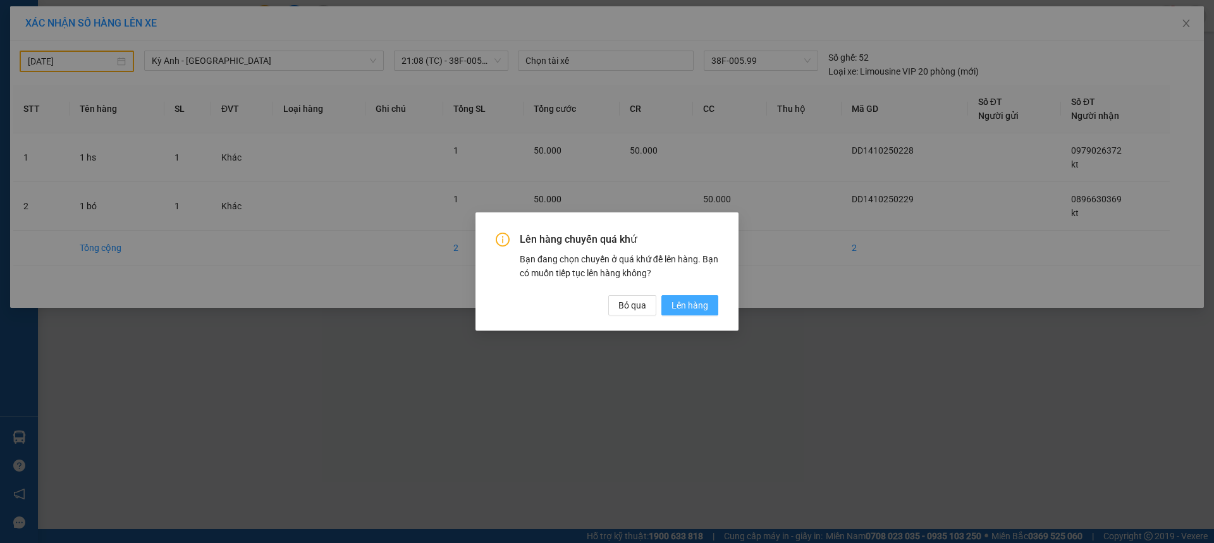
click at [699, 309] on span "Lên hàng" at bounding box center [689, 305] width 37 height 14
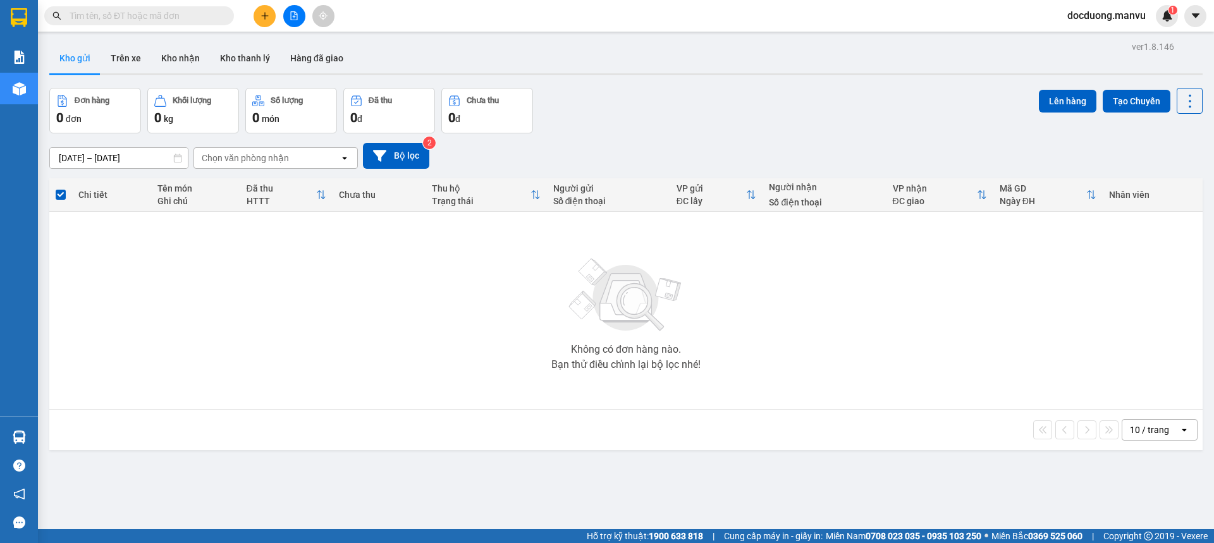
click at [266, 15] on icon "plus" at bounding box center [264, 15] width 9 height 9
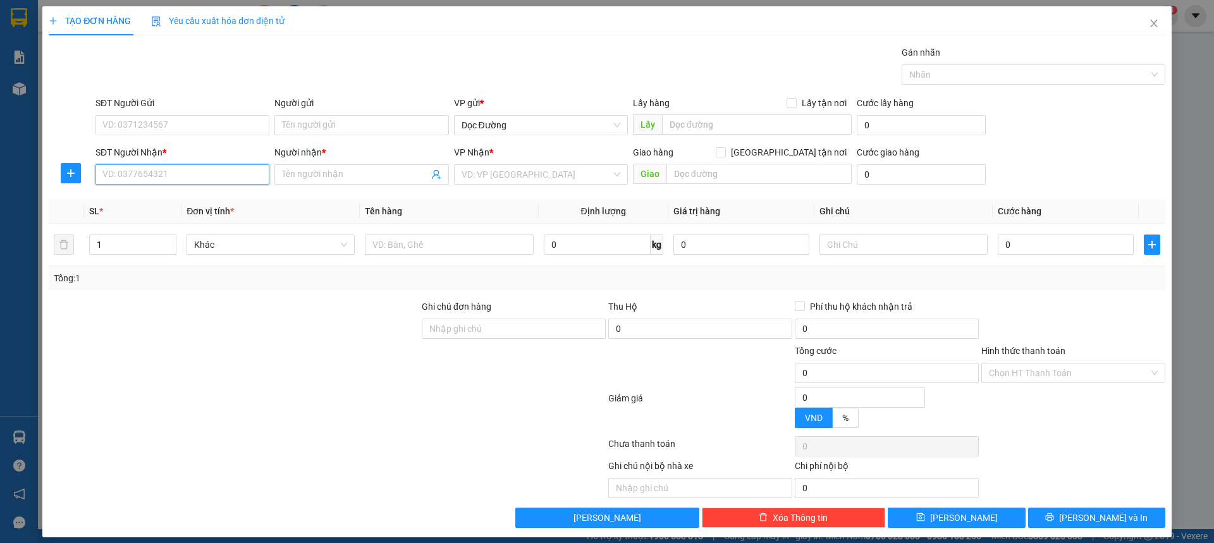
click at [192, 172] on input "SĐT Người Nhận *" at bounding box center [182, 174] width 174 height 20
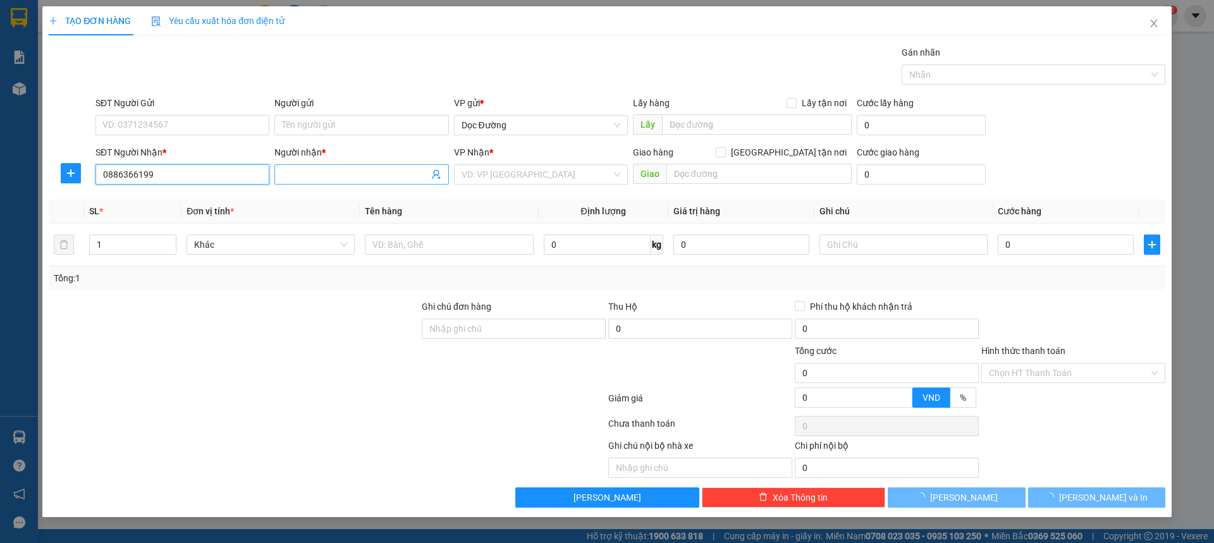
type input "0886366199"
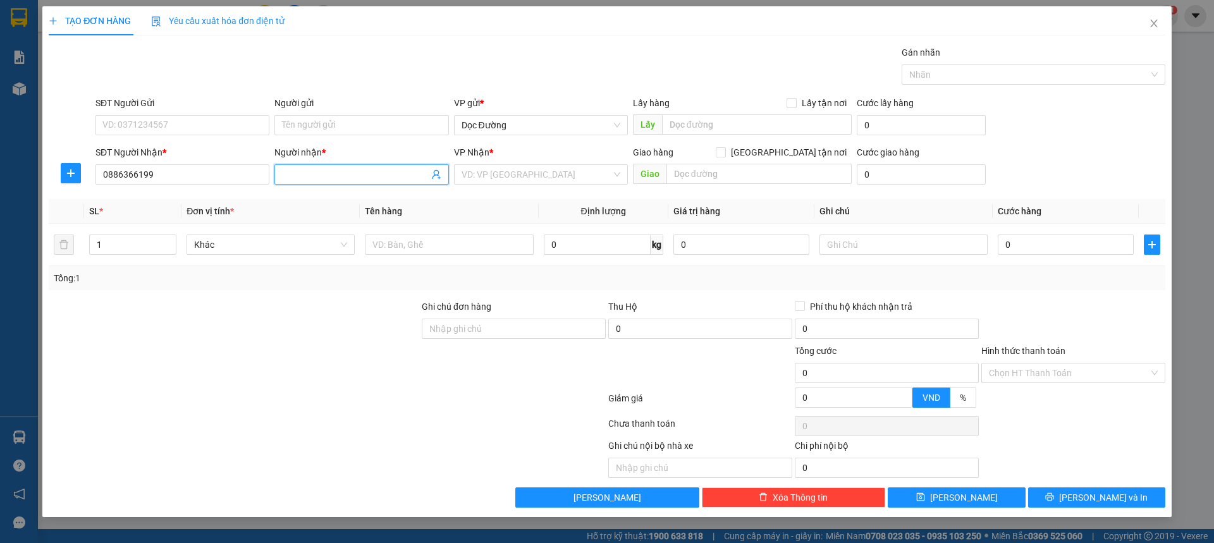
click at [314, 165] on span at bounding box center [361, 174] width 174 height 20
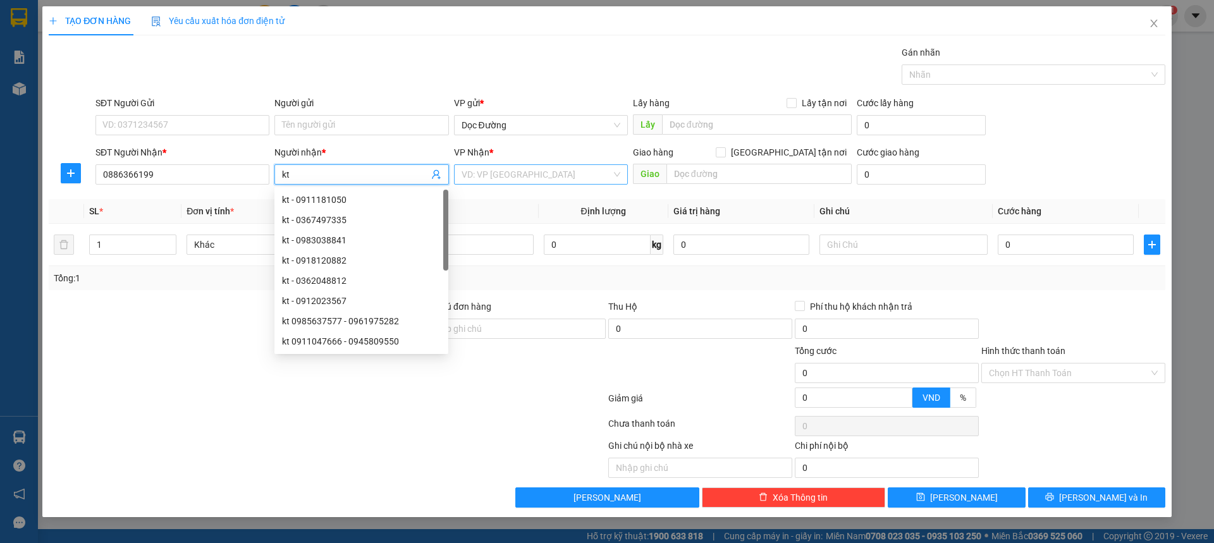
type input "kt"
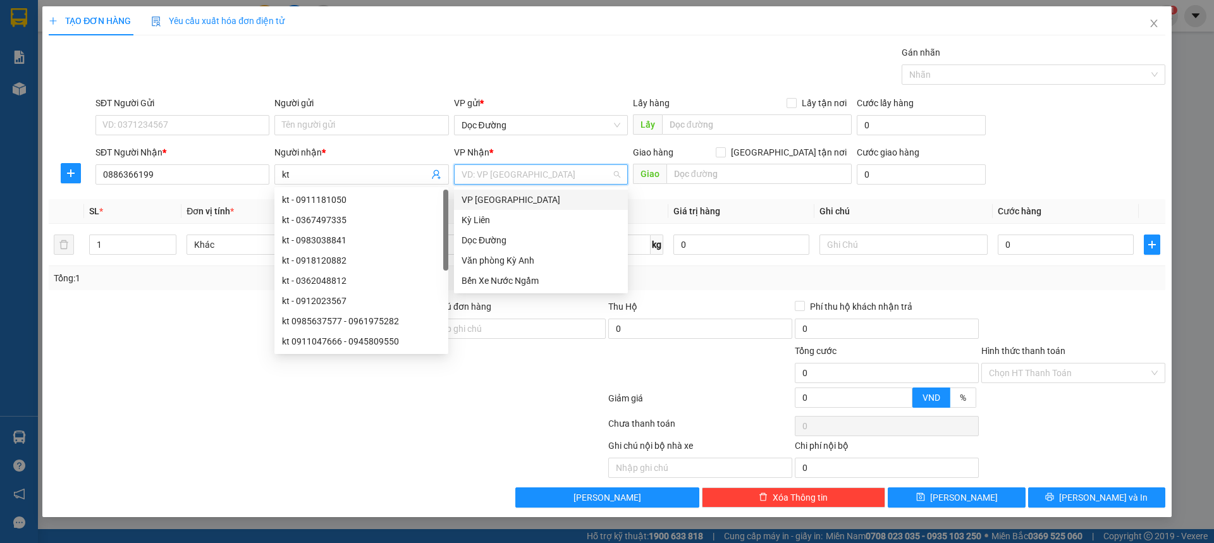
click at [487, 165] on input "search" at bounding box center [537, 174] width 150 height 19
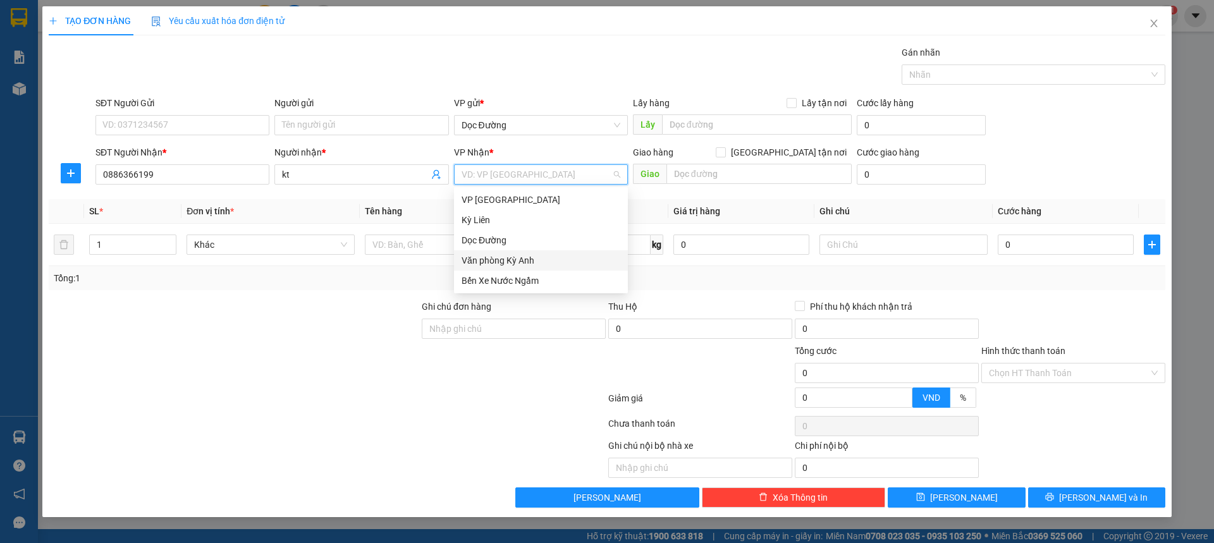
click at [513, 251] on div "Văn phòng Kỳ Anh" at bounding box center [541, 260] width 174 height 20
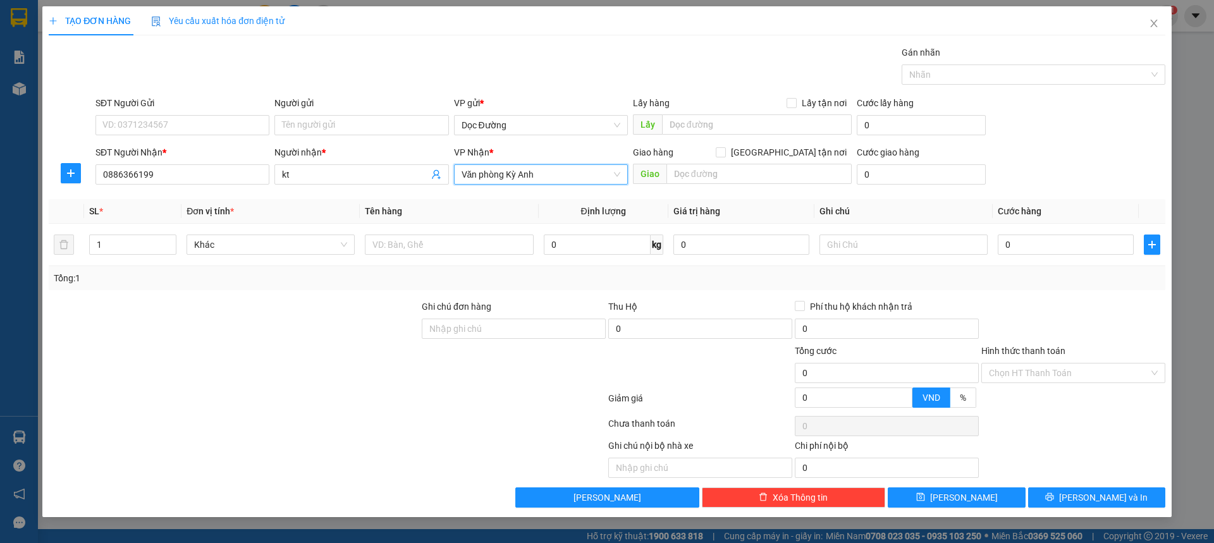
click at [539, 181] on span "Văn phòng Kỳ Anh" at bounding box center [541, 174] width 159 height 19
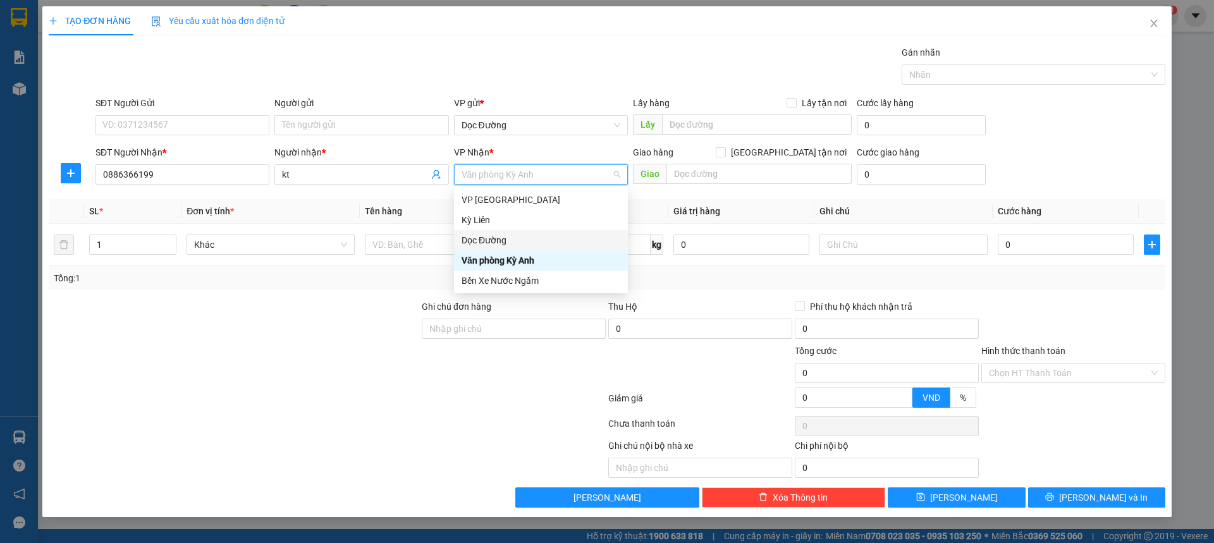
click at [513, 235] on div "Dọc Đường" at bounding box center [541, 240] width 159 height 14
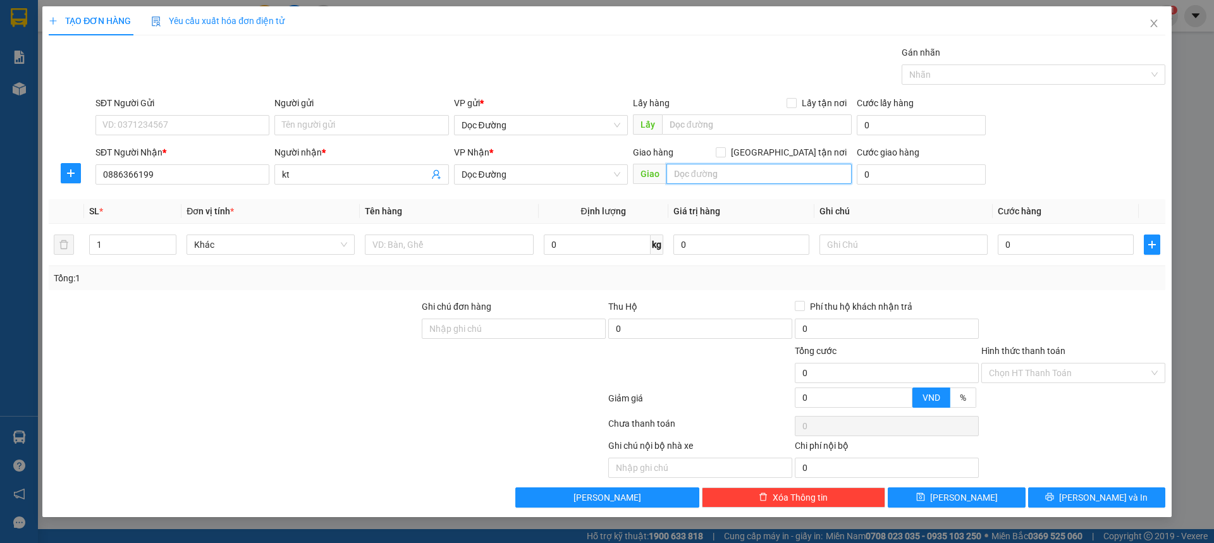
click at [700, 181] on input "text" at bounding box center [758, 174] width 185 height 20
type input "cầu hổ"
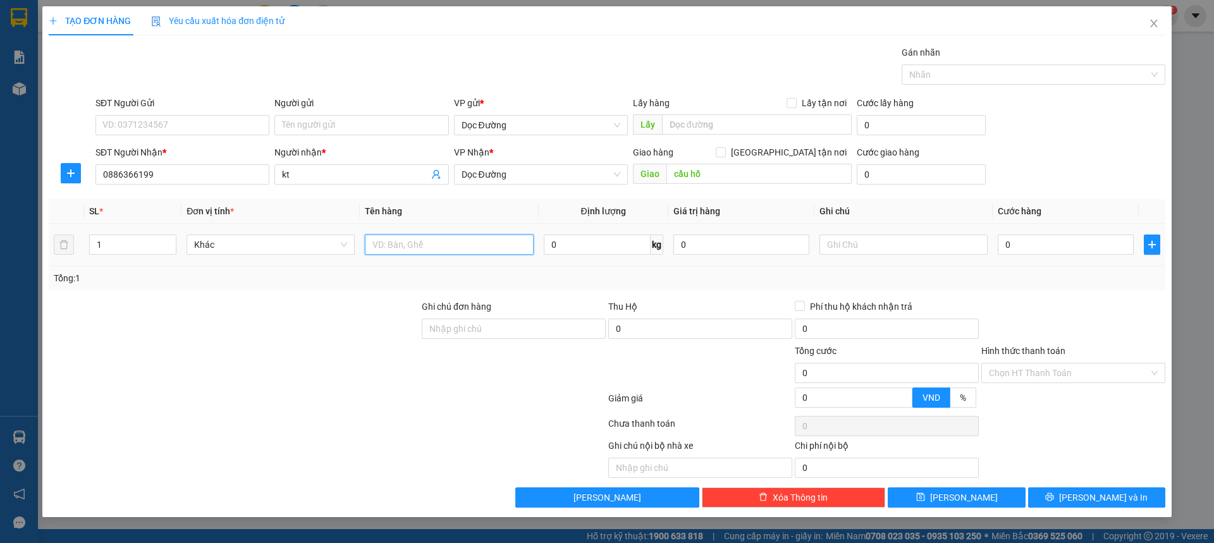
click at [404, 251] on input "text" at bounding box center [449, 245] width 168 height 20
type input "1 bọc"
click at [1049, 244] on input "0" at bounding box center [1066, 245] width 136 height 20
type input "005"
type input "5"
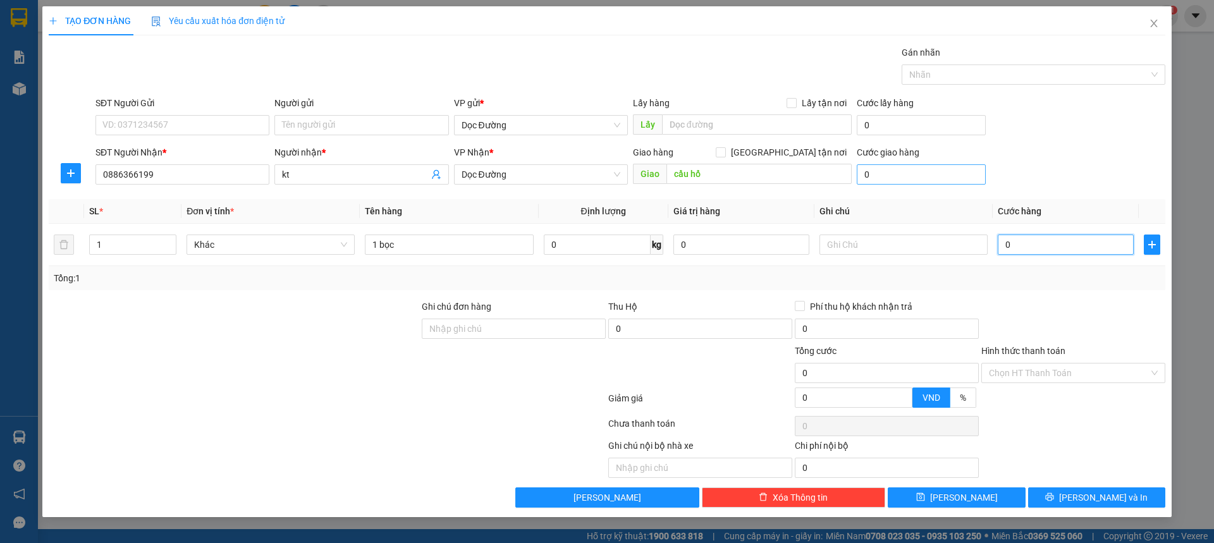
type input "5"
type input "0.050"
type input "50"
type input "00.500"
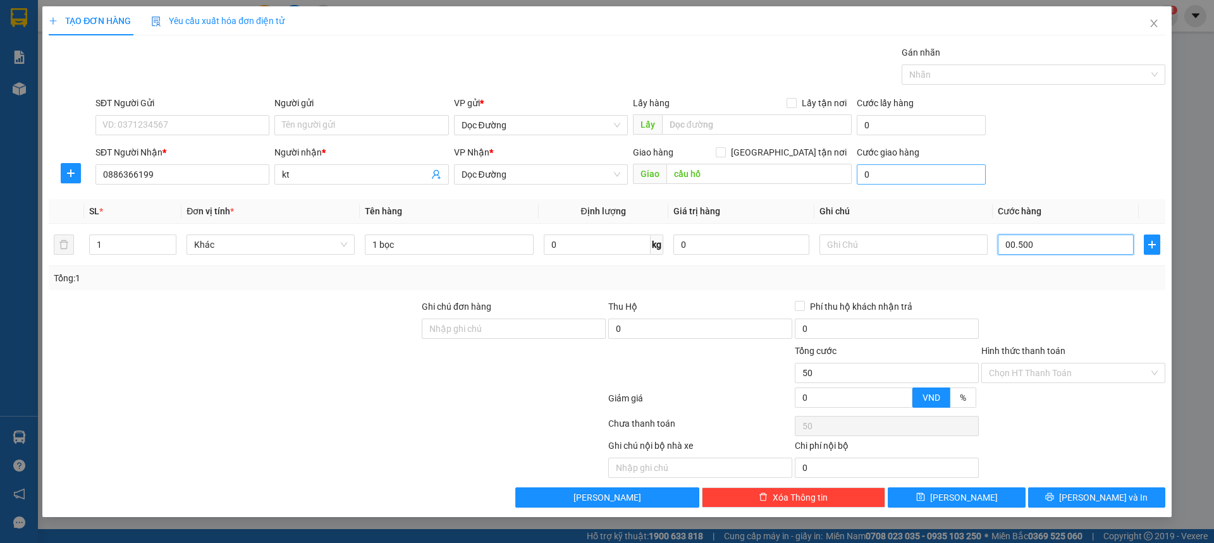
type input "500"
type input "0.005.000"
click at [1001, 315] on div at bounding box center [1073, 322] width 187 height 44
click at [929, 493] on button "[PERSON_NAME]" at bounding box center [956, 497] width 137 height 20
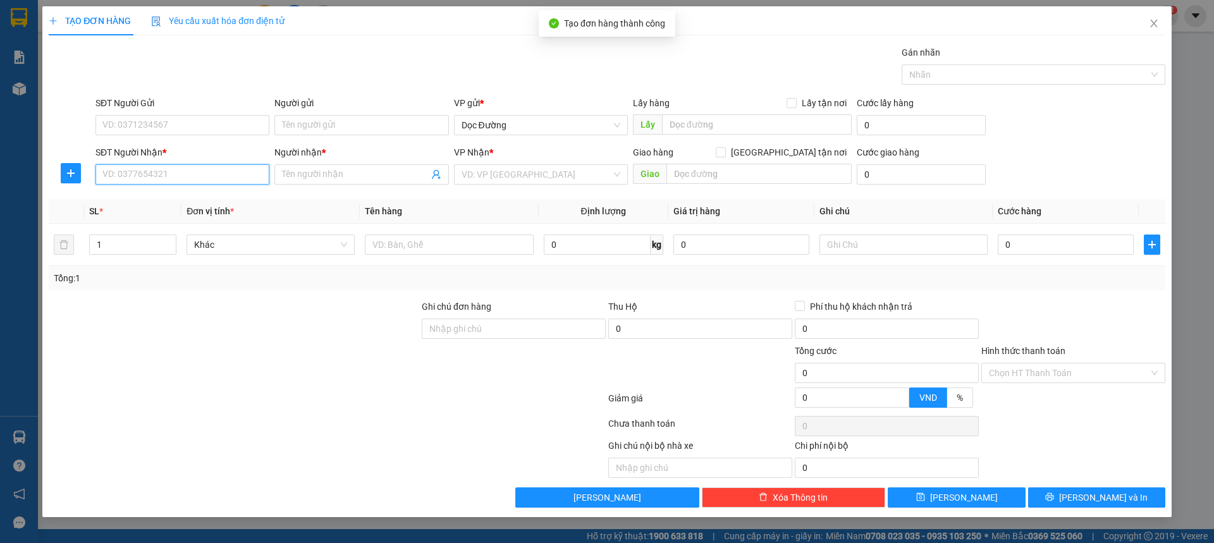
click at [175, 173] on input "SĐT Người Nhận *" at bounding box center [182, 174] width 174 height 20
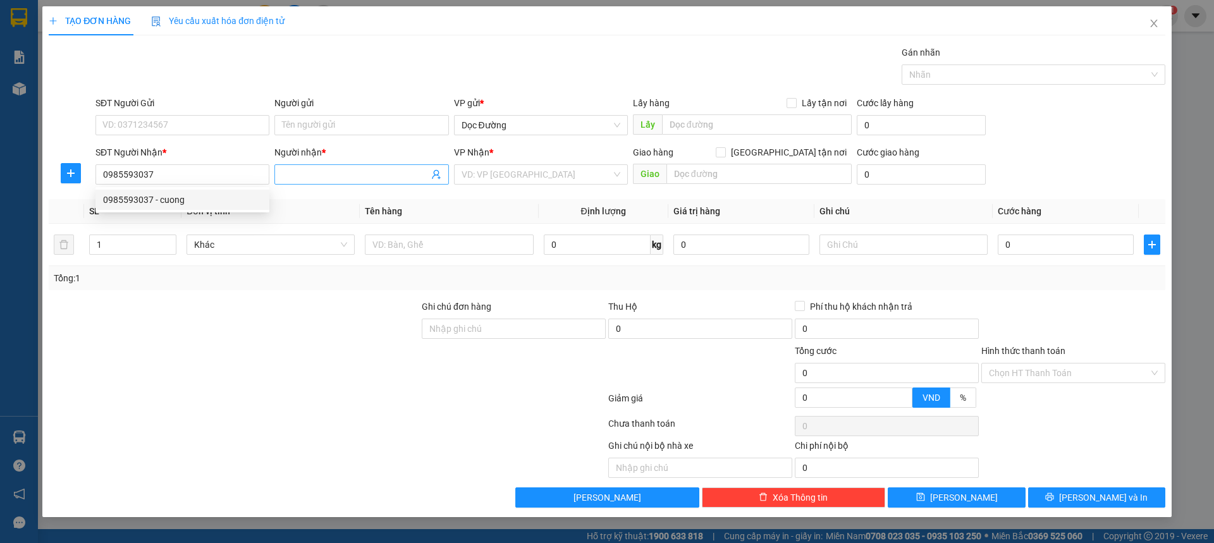
click at [298, 178] on input "Người nhận *" at bounding box center [355, 175] width 146 height 14
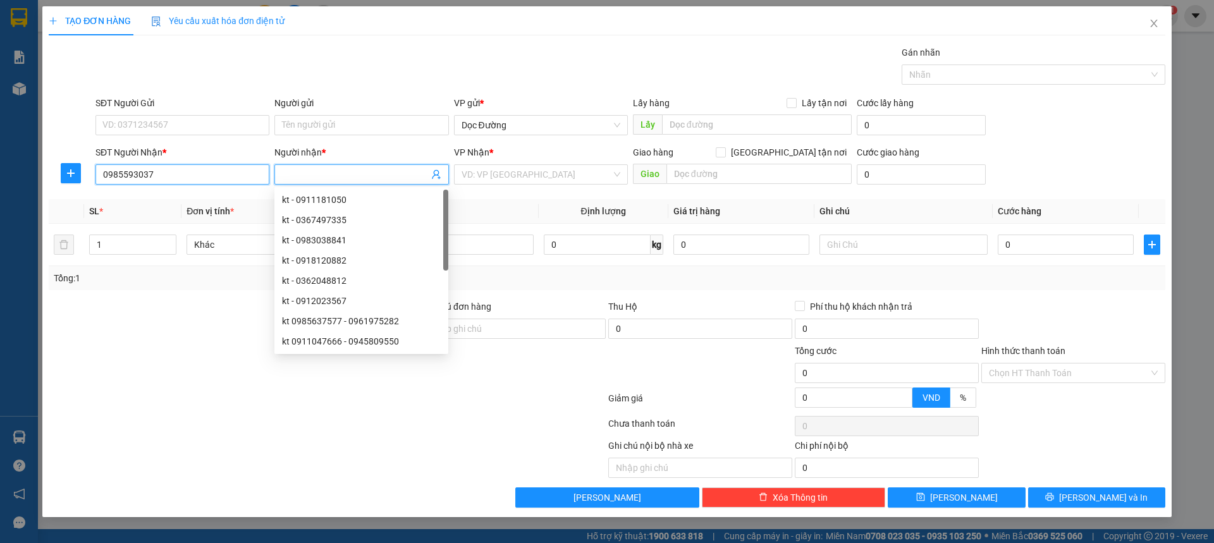
click at [222, 175] on input "0985593037" at bounding box center [182, 174] width 174 height 20
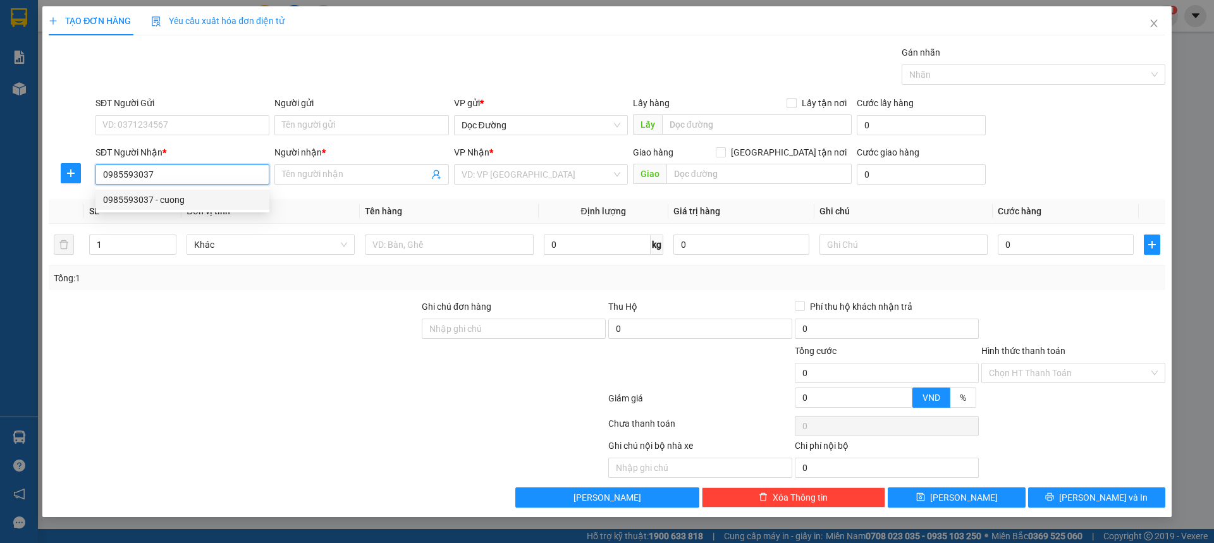
click at [211, 200] on div "0985593037 - cuong" at bounding box center [182, 200] width 159 height 14
click at [548, 183] on div "Văn phòng Kỳ Anh" at bounding box center [541, 174] width 174 height 20
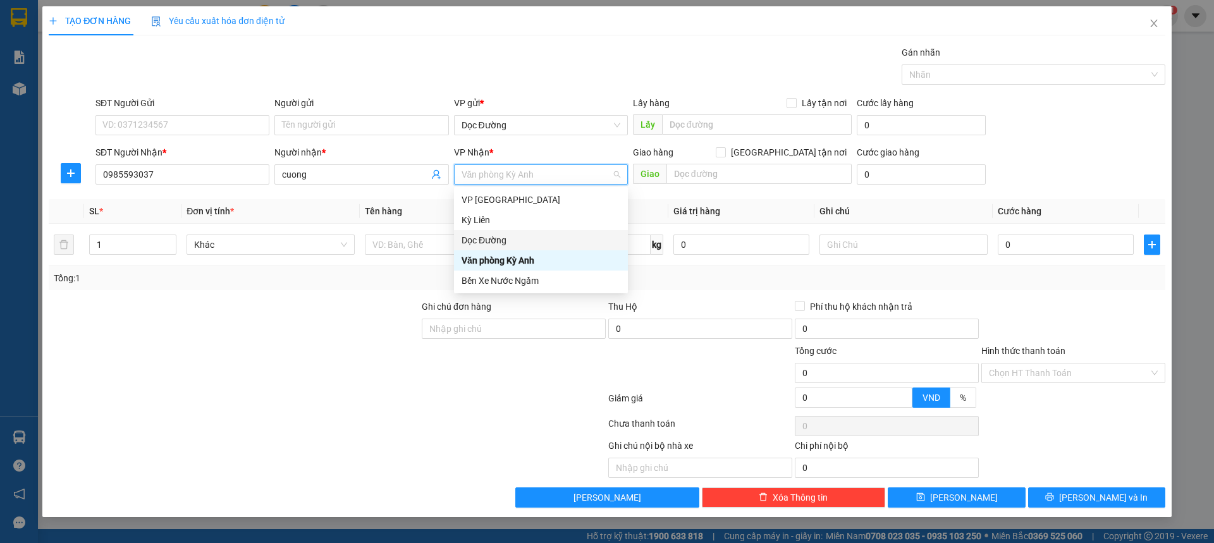
click at [503, 238] on div "Dọc Đường" at bounding box center [541, 240] width 159 height 14
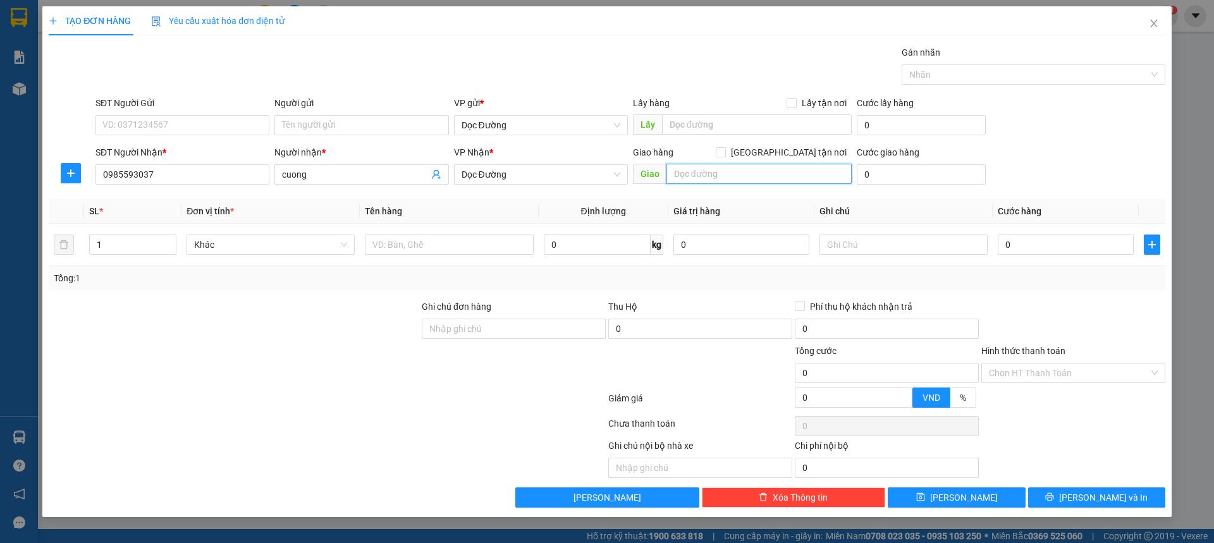
click at [676, 176] on input "text" at bounding box center [758, 174] width 185 height 20
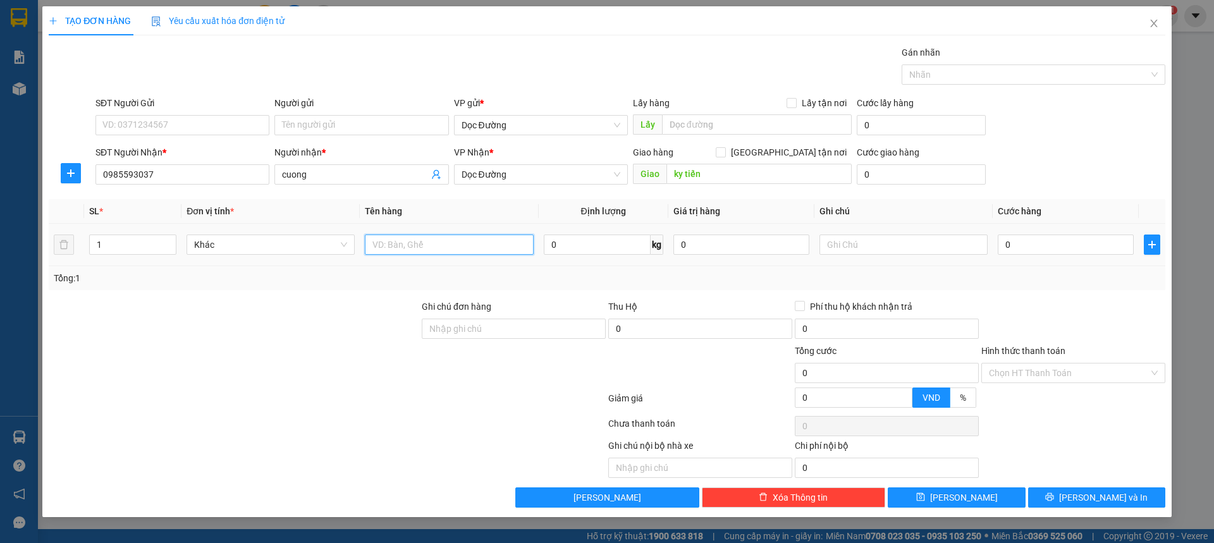
click at [473, 245] on input "text" at bounding box center [449, 245] width 168 height 20
click at [1082, 233] on div "0" at bounding box center [1066, 244] width 136 height 25
click at [1071, 245] on input "0" at bounding box center [1066, 245] width 136 height 20
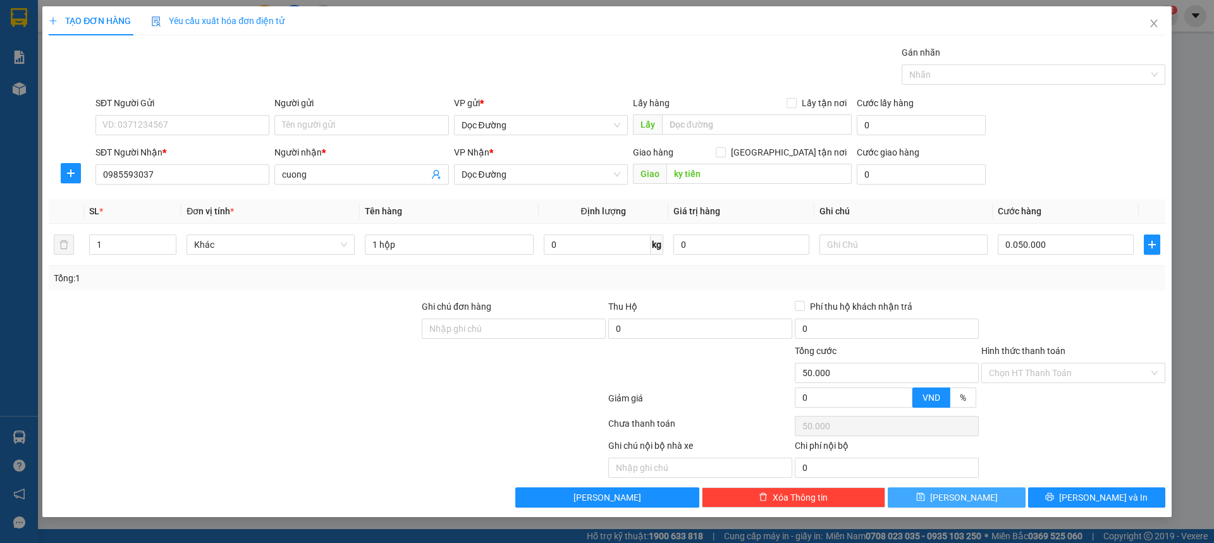
click at [960, 498] on span "[PERSON_NAME]" at bounding box center [964, 498] width 68 height 14
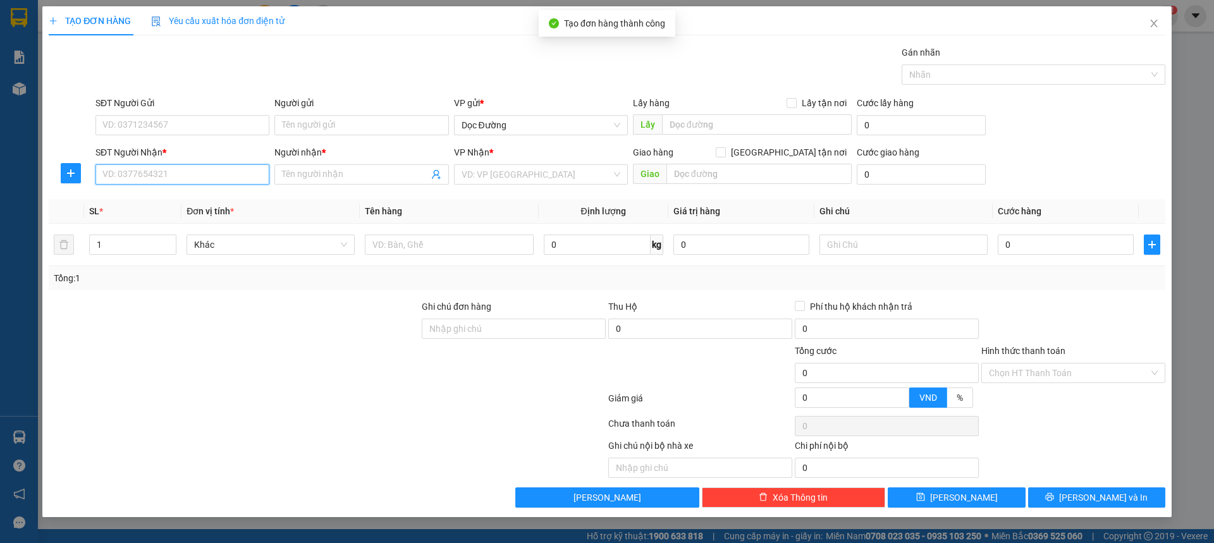
click at [214, 170] on input "SĐT Người Nhận *" at bounding box center [182, 174] width 174 height 20
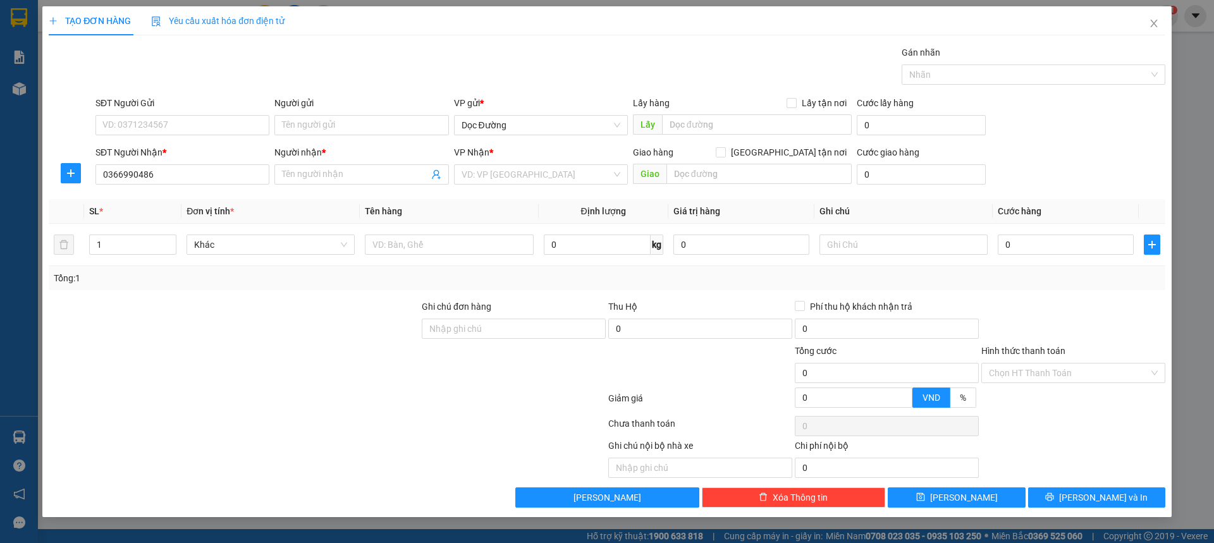
click at [304, 162] on div "Người nhận *" at bounding box center [361, 154] width 174 height 19
click at [292, 179] on input "Người nhận *" at bounding box center [355, 175] width 146 height 14
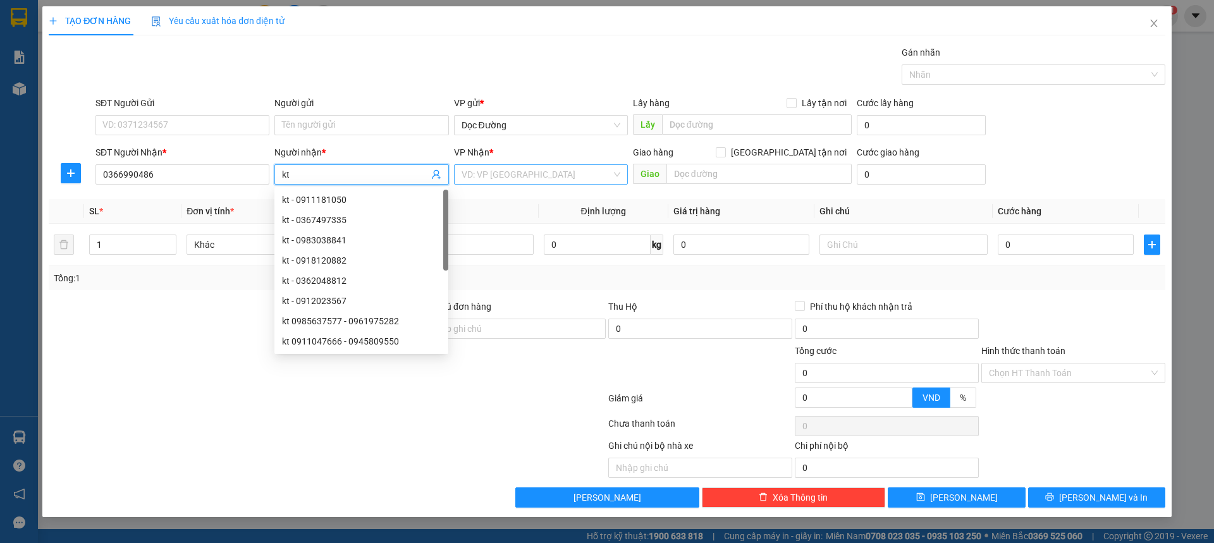
click at [516, 178] on input "search" at bounding box center [537, 174] width 150 height 19
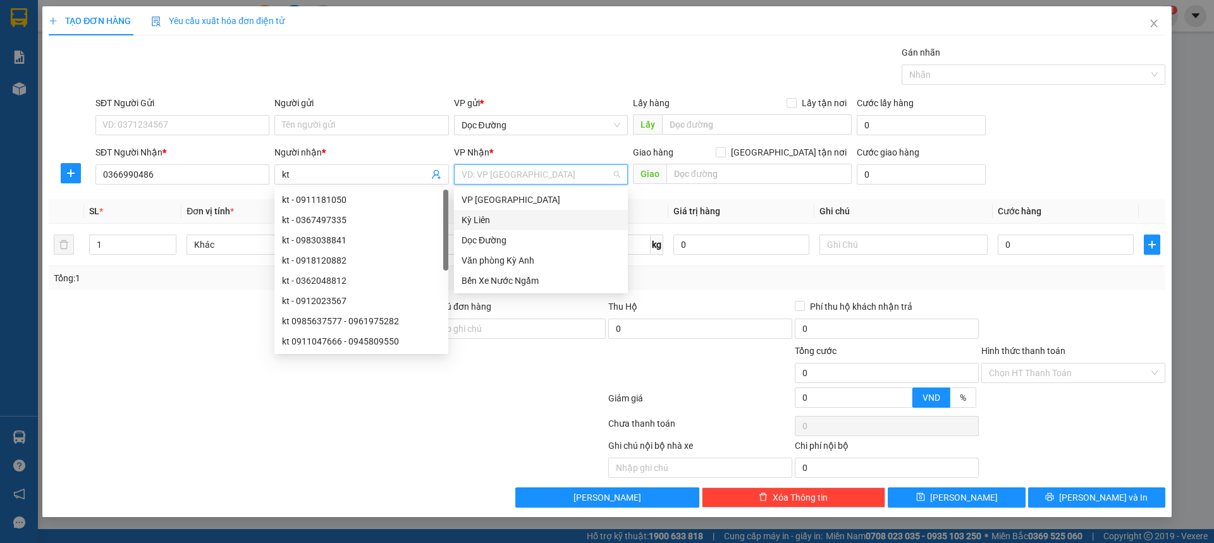
drag, startPoint x: 505, startPoint y: 228, endPoint x: 505, endPoint y: 238, distance: 9.5
click at [505, 236] on div "VP Mỹ Đình Kỳ Liên Dọc Đường Văn phòng Kỳ Anh Bến Xe Nước Ngầm" at bounding box center [541, 240] width 174 height 101
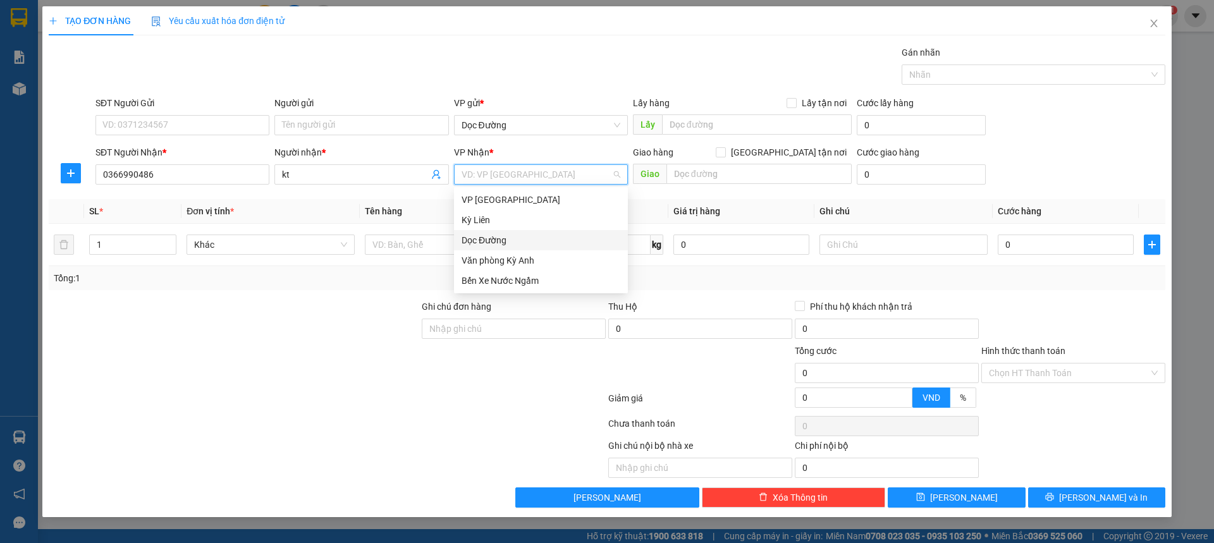
click at [505, 238] on div "Dọc Đường" at bounding box center [541, 240] width 159 height 14
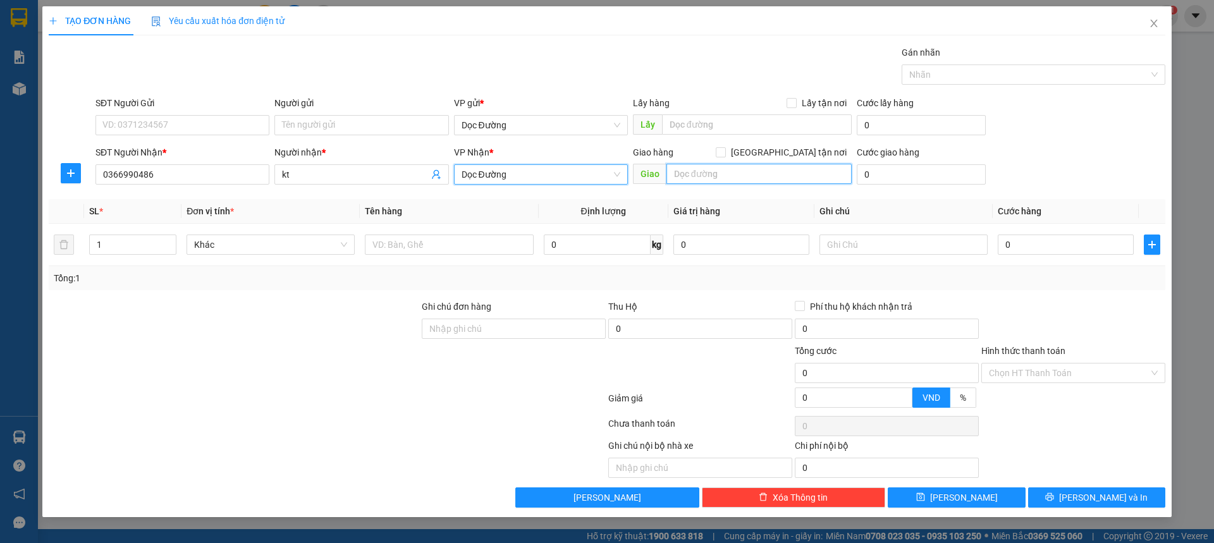
click at [711, 182] on input "text" at bounding box center [758, 174] width 185 height 20
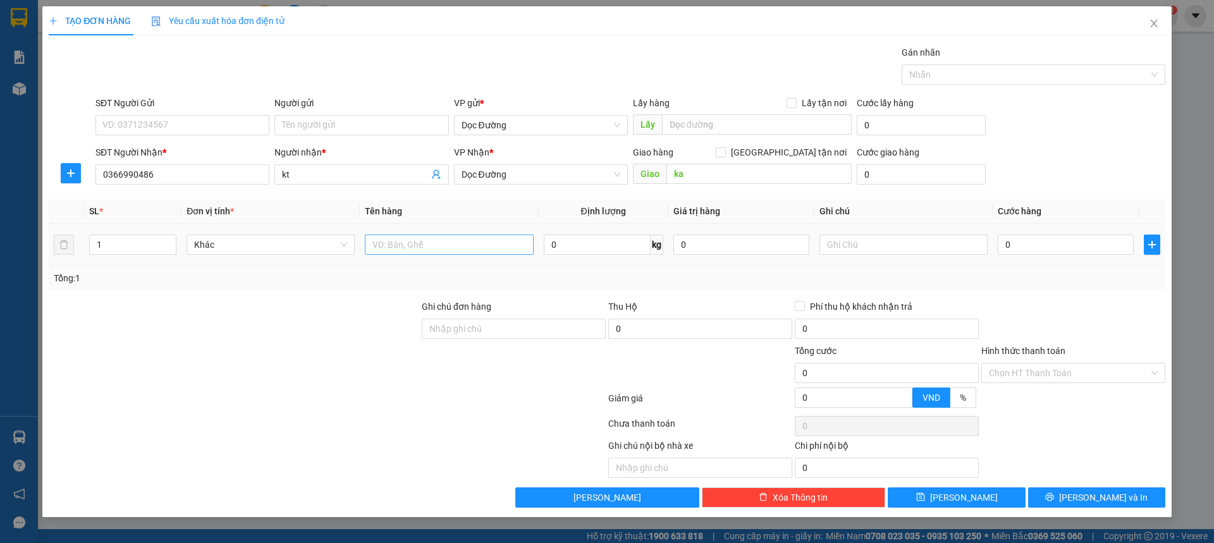
drag, startPoint x: 434, startPoint y: 224, endPoint x: 424, endPoint y: 241, distance: 19.5
click at [432, 224] on td at bounding box center [449, 245] width 178 height 42
click at [424, 242] on input "text" at bounding box center [449, 245] width 168 height 20
click at [1022, 236] on input "0" at bounding box center [1066, 245] width 136 height 20
click at [976, 494] on button "[PERSON_NAME]" at bounding box center [956, 497] width 137 height 20
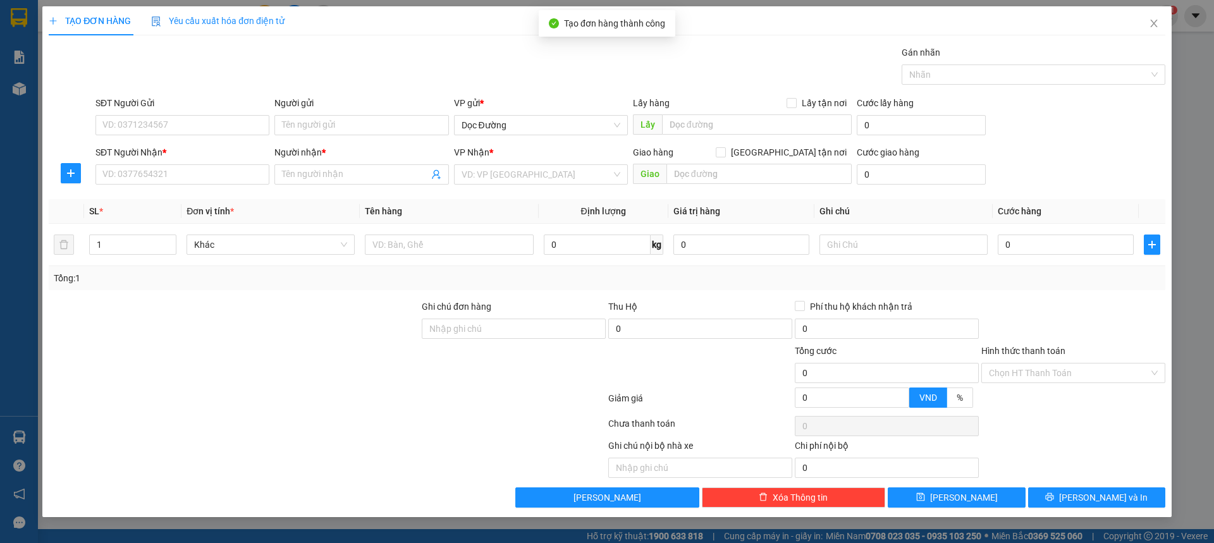
click at [209, 185] on div "SĐT Người Nhận * VD: 0377654321" at bounding box center [182, 167] width 174 height 44
click at [212, 178] on input "SĐT Người Nhận *" at bounding box center [182, 174] width 174 height 20
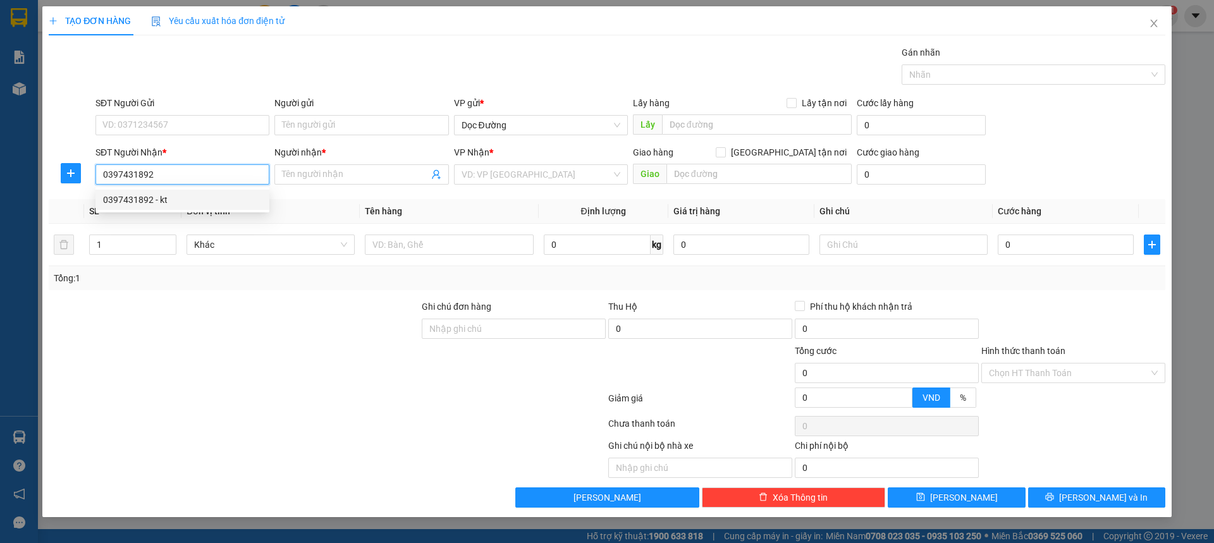
click at [226, 199] on div "0397431892 - kt" at bounding box center [182, 200] width 159 height 14
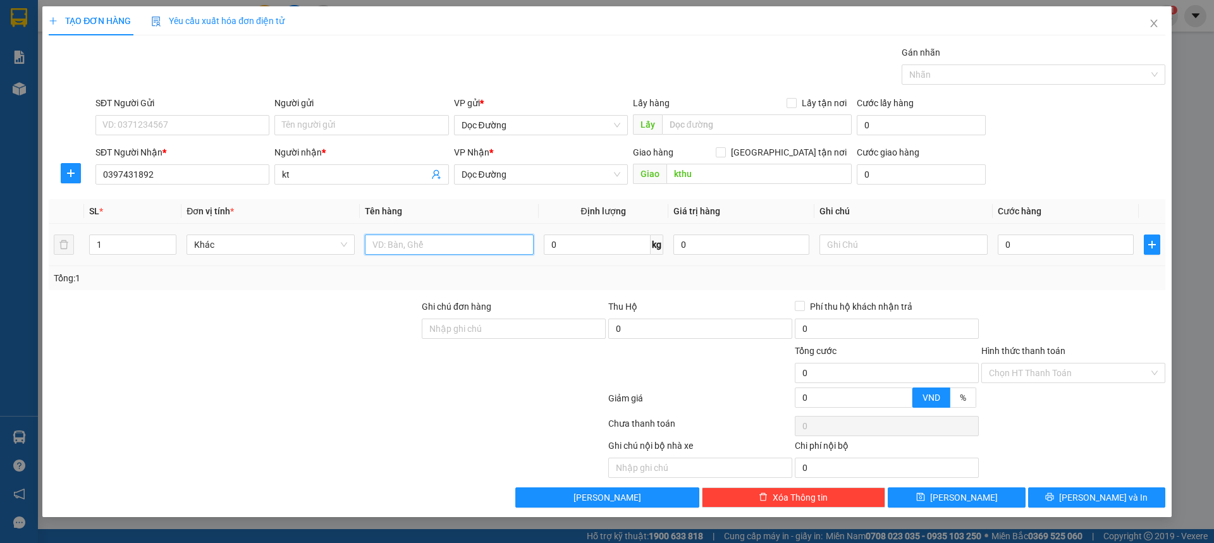
click at [408, 248] on input "text" at bounding box center [449, 245] width 168 height 20
click at [1033, 243] on input "0" at bounding box center [1066, 245] width 136 height 20
click at [1062, 385] on div "Hình thức thanh toán Chọn HT Thanh Toán" at bounding box center [1073, 366] width 184 height 44
click at [1058, 383] on div "Chọn HT Thanh Toán" at bounding box center [1073, 373] width 184 height 20
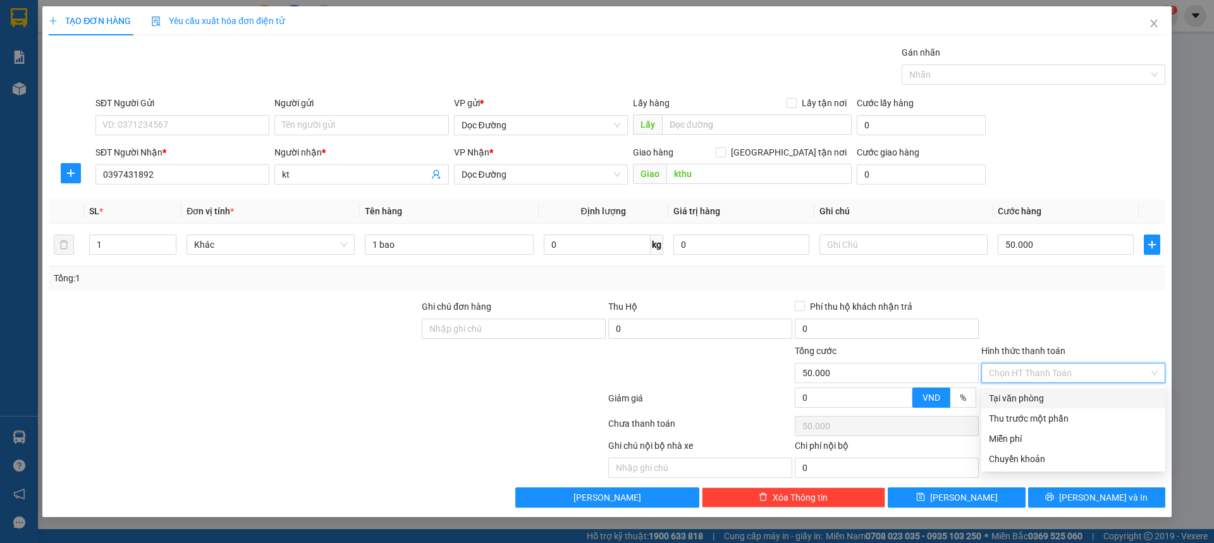
click at [1058, 395] on div "Tại văn phòng" at bounding box center [1073, 398] width 169 height 14
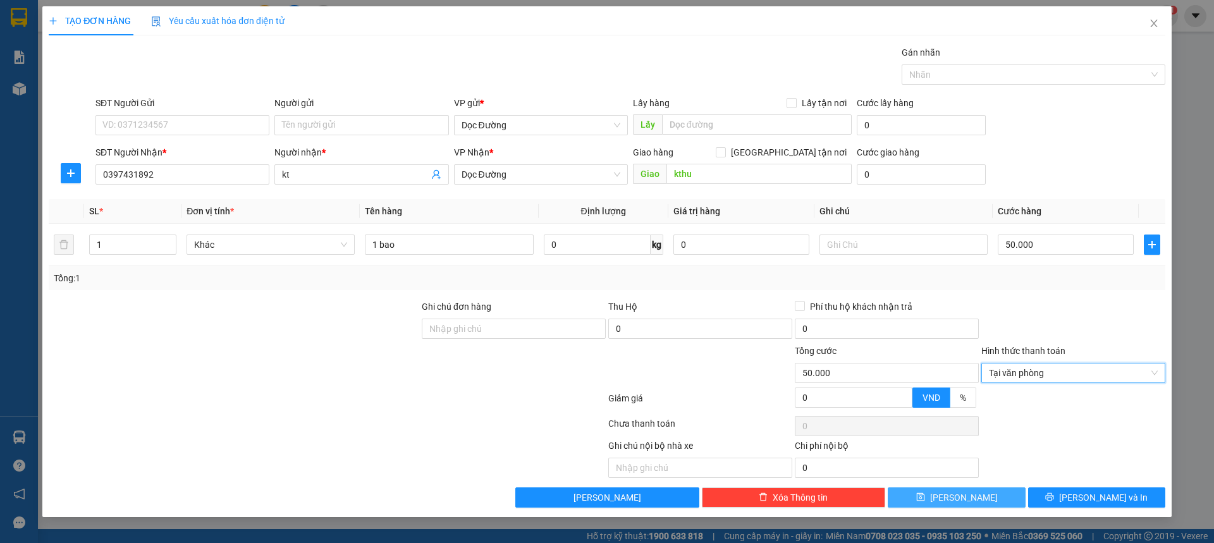
click at [974, 498] on button "[PERSON_NAME]" at bounding box center [956, 497] width 137 height 20
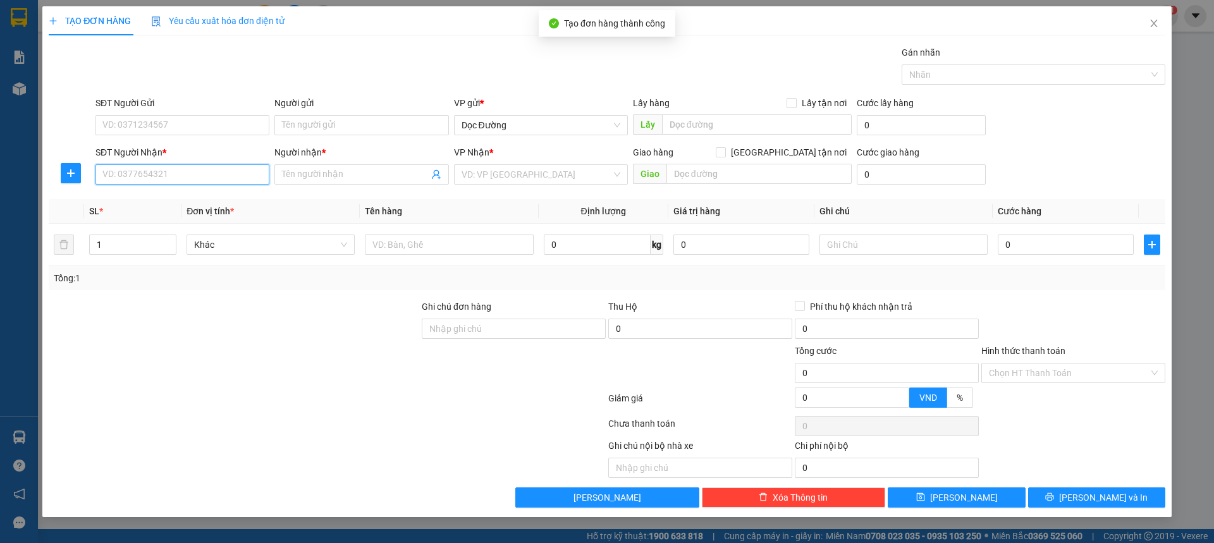
click at [190, 171] on input "SĐT Người Nhận *" at bounding box center [182, 174] width 174 height 20
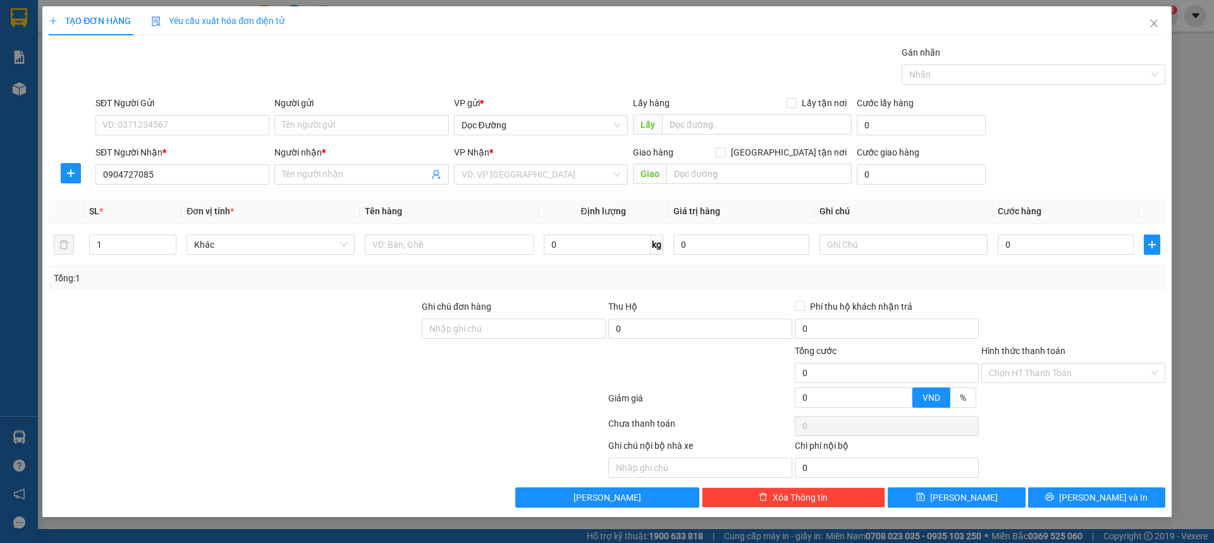
click at [348, 188] on div "Người nhận * Tên người nhận" at bounding box center [361, 167] width 174 height 44
click at [370, 178] on input "Người nhận *" at bounding box center [355, 175] width 146 height 14
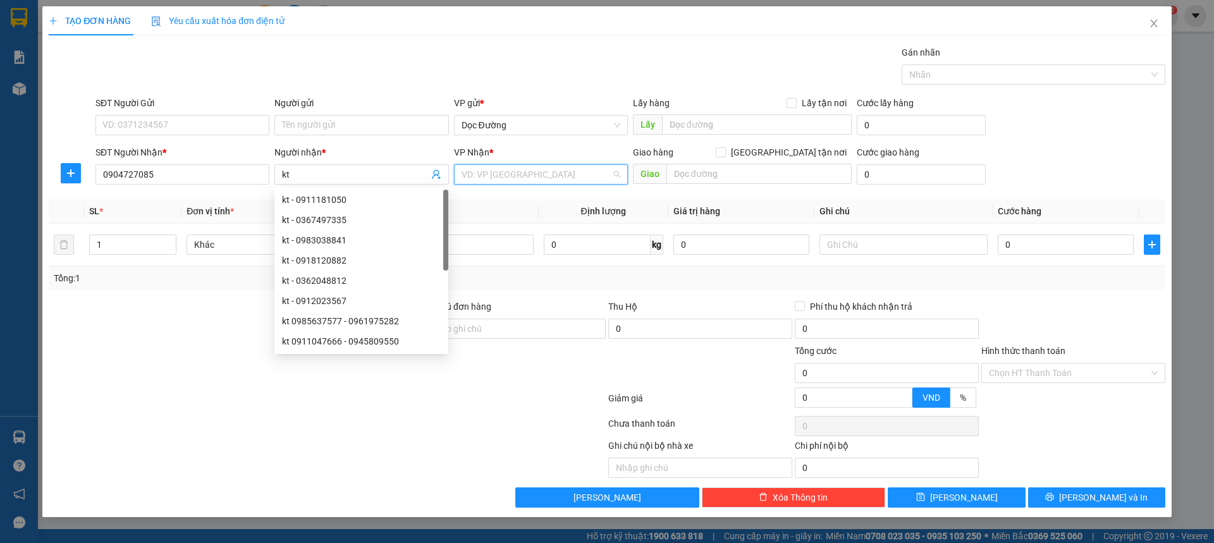
click at [476, 168] on input "search" at bounding box center [537, 174] width 150 height 19
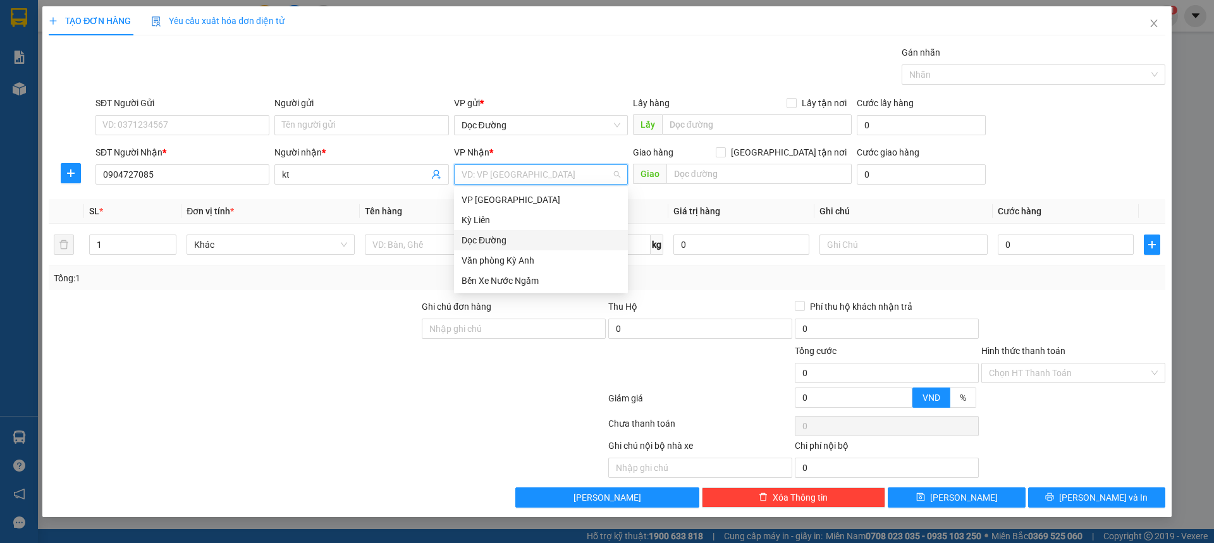
click at [503, 246] on div "Dọc Đường" at bounding box center [541, 240] width 159 height 14
click at [802, 184] on div "Giao" at bounding box center [742, 174] width 219 height 20
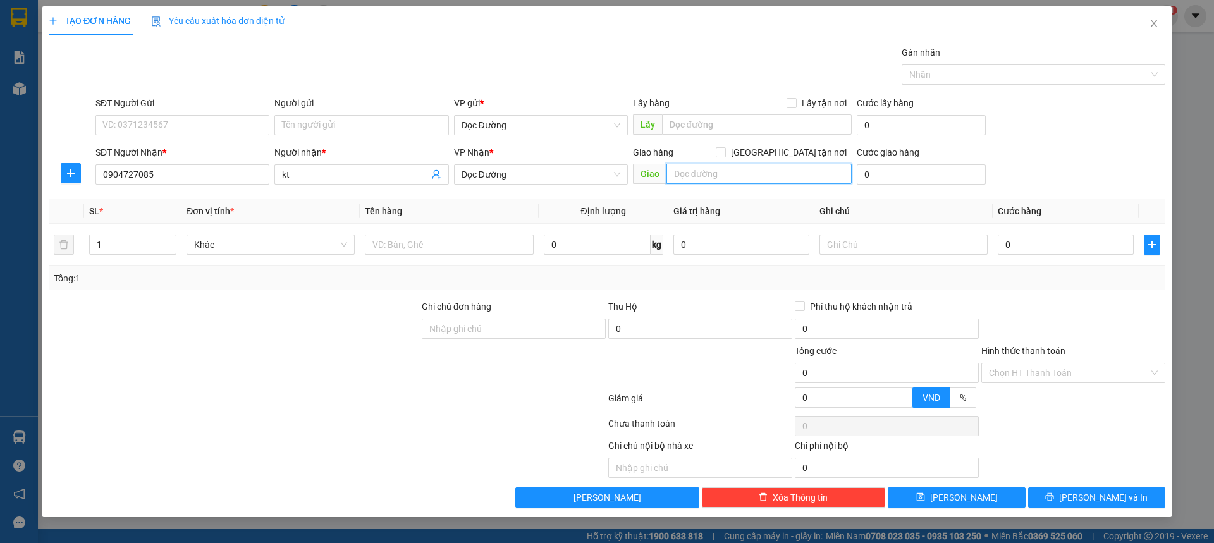
click at [704, 173] on input "text" at bounding box center [758, 174] width 185 height 20
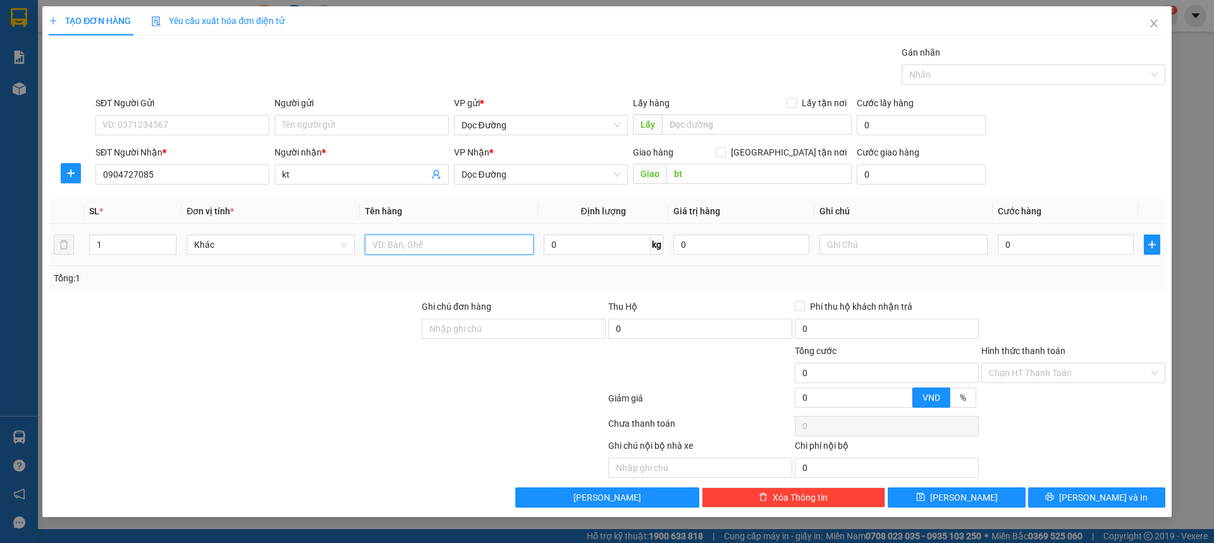
click at [426, 241] on input "text" at bounding box center [449, 245] width 168 height 20
click at [1078, 242] on input "0" at bounding box center [1066, 245] width 136 height 20
click at [955, 508] on div "TẠO ĐƠN HÀNG Yêu cầu xuất hóa đơn điện tử Transit Pickup Surcharge Ids Transit …" at bounding box center [606, 261] width 1129 height 511
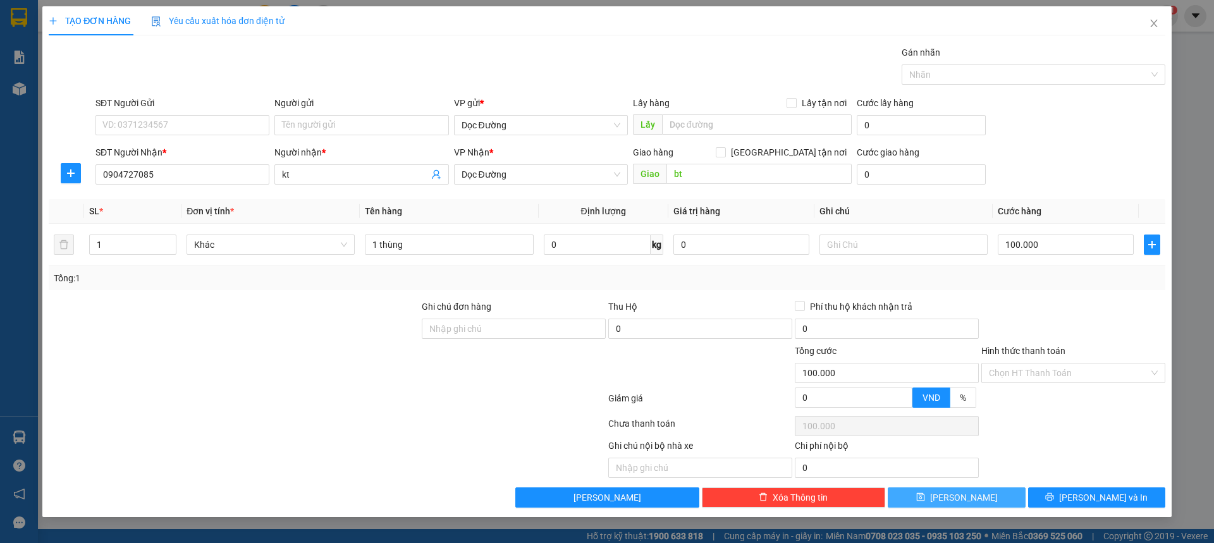
click at [958, 504] on span "[PERSON_NAME]" at bounding box center [964, 498] width 68 height 14
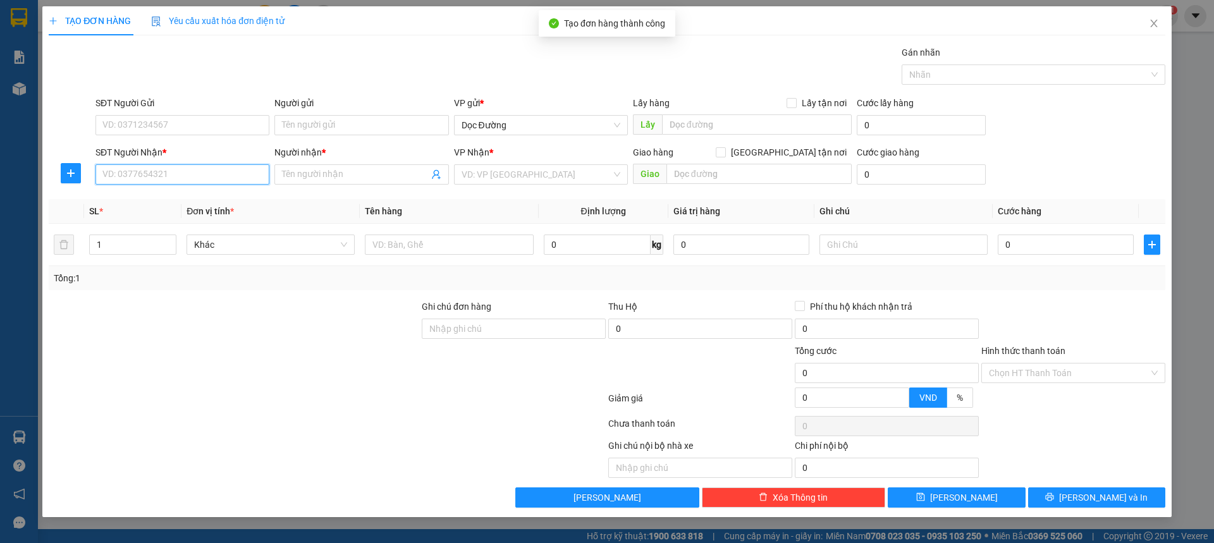
click at [248, 173] on input "SĐT Người Nhận *" at bounding box center [182, 174] width 174 height 20
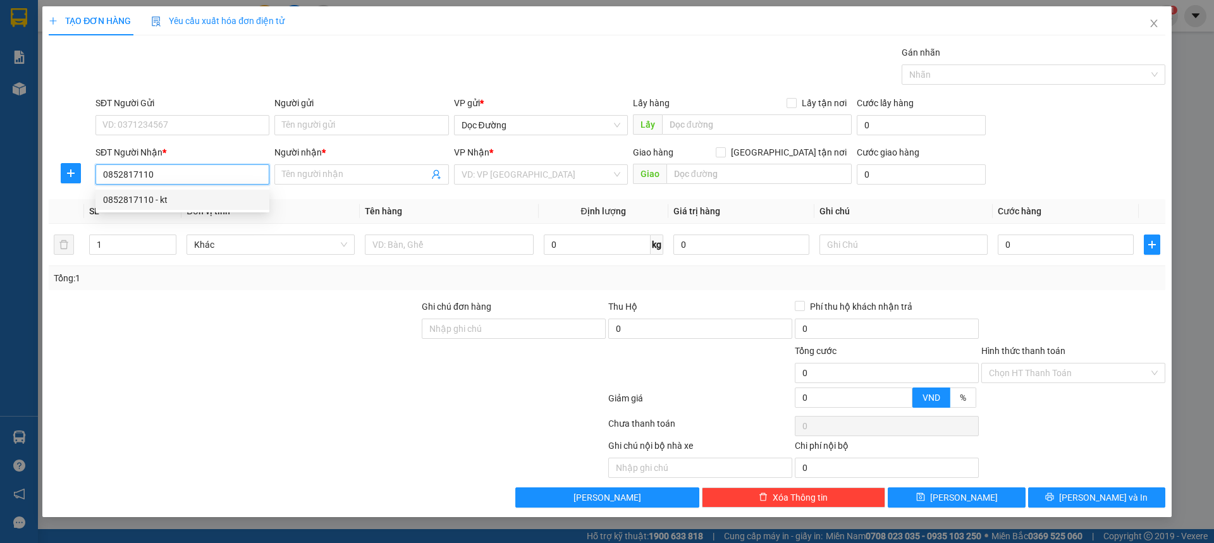
click at [209, 199] on div "0852817110 - kt" at bounding box center [182, 200] width 159 height 14
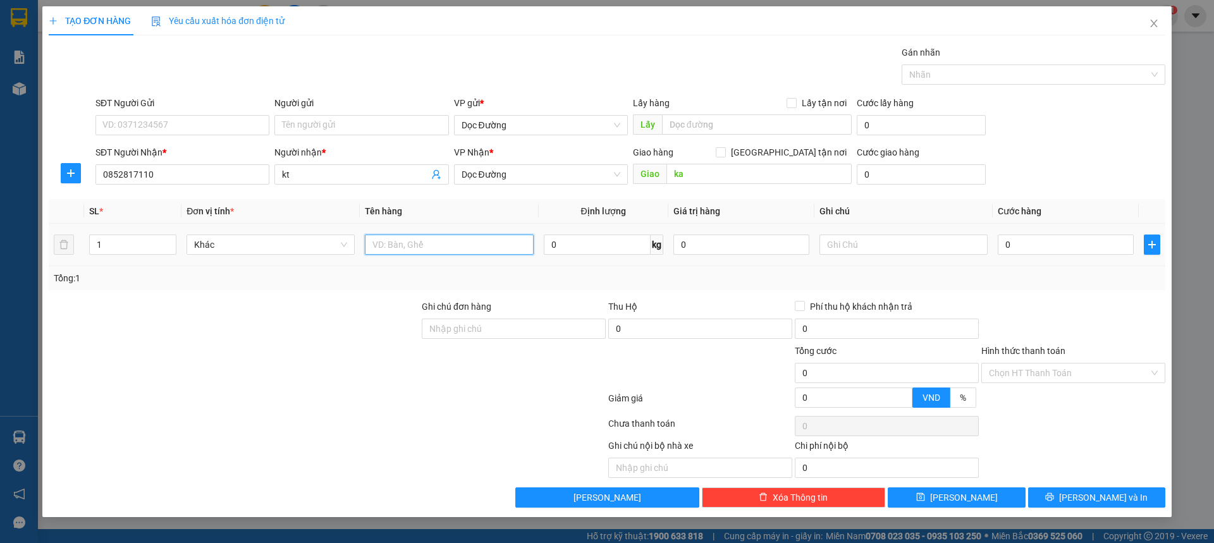
click at [429, 240] on input "text" at bounding box center [449, 245] width 168 height 20
click at [1019, 245] on input "0" at bounding box center [1066, 245] width 136 height 20
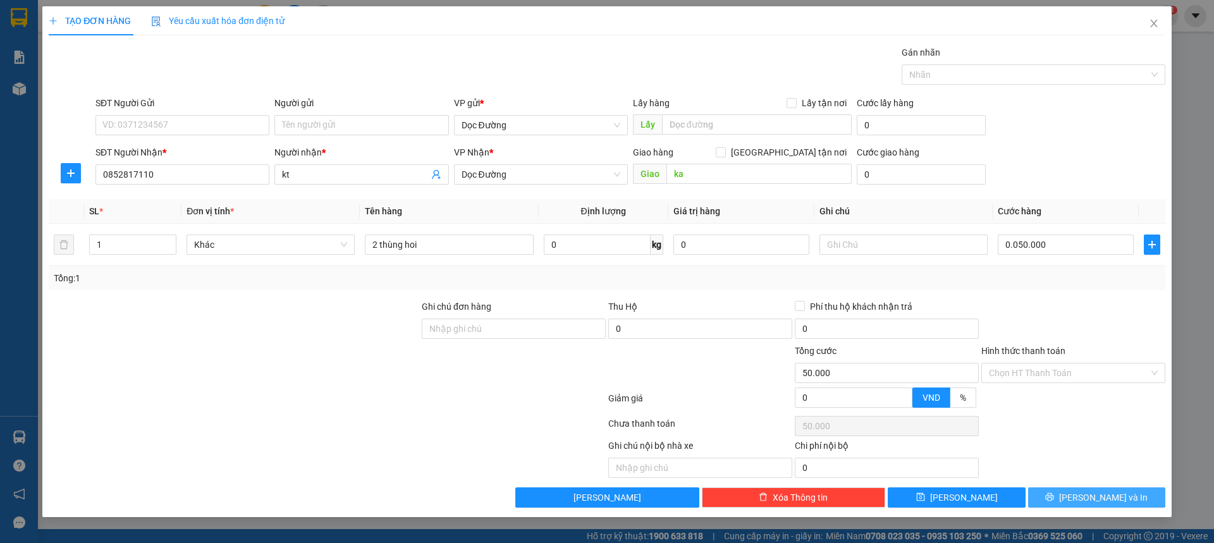
click at [1108, 494] on span "[PERSON_NAME] và In" at bounding box center [1103, 498] width 89 height 14
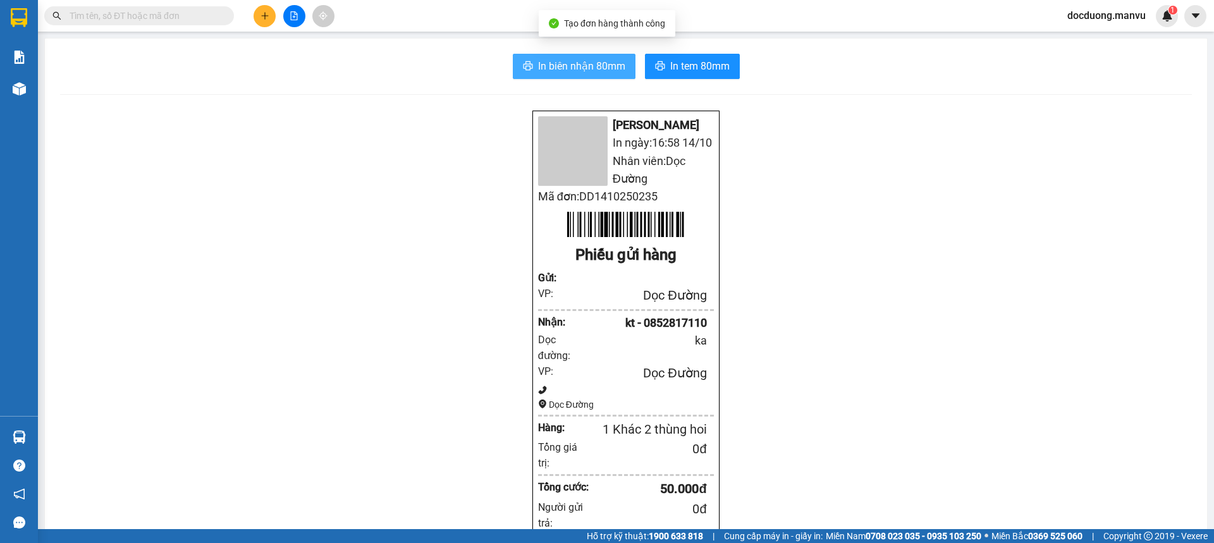
click at [538, 68] on span "In biên nhận 80mm" at bounding box center [581, 66] width 87 height 16
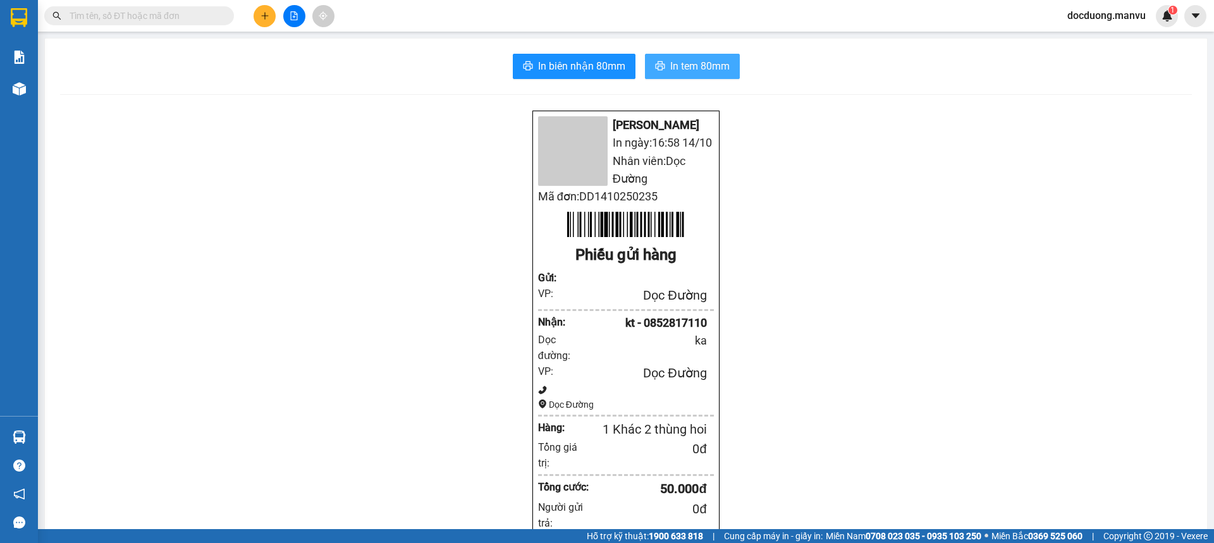
click at [692, 67] on span "In tem 80mm" at bounding box center [699, 66] width 59 height 16
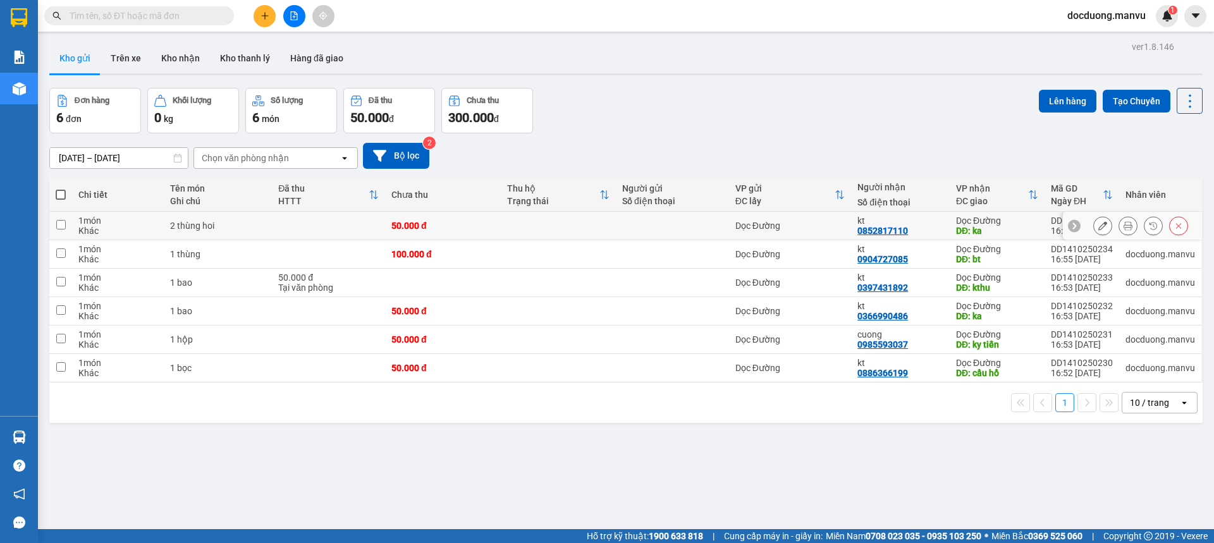
click at [1098, 226] on icon at bounding box center [1102, 225] width 9 height 9
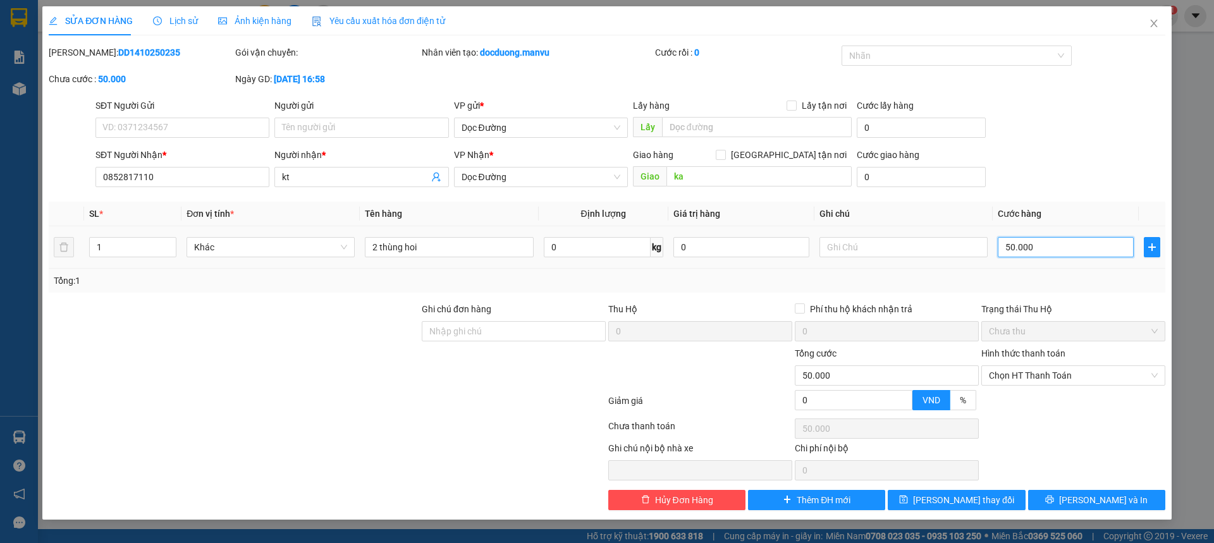
click at [1043, 250] on input "50.000" at bounding box center [1066, 247] width 136 height 20
click at [1203, 166] on div "SỬA ĐƠN HÀNG Lịch sử Ảnh kiện hàng Yêu cầu xuất hóa đơn điện tử Total Paid Fee …" at bounding box center [607, 271] width 1214 height 543
click at [989, 501] on button "[PERSON_NAME] thay đổi" at bounding box center [956, 500] width 137 height 20
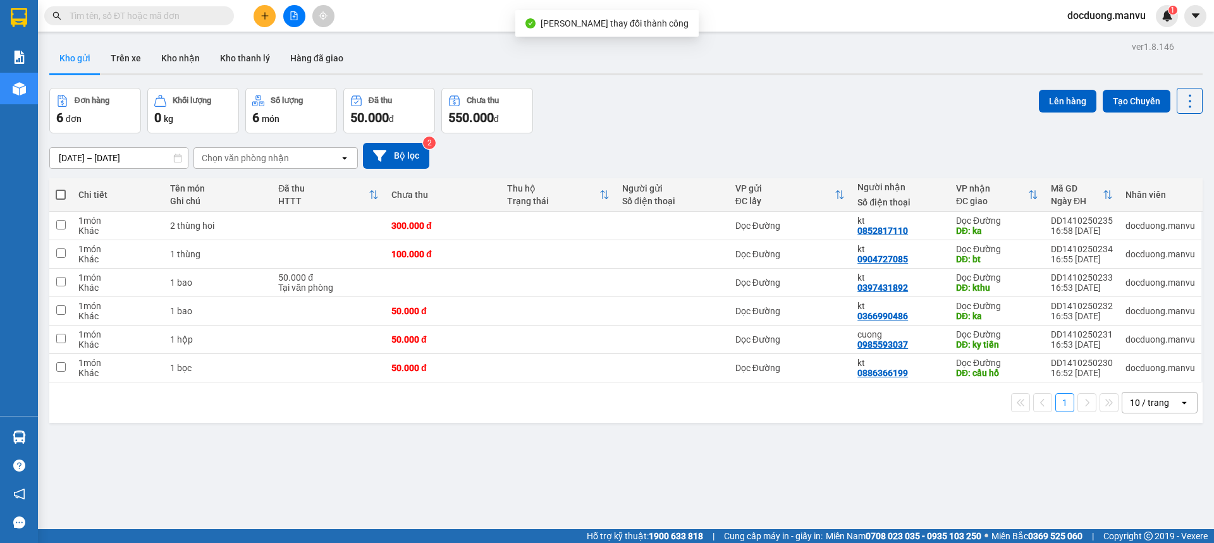
click at [254, 14] on button at bounding box center [265, 16] width 22 height 22
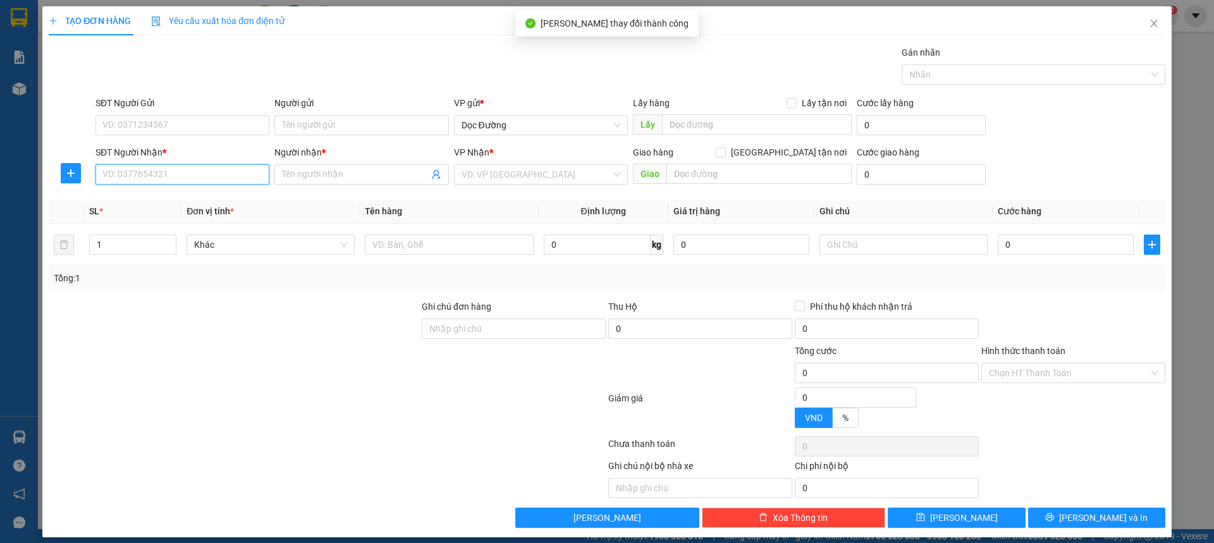
click at [140, 165] on input "SĐT Người Nhận *" at bounding box center [182, 174] width 174 height 20
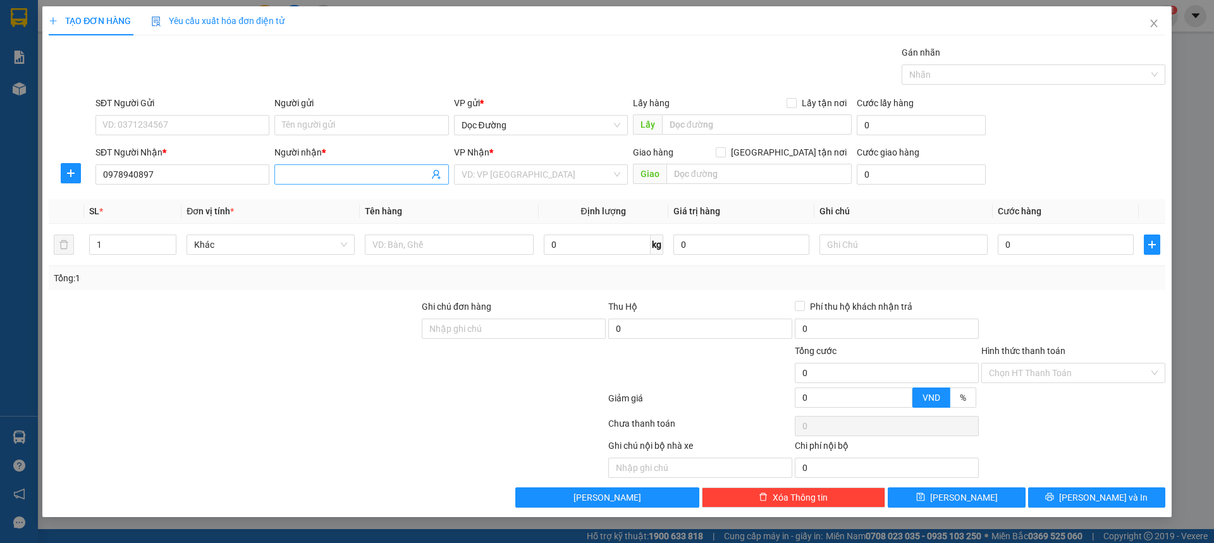
click at [290, 180] on input "Người nhận *" at bounding box center [355, 175] width 146 height 14
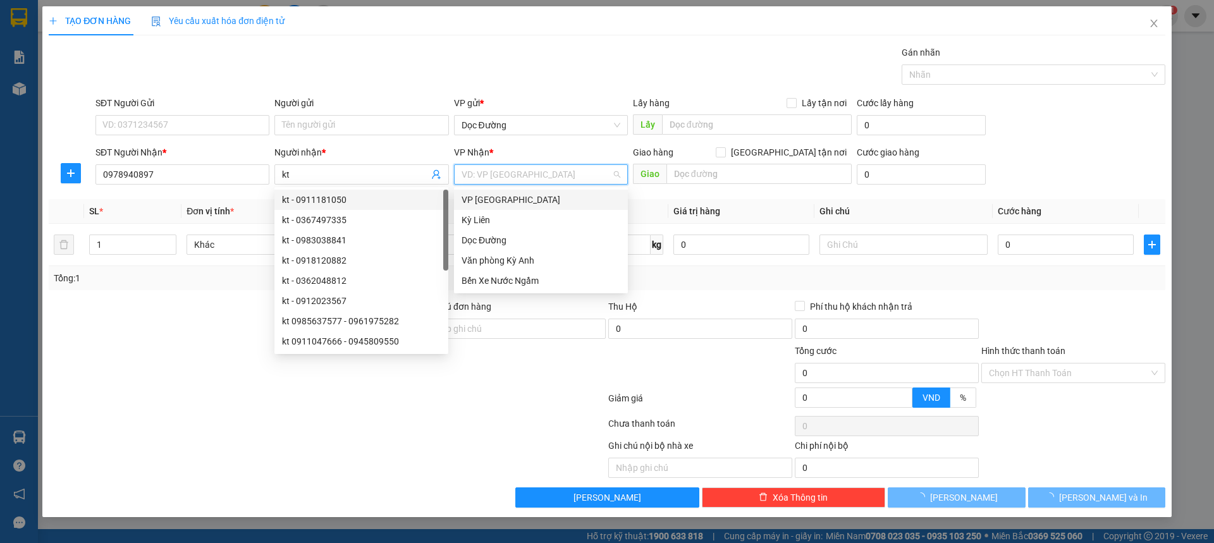
click at [520, 178] on input "search" at bounding box center [537, 174] width 150 height 19
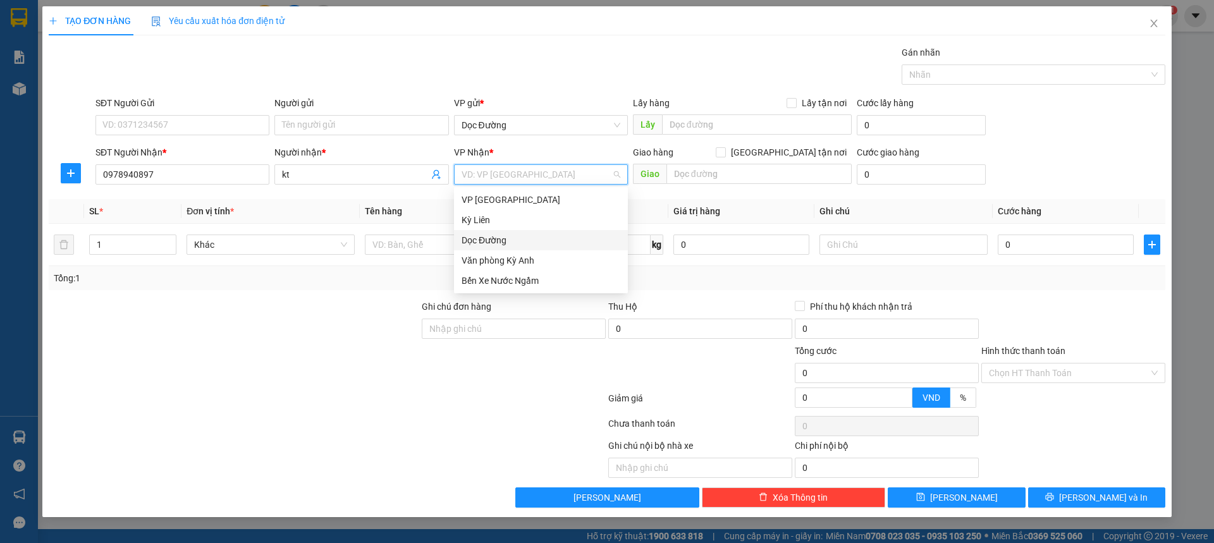
click at [498, 236] on div "Dọc Đường" at bounding box center [541, 240] width 159 height 14
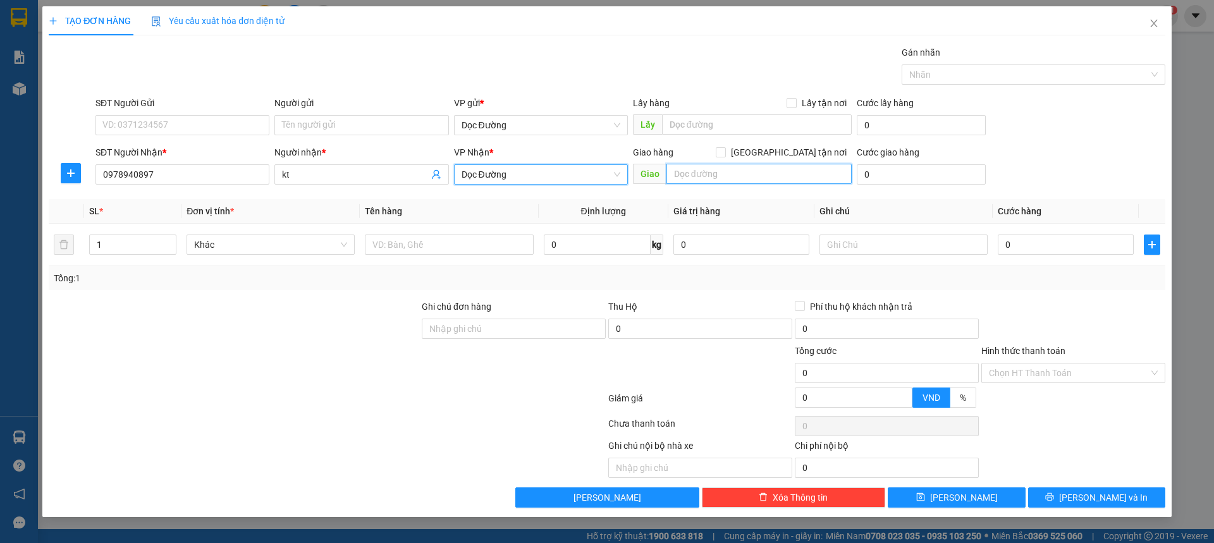
click at [723, 178] on input "text" at bounding box center [758, 174] width 185 height 20
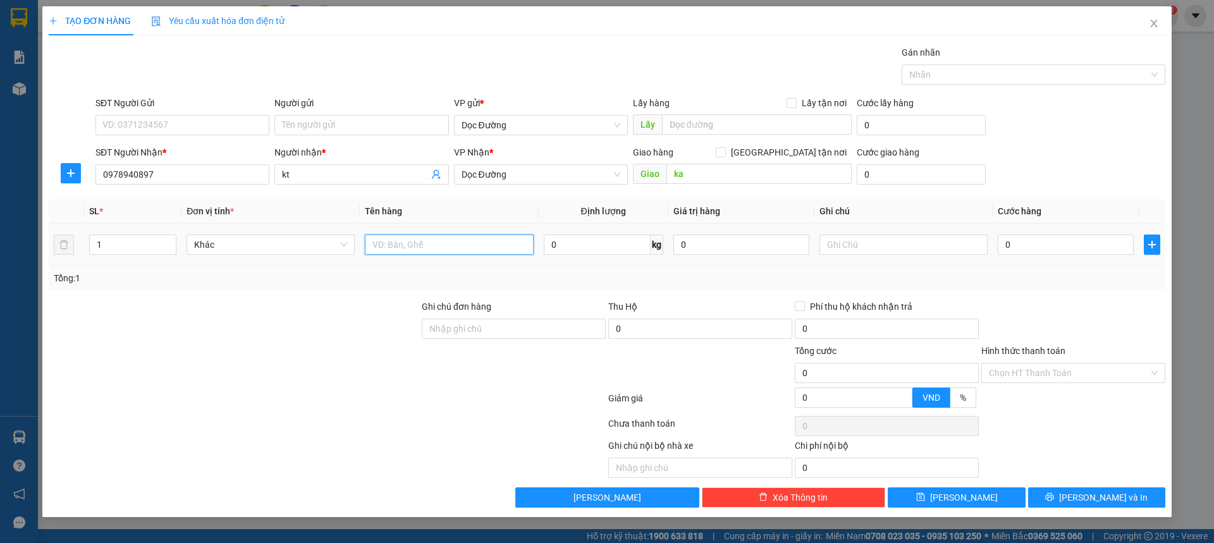
click at [395, 243] on input "text" at bounding box center [449, 245] width 168 height 20
click at [993, 243] on td "0" at bounding box center [1066, 245] width 146 height 42
click at [1000, 241] on input "0" at bounding box center [1066, 245] width 136 height 20
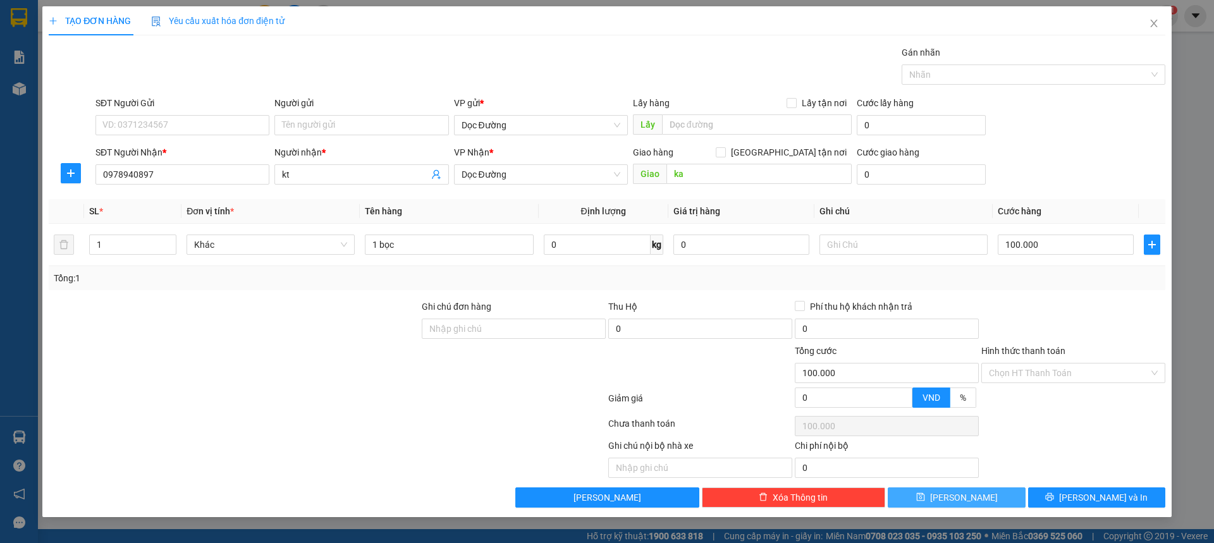
click at [925, 493] on icon "save" at bounding box center [920, 497] width 9 height 9
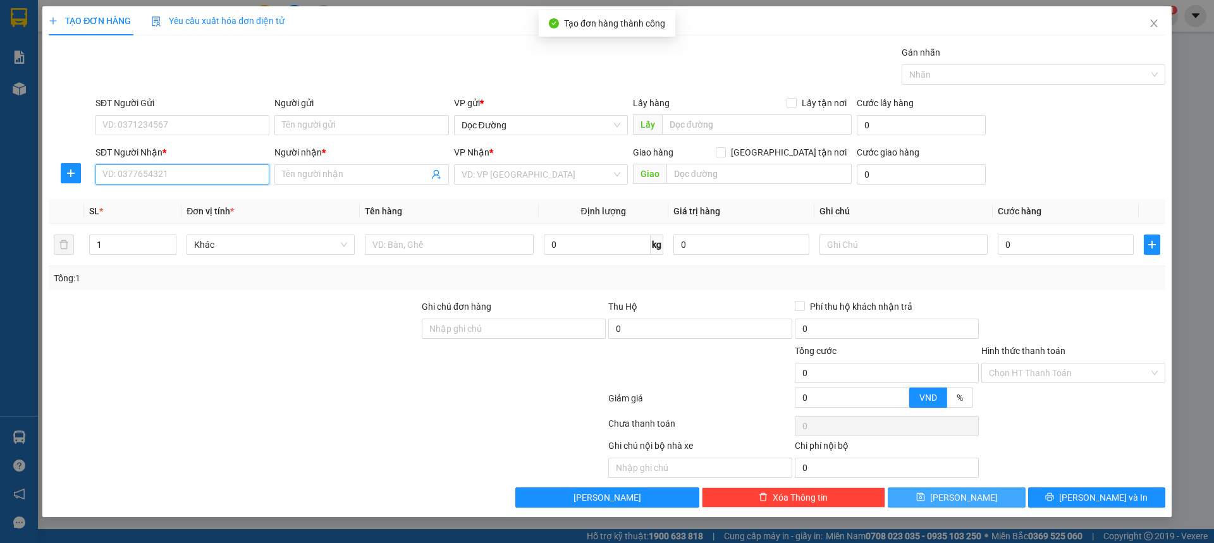
click at [205, 182] on input "SĐT Người Nhận *" at bounding box center [182, 174] width 174 height 20
click at [358, 179] on input "Người nhận *" at bounding box center [355, 175] width 146 height 14
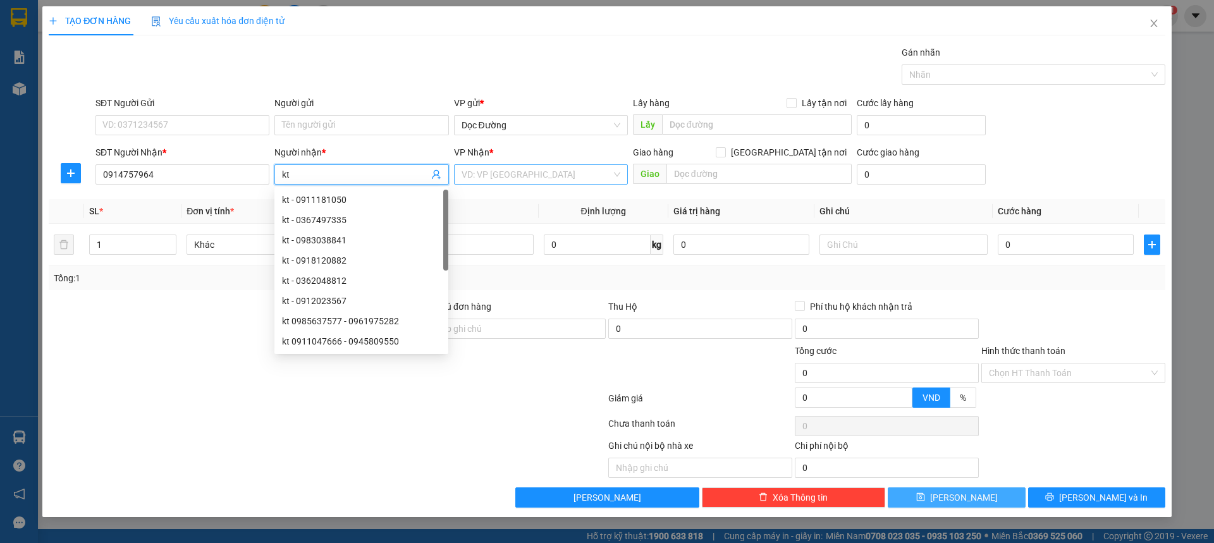
click at [485, 180] on input "search" at bounding box center [537, 174] width 150 height 19
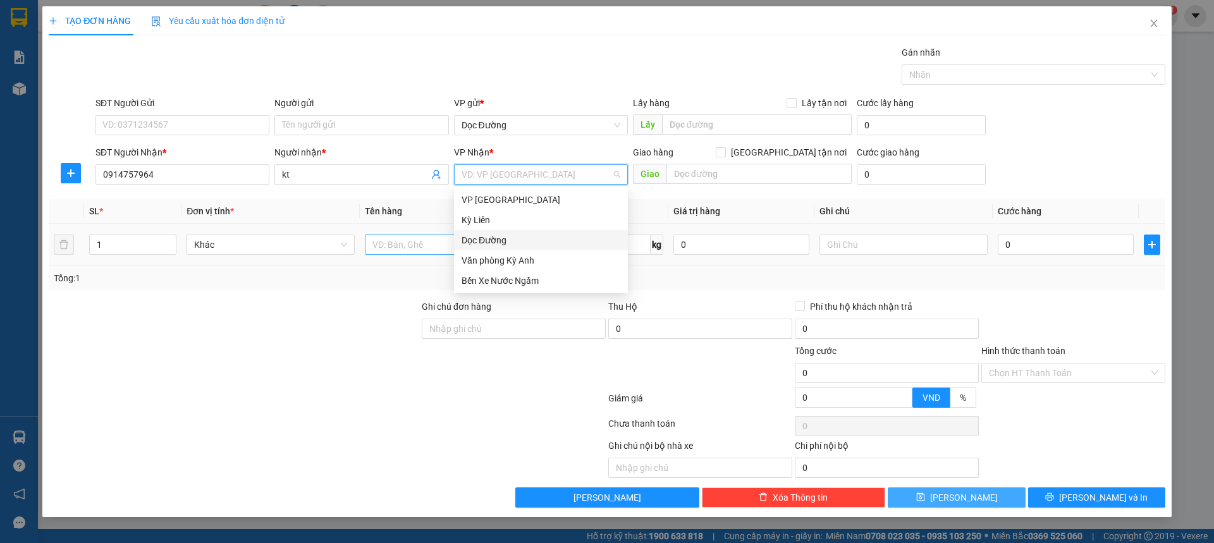
click at [488, 236] on div "Dọc Đường" at bounding box center [541, 240] width 159 height 14
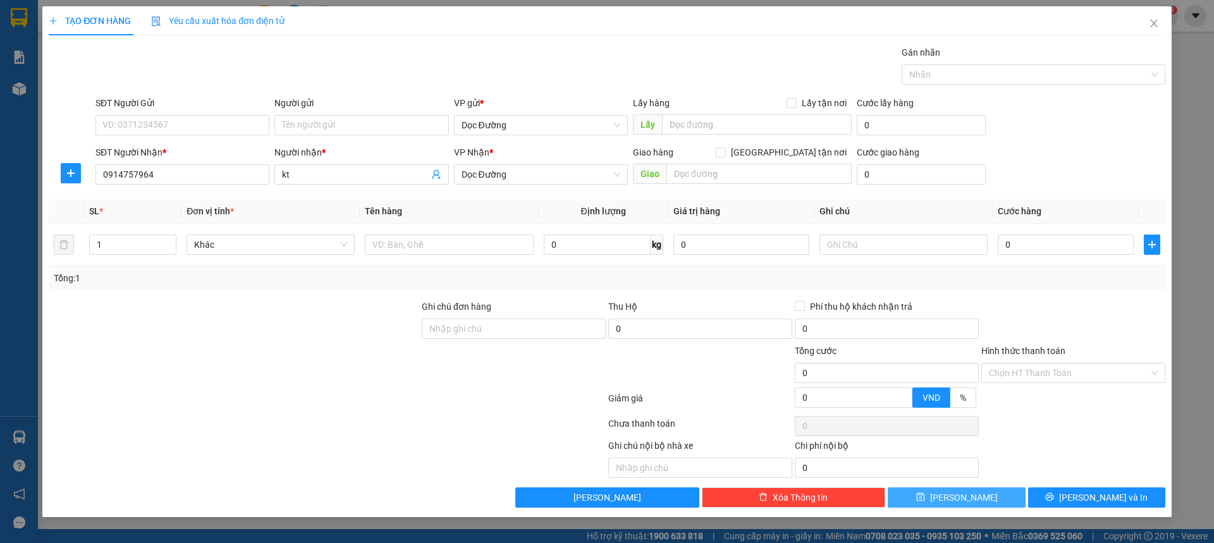
click at [724, 185] on div "Giao hàng [GEOGRAPHIC_DATA] tận nơi [GEOGRAPHIC_DATA]" at bounding box center [742, 167] width 219 height 44
click at [730, 178] on input "text" at bounding box center [758, 174] width 185 height 20
click at [430, 245] on input "text" at bounding box center [449, 245] width 168 height 20
click at [1063, 254] on input "0" at bounding box center [1066, 245] width 136 height 20
click at [955, 492] on button "[PERSON_NAME]" at bounding box center [956, 497] width 137 height 20
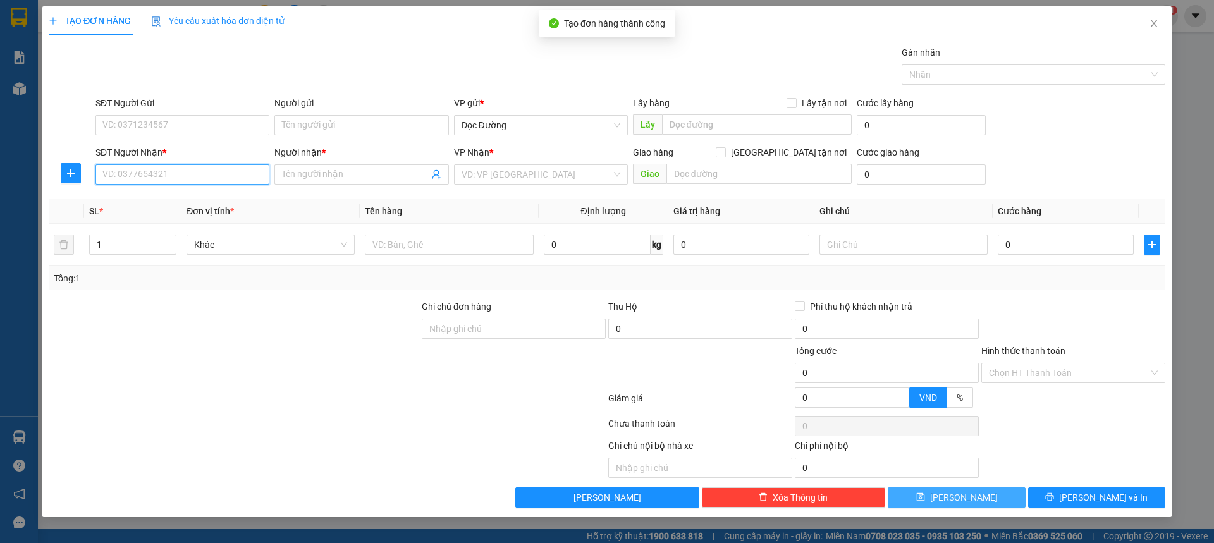
click at [235, 182] on input "SĐT Người Nhận *" at bounding box center [182, 174] width 174 height 20
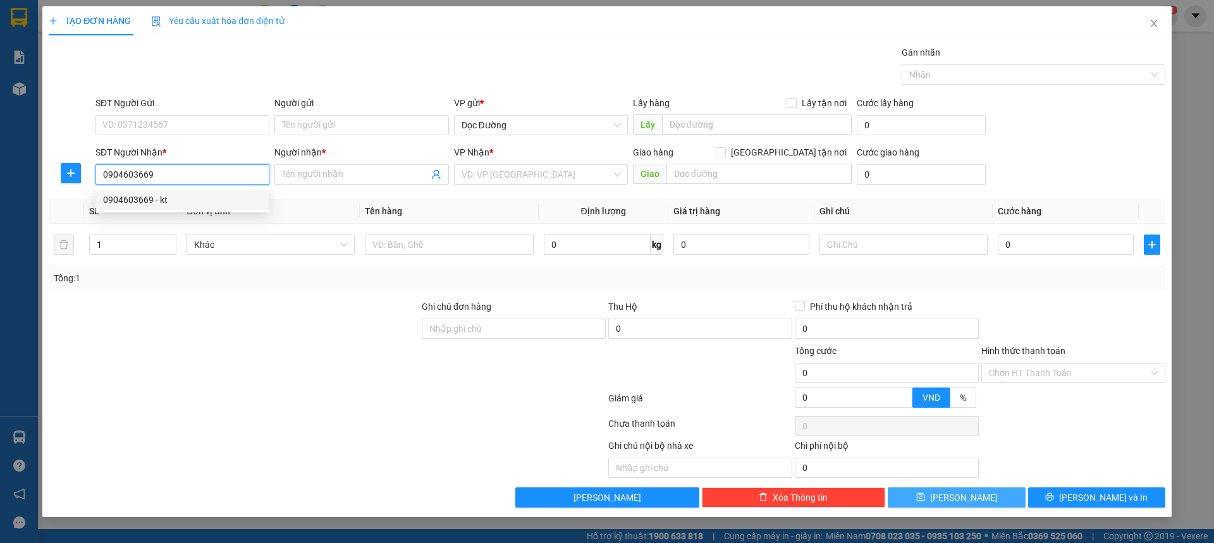
click at [161, 206] on div "0904603669 - kt" at bounding box center [182, 200] width 159 height 14
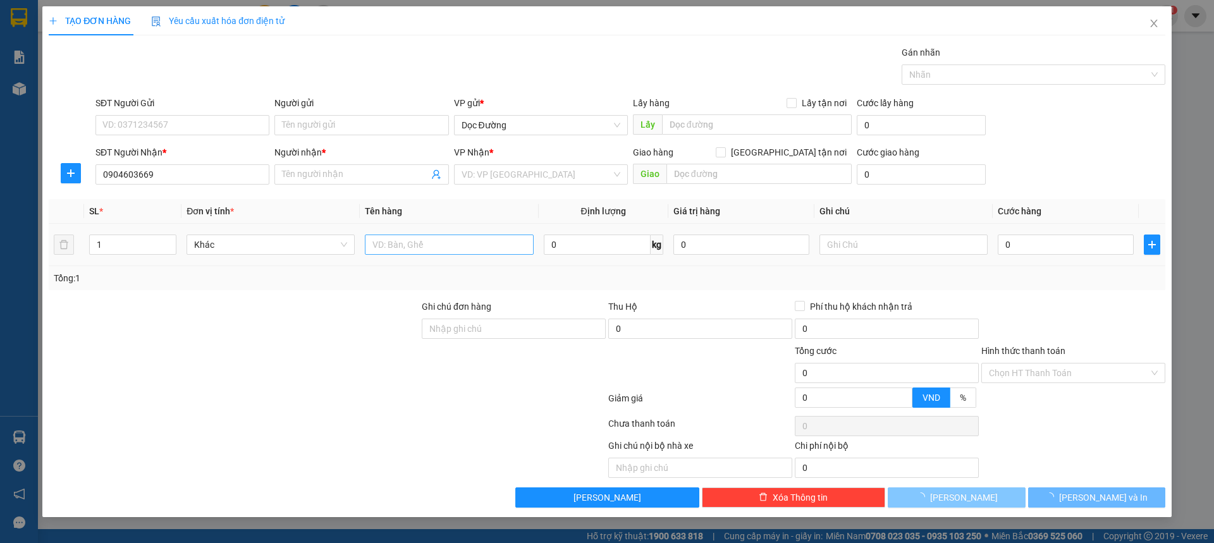
click at [401, 254] on div at bounding box center [449, 244] width 168 height 25
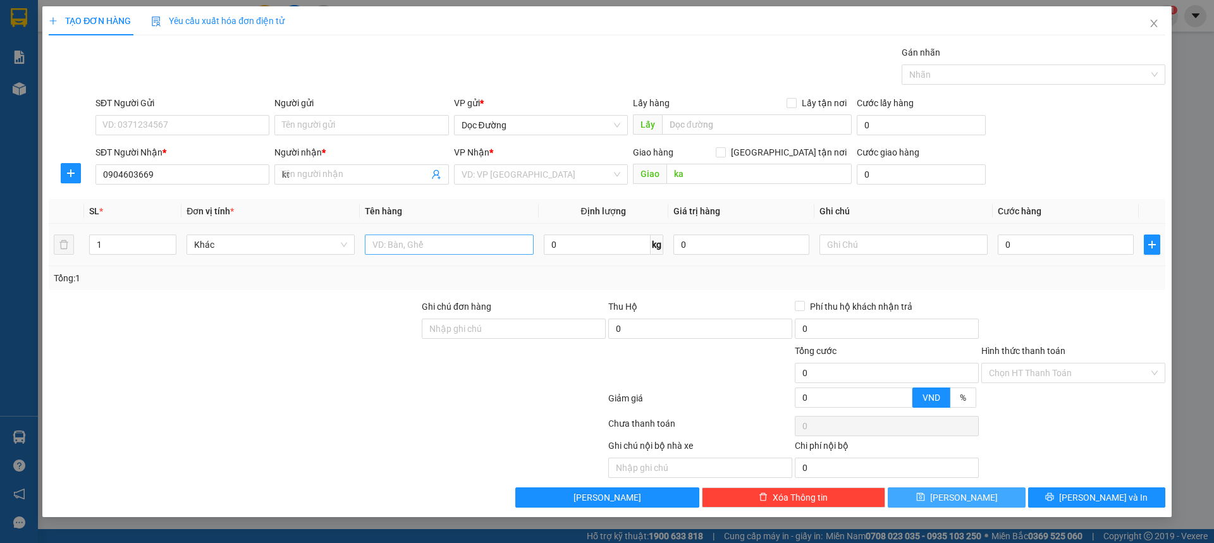
click at [406, 248] on input "text" at bounding box center [449, 245] width 168 height 20
click at [434, 230] on td at bounding box center [449, 245] width 178 height 42
click at [424, 235] on input "text" at bounding box center [449, 245] width 168 height 20
click at [1061, 244] on input "0" at bounding box center [1066, 245] width 136 height 20
click at [1022, 371] on input "Hình thức thanh toán" at bounding box center [1069, 373] width 160 height 19
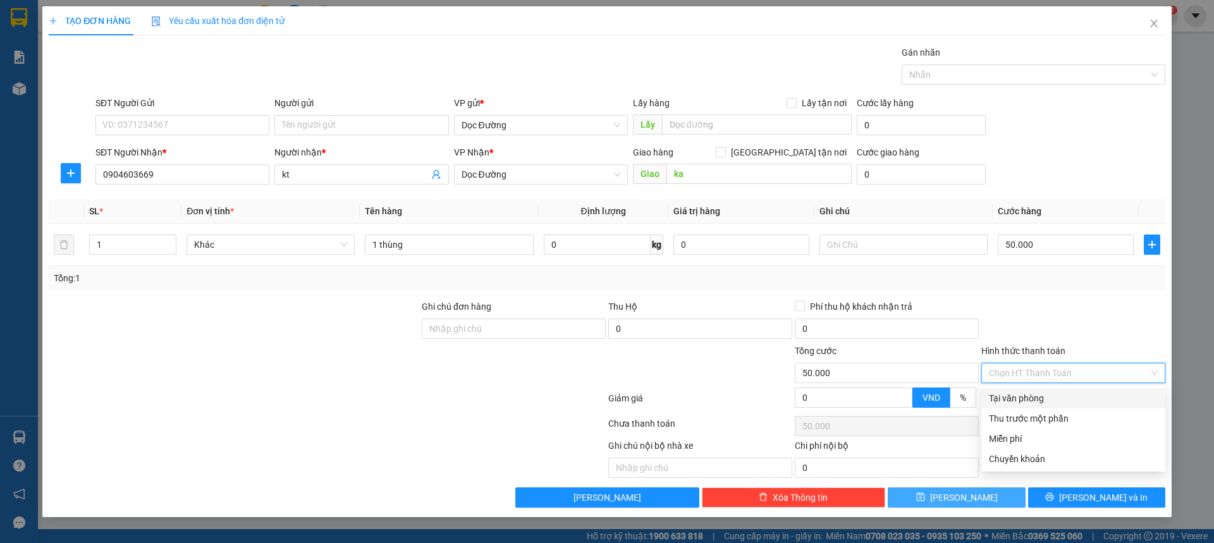
click at [1013, 390] on div "Tại văn phòng" at bounding box center [1073, 398] width 184 height 20
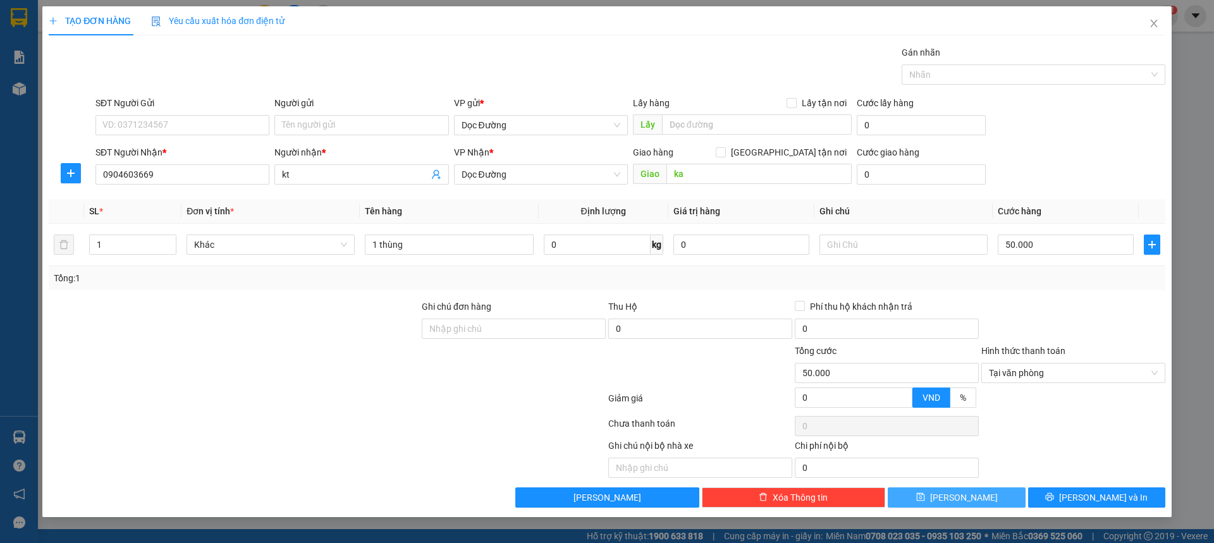
drag, startPoint x: 964, startPoint y: 494, endPoint x: 968, endPoint y: 478, distance: 16.3
click at [964, 493] on span "[PERSON_NAME]" at bounding box center [964, 498] width 68 height 14
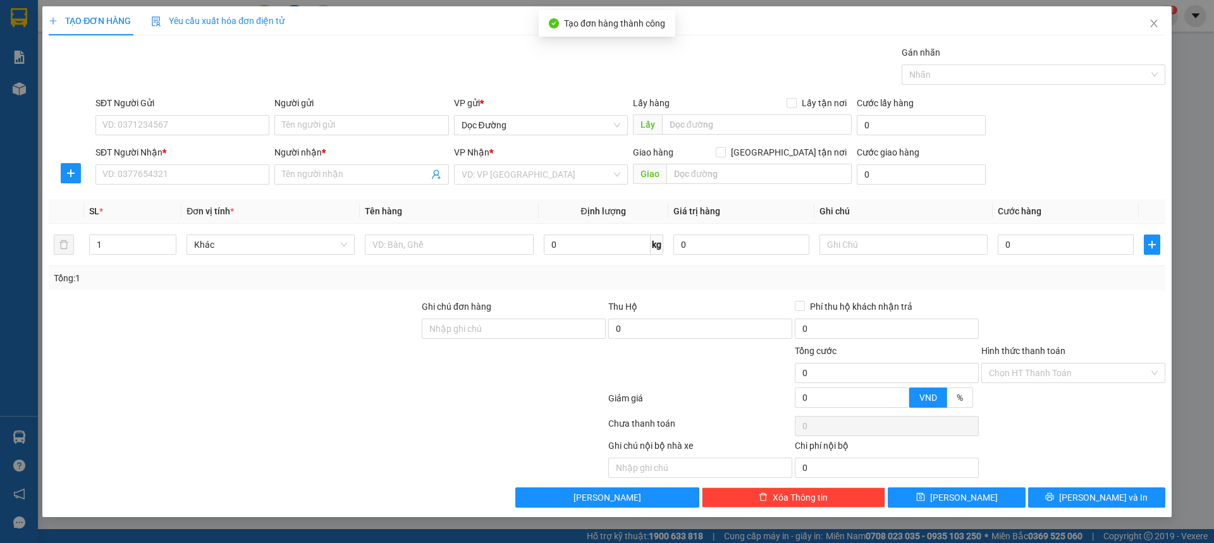
click at [203, 160] on div "SĐT Người Nhận *" at bounding box center [182, 154] width 174 height 19
click at [196, 167] on input "SĐT Người Nhận *" at bounding box center [182, 174] width 174 height 20
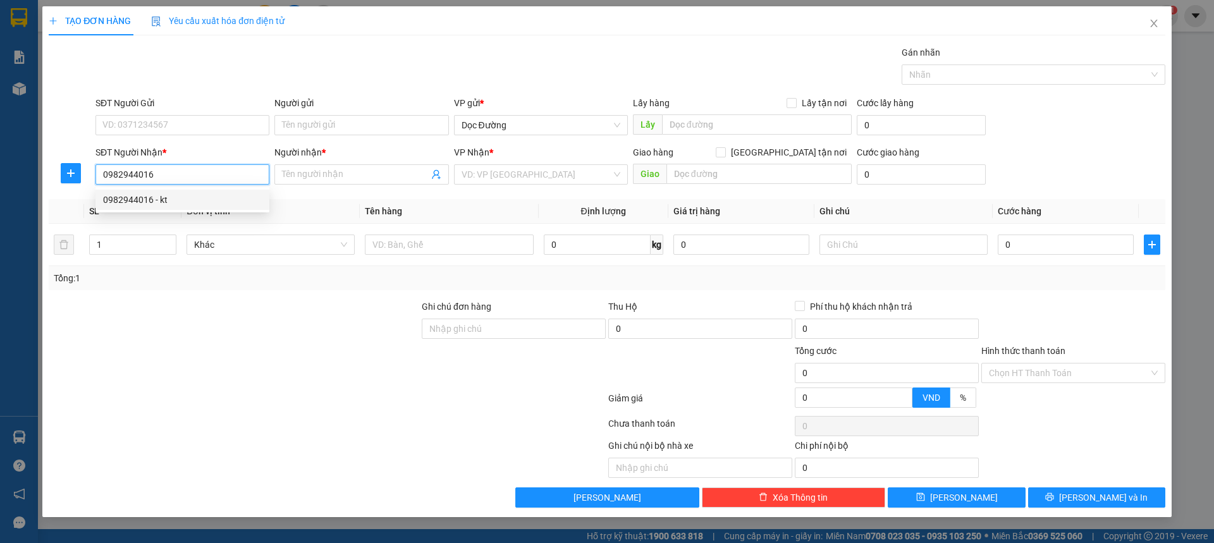
click at [210, 199] on div "0982944016 - kt" at bounding box center [182, 200] width 159 height 14
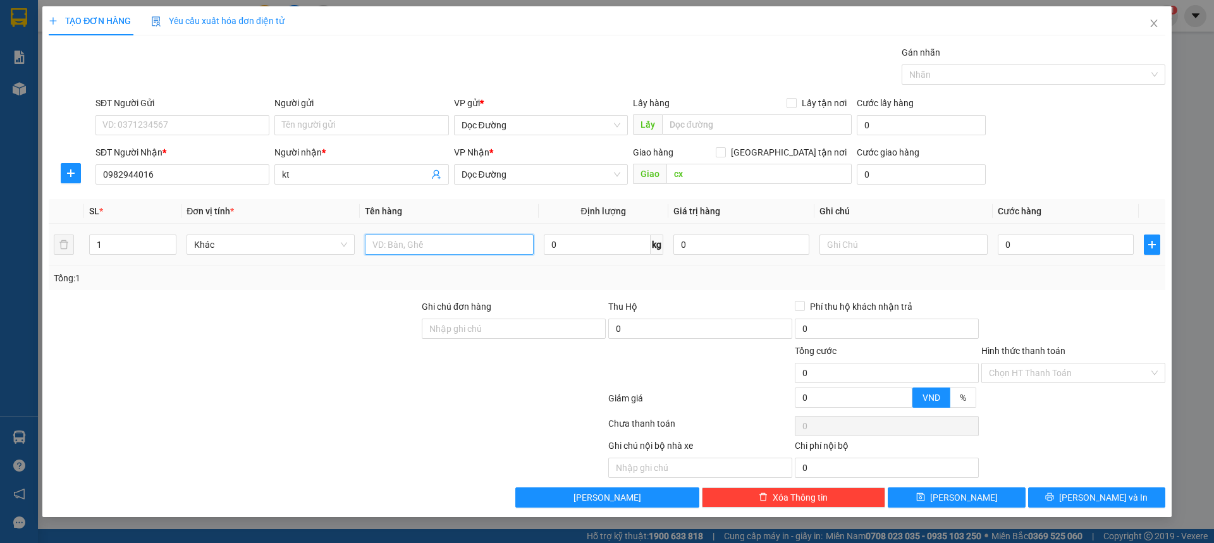
click at [448, 251] on input "text" at bounding box center [449, 245] width 168 height 20
click at [1053, 249] on input "0" at bounding box center [1066, 245] width 136 height 20
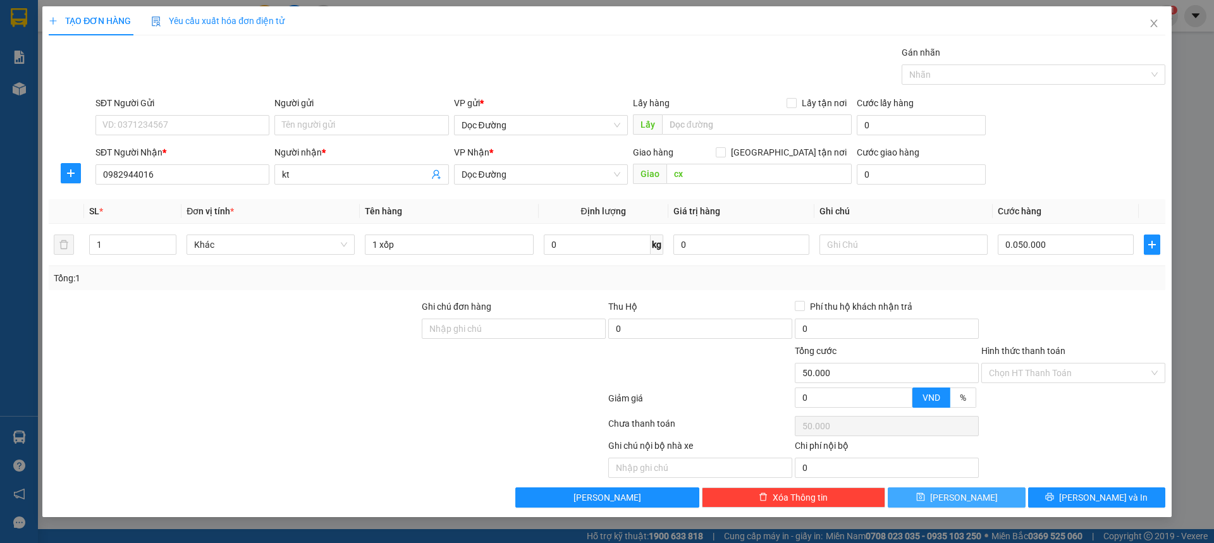
click at [978, 499] on button "[PERSON_NAME]" at bounding box center [956, 497] width 137 height 20
click at [1150, 31] on span "Close" at bounding box center [1153, 23] width 35 height 35
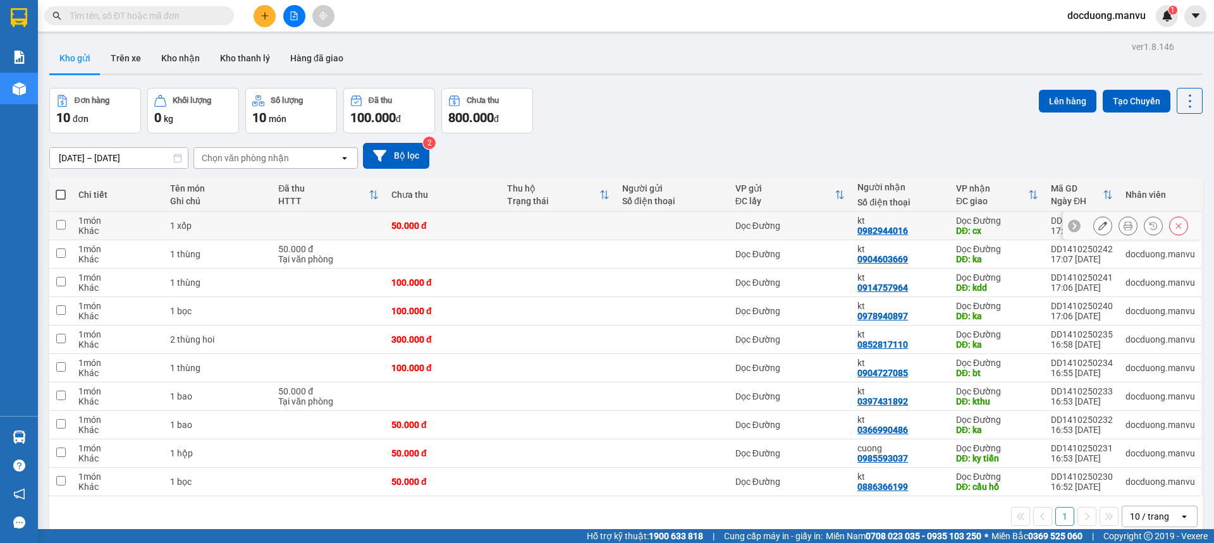
click at [737, 235] on td "Dọc Đường" at bounding box center [790, 226] width 123 height 28
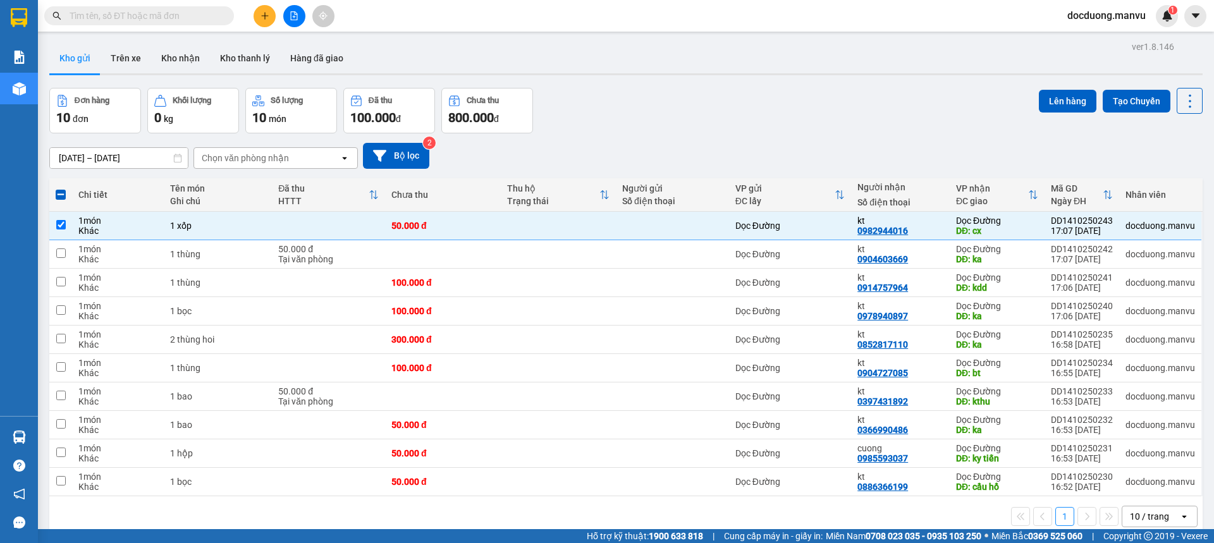
click at [68, 193] on th at bounding box center [60, 195] width 23 height 34
click at [64, 193] on span at bounding box center [61, 195] width 10 height 10
click at [61, 188] on input "checkbox" at bounding box center [61, 188] width 0 height 0
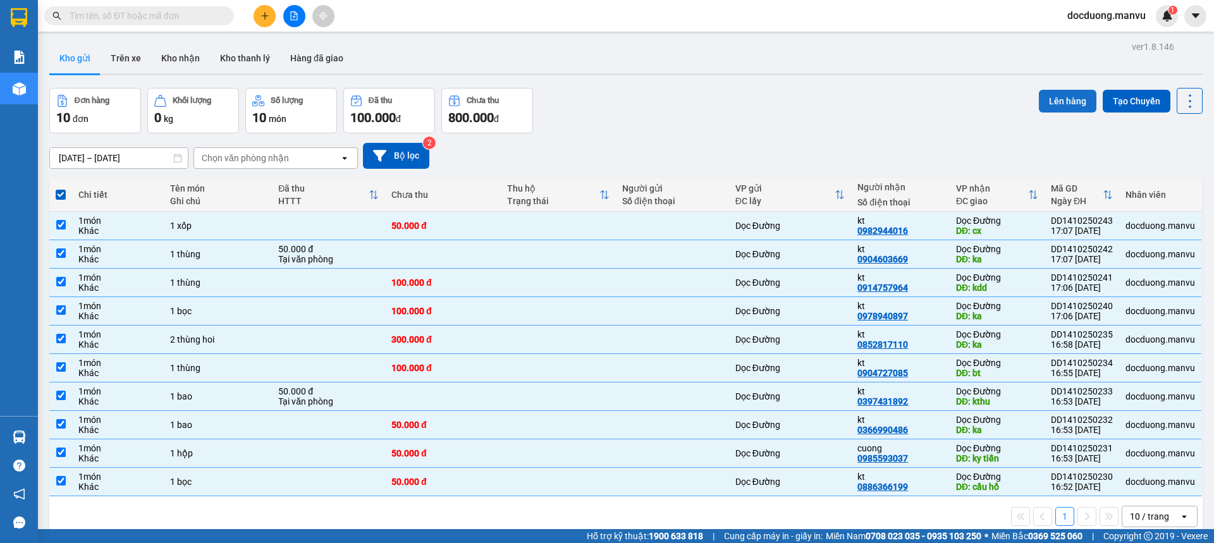
click at [1044, 107] on button "Lên hàng" at bounding box center [1068, 101] width 58 height 23
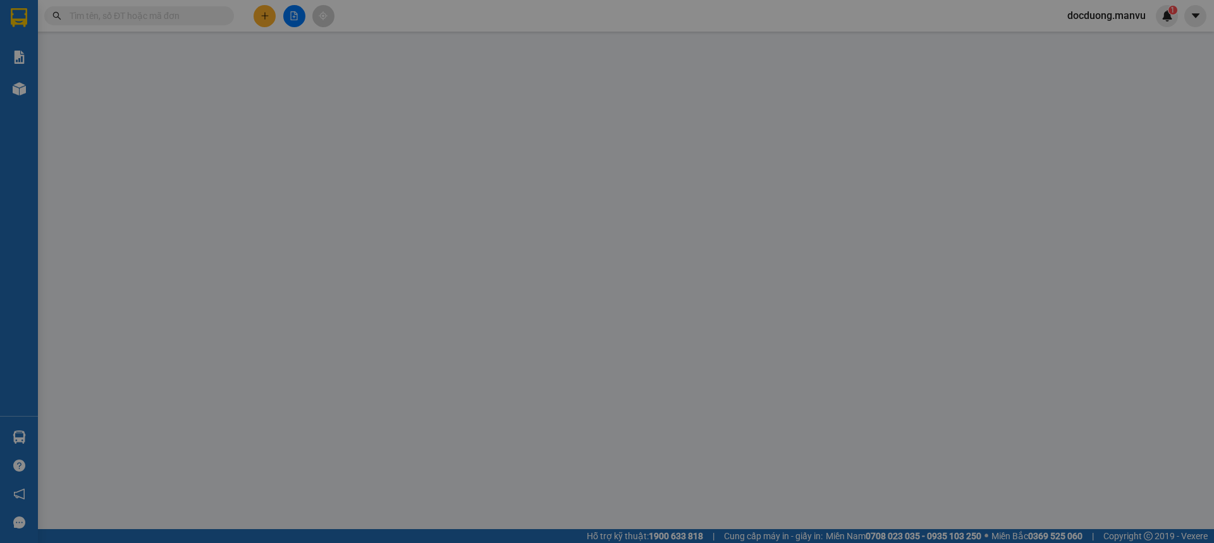
click at [1053, 92] on th "Số ĐT Người nhận" at bounding box center [1109, 101] width 116 height 49
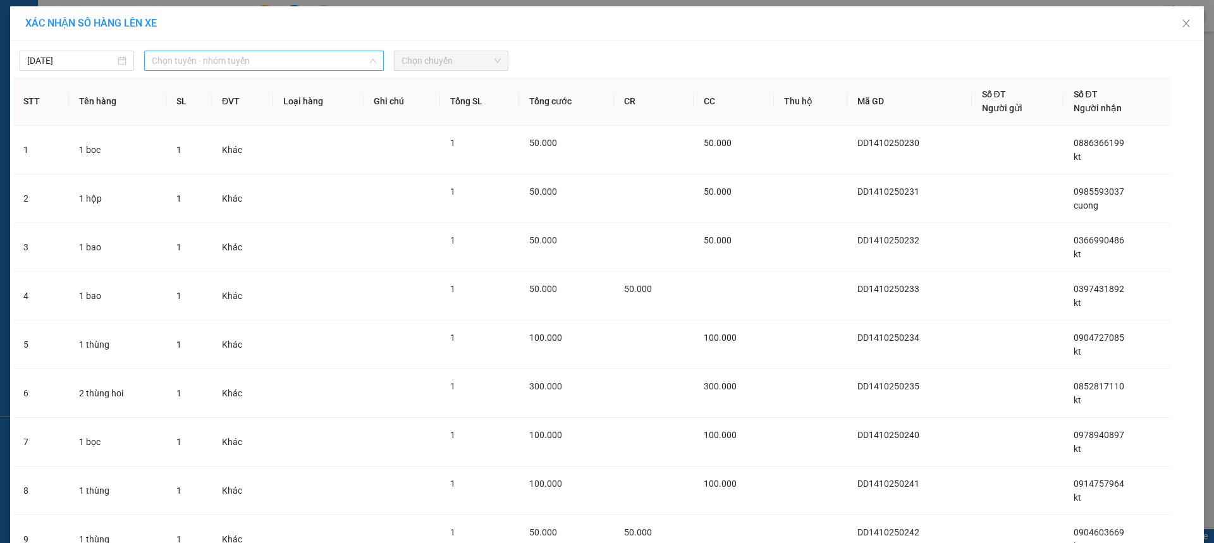
click at [291, 60] on span "Chọn tuyến - nhóm tuyến" at bounding box center [264, 60] width 224 height 19
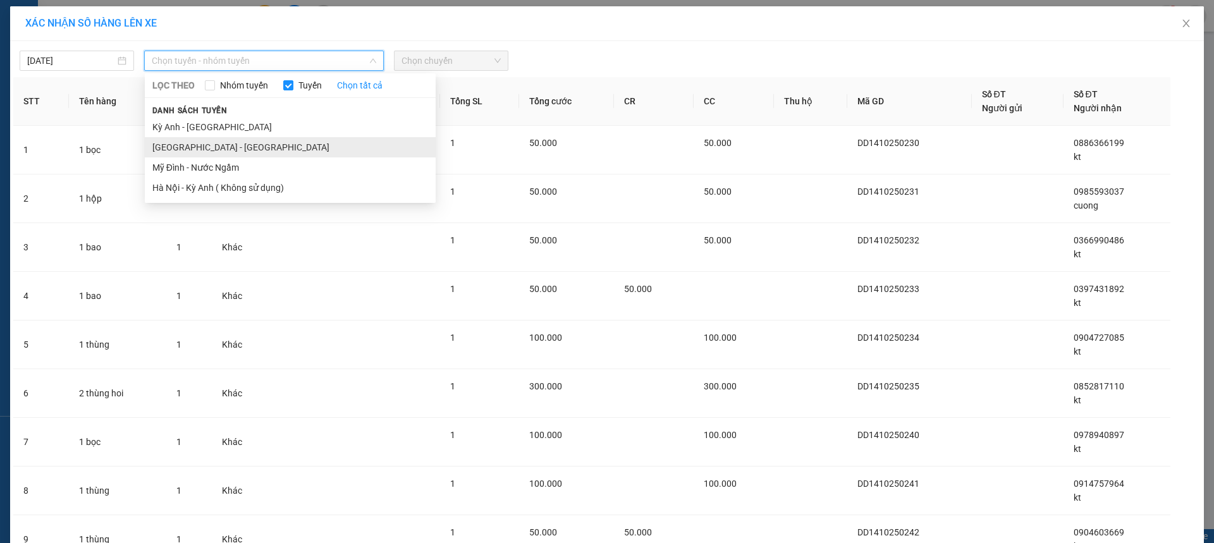
click at [205, 138] on li "[GEOGRAPHIC_DATA] - [GEOGRAPHIC_DATA]" at bounding box center [290, 147] width 291 height 20
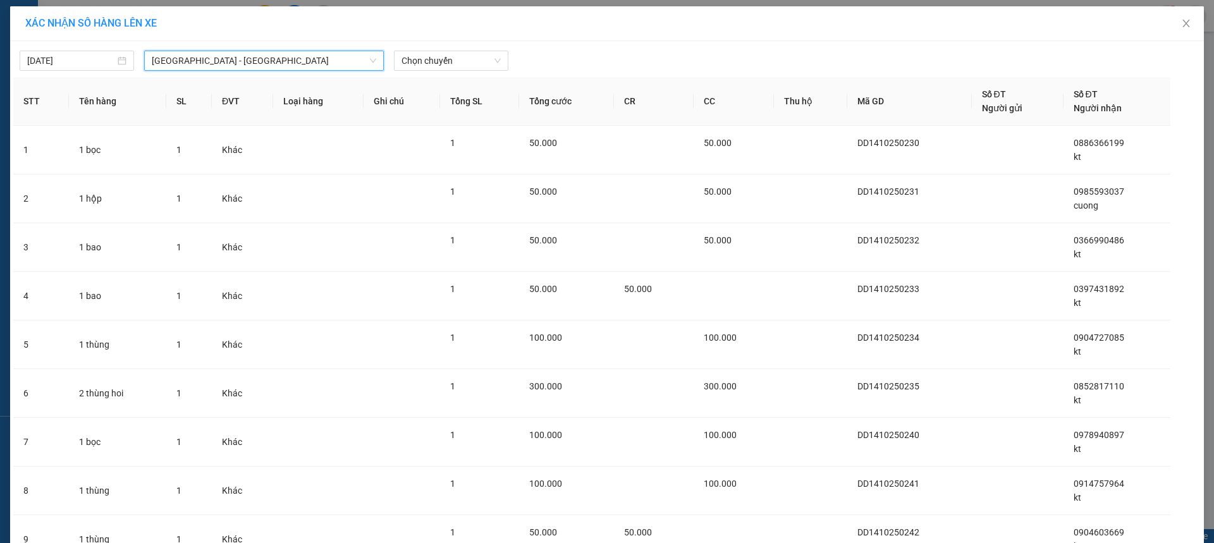
click at [410, 50] on div "[DATE] [GEOGRAPHIC_DATA] - [GEOGRAPHIC_DATA] [GEOGRAPHIC_DATA] [GEOGRAPHIC_DATA…" at bounding box center [606, 57] width 1187 height 27
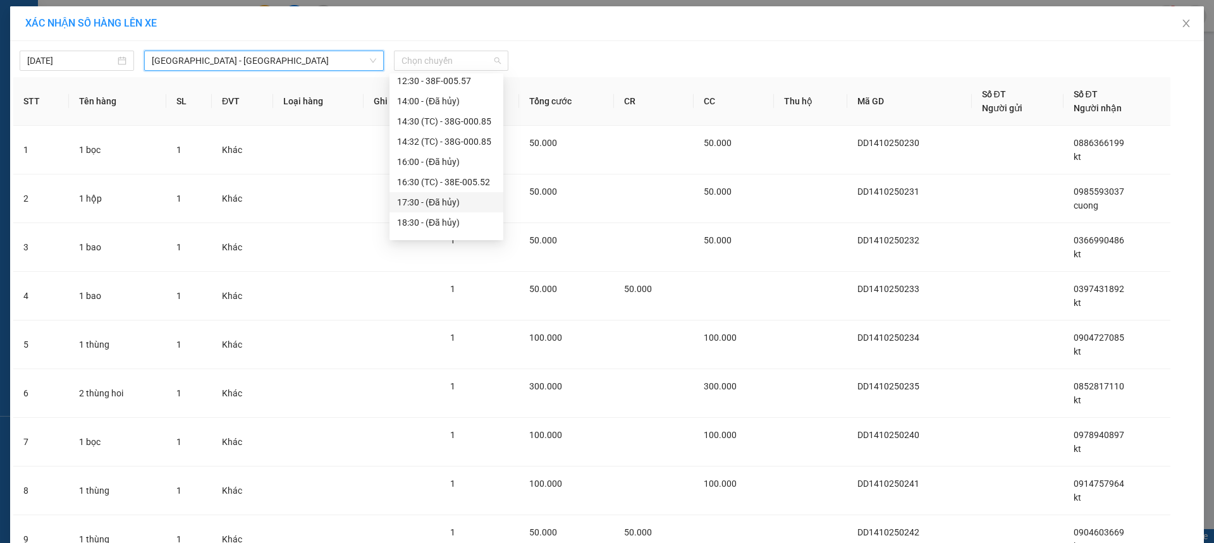
scroll to position [33, 0]
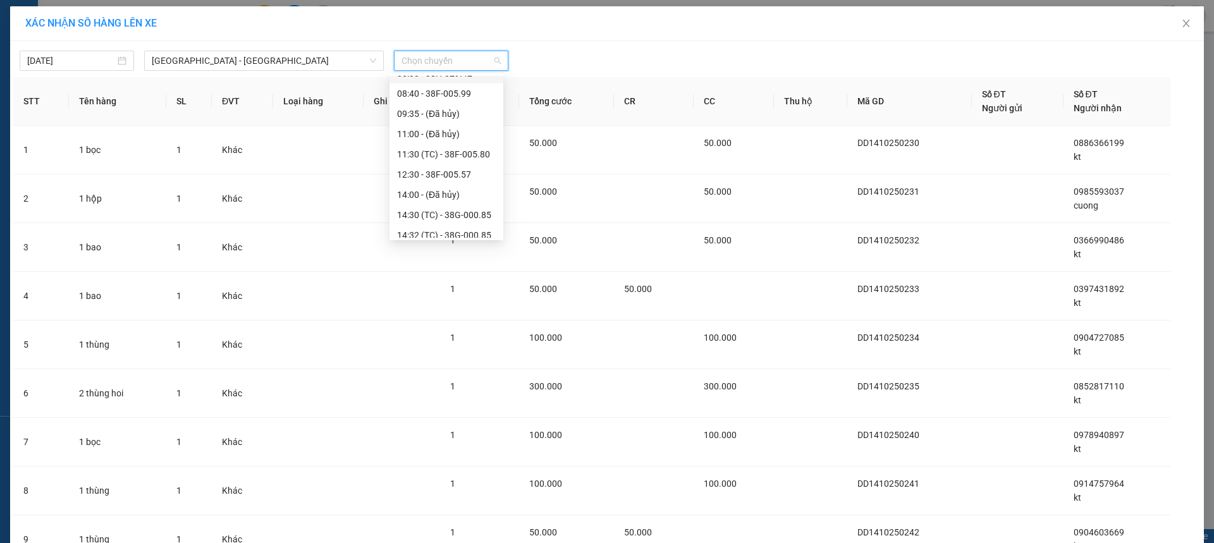
click at [450, 82] on div "06:30 - 38H-029.42" at bounding box center [446, 73] width 114 height 20
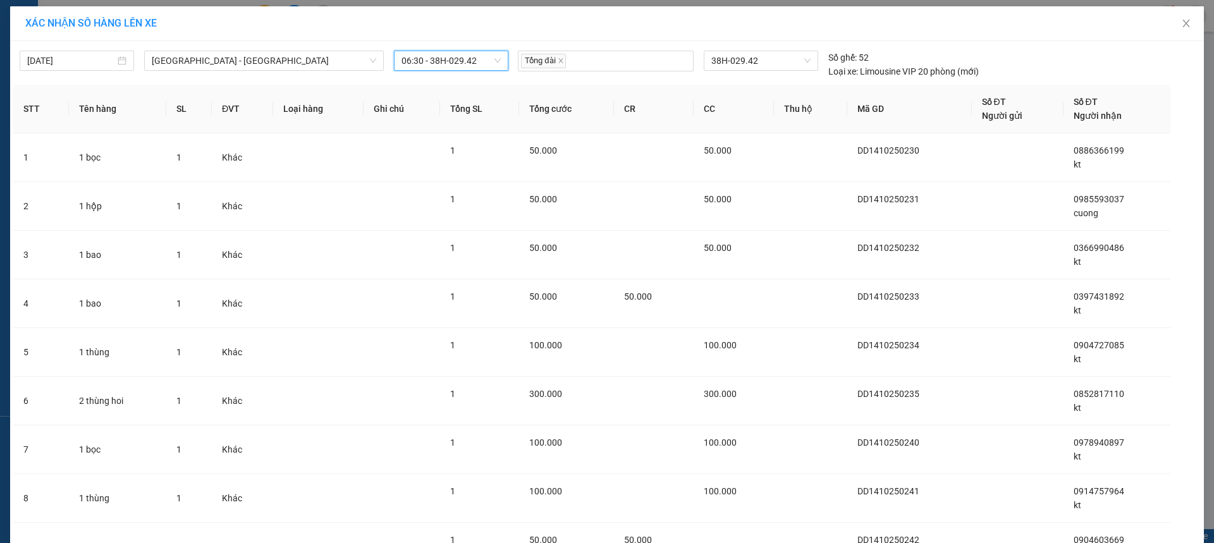
click at [452, 66] on span "06:30 - 38H-029.42" at bounding box center [450, 60] width 99 height 19
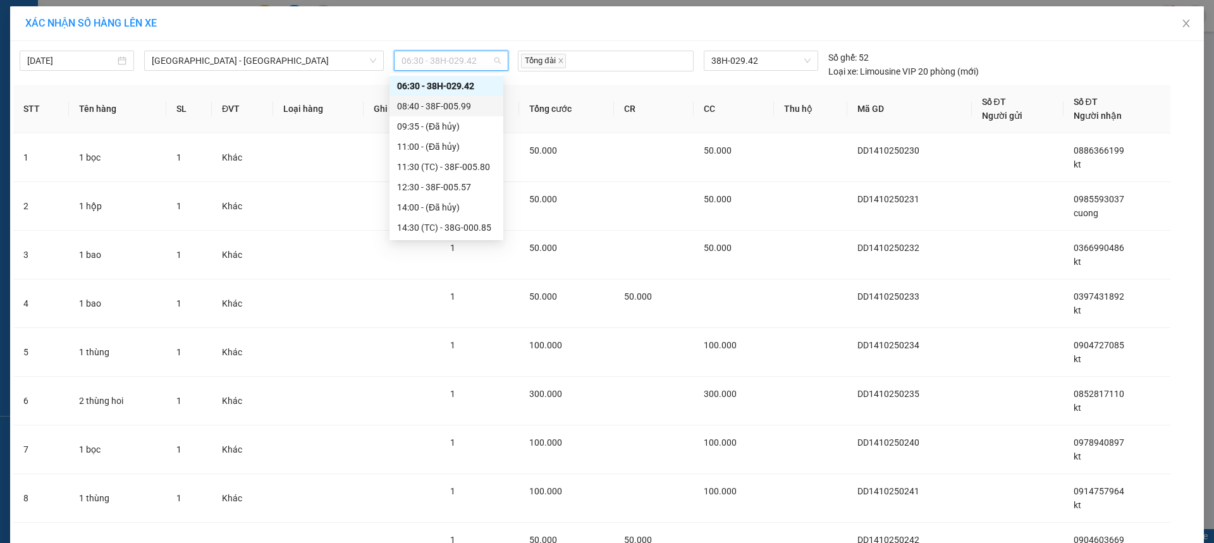
click at [455, 106] on div "08:40 - 38F-005.99" at bounding box center [446, 106] width 99 height 14
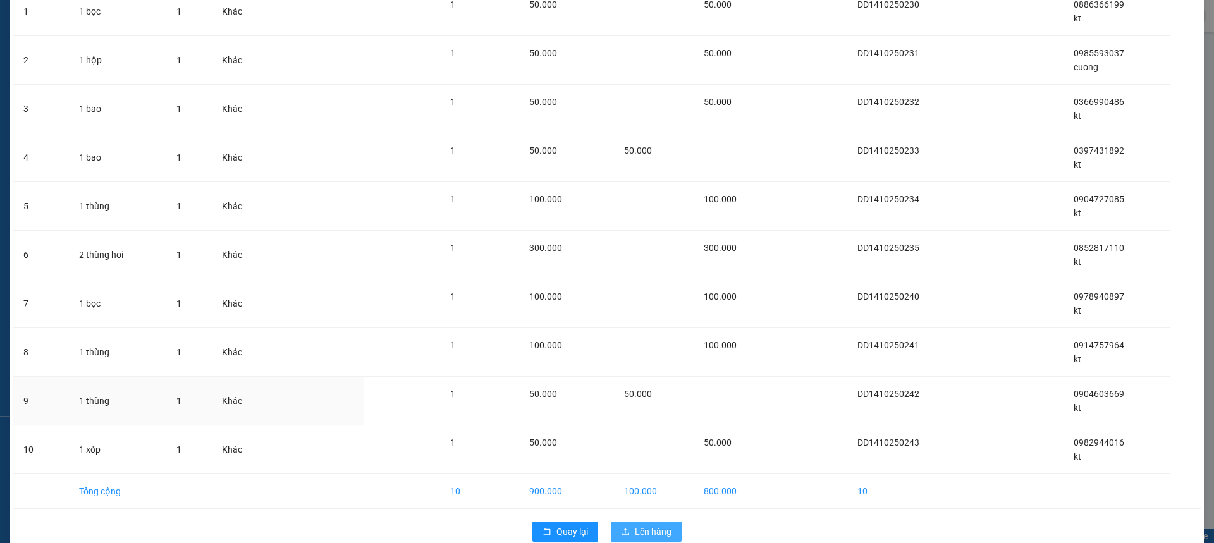
scroll to position [169, 0]
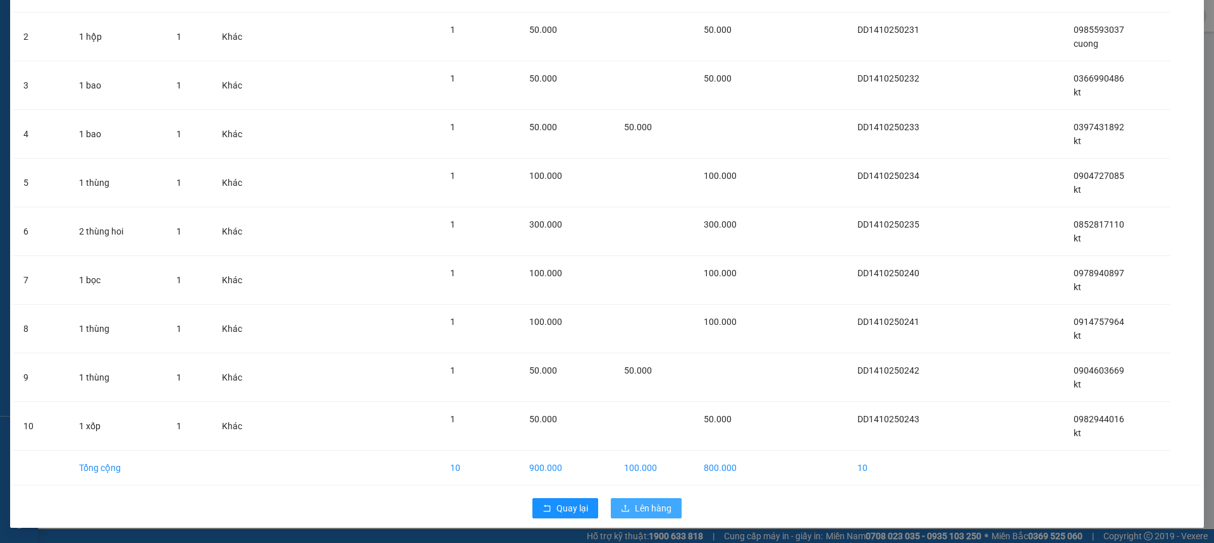
click at [659, 501] on button "Lên hàng" at bounding box center [646, 508] width 71 height 20
